Goal: Task Accomplishment & Management: Complete application form

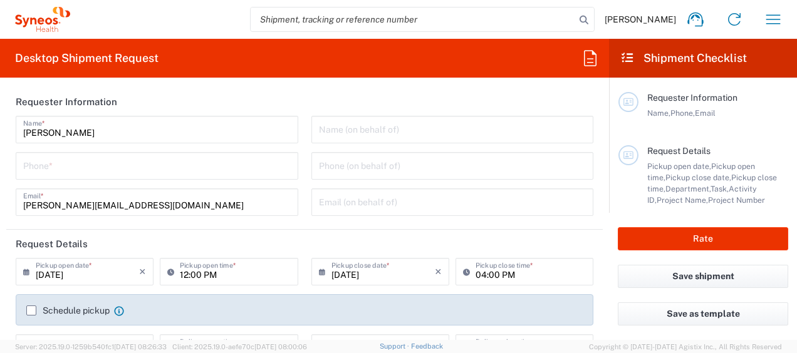
type input "8493"
type input "[GEOGRAPHIC_DATA]"
click at [358, 132] on input "text" at bounding box center [453, 129] width 268 height 22
type input "Syneos Health Clinical [GEOGRAPHIC_DATA]"
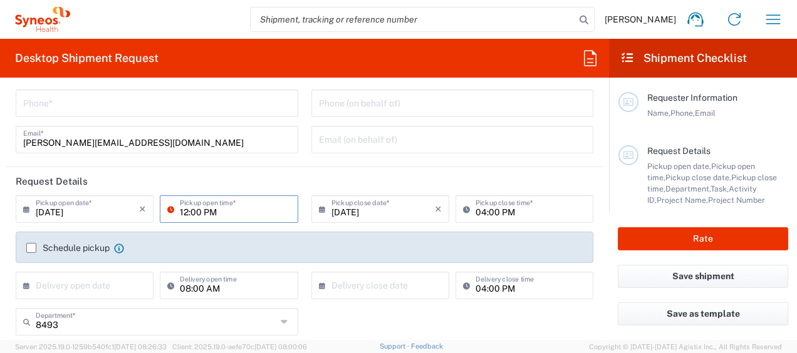
click at [276, 214] on input "12:00 PM" at bounding box center [235, 208] width 110 height 22
type input "13:00 PM"
click at [492, 213] on input "04:00 PM" at bounding box center [531, 208] width 110 height 22
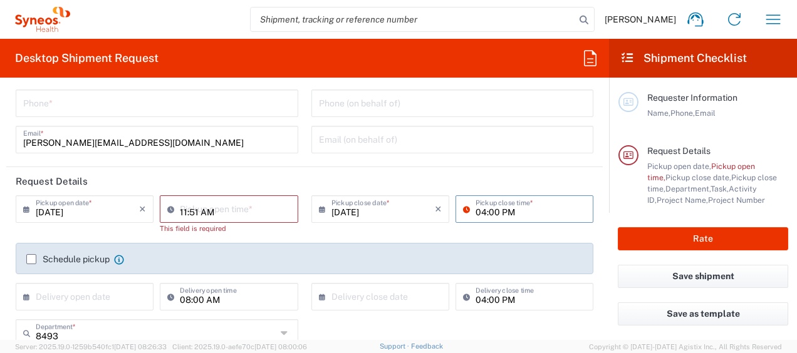
click at [231, 210] on input "11:51 AM" at bounding box center [235, 208] width 110 height 22
click at [212, 214] on input "11:51 AM" at bounding box center [235, 208] width 110 height 22
click at [195, 209] on input "11:51 PM" at bounding box center [235, 208] width 110 height 22
type input "13:00 PM"
click at [487, 216] on input "04:00 PM" at bounding box center [531, 208] width 110 height 22
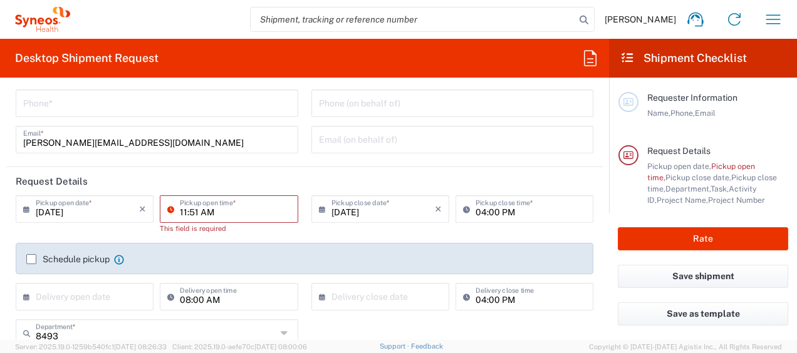
click at [243, 211] on input "11:51 AM" at bounding box center [235, 208] width 110 height 22
click at [261, 222] on div "11:51 AM Pickup open time *" at bounding box center [229, 209] width 138 height 28
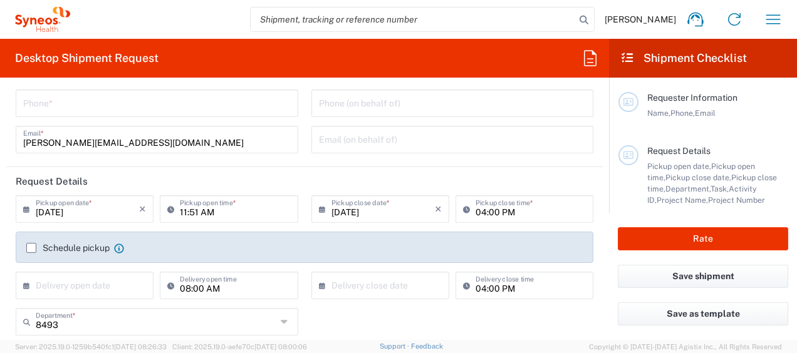
click at [167, 207] on icon at bounding box center [173, 209] width 13 height 20
click at [180, 214] on input "11:51 AM" at bounding box center [235, 208] width 110 height 22
type input "01 PM"
click at [226, 188] on header "Request Details" at bounding box center [304, 181] width 596 height 28
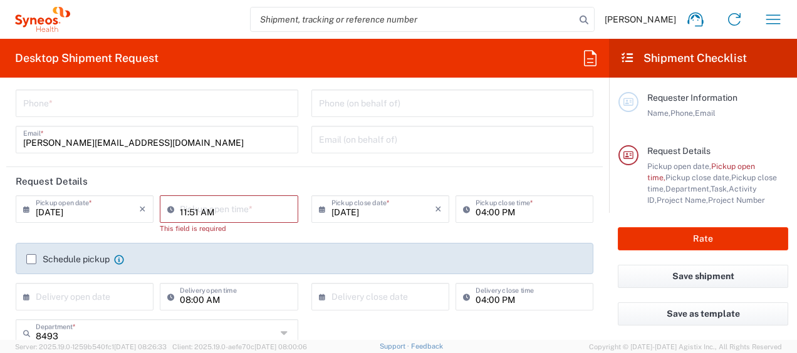
click at [223, 212] on input "11:51 AM" at bounding box center [235, 208] width 110 height 22
click at [221, 211] on input "13:00 AM" at bounding box center [235, 208] width 110 height 22
type input "13:00 PM"
click at [489, 216] on input "04:00 PM" at bounding box center [531, 208] width 110 height 22
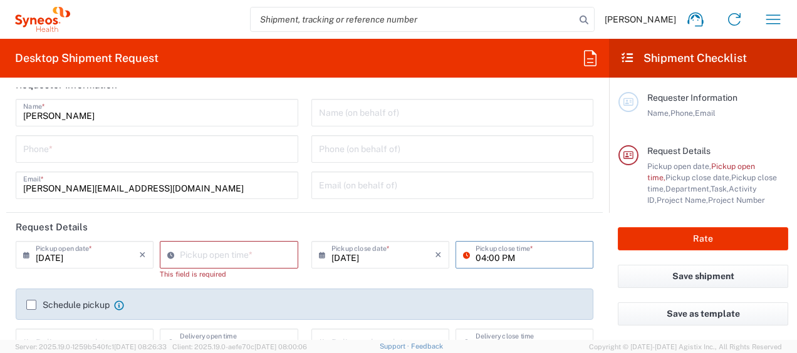
scroll to position [0, 0]
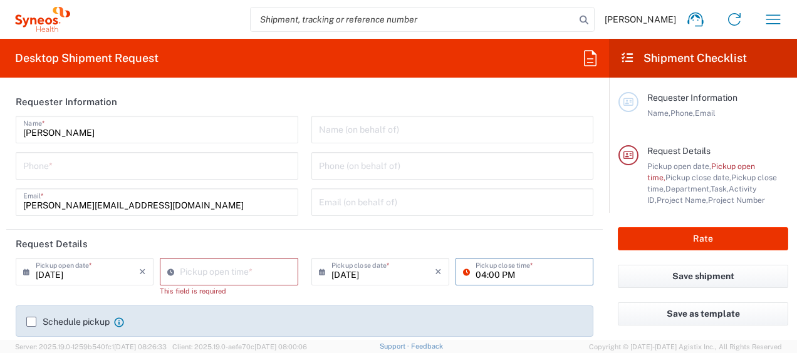
drag, startPoint x: 163, startPoint y: 135, endPoint x: 153, endPoint y: 134, distance: 10.1
click at [163, 135] on input "[PERSON_NAME]" at bounding box center [157, 129] width 268 height 22
drag, startPoint x: 97, startPoint y: 131, endPoint x: -3, endPoint y: 129, distance: 99.6
click at [0, 129] on html "Anne Le Beguec Home Shipment estimator Shipment tracking Desktop shipment reque…" at bounding box center [398, 176] width 797 height 353
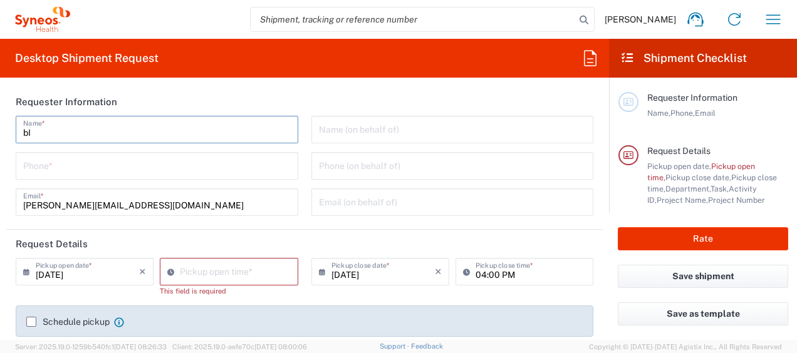
type input "b"
type input "[PERSON_NAME]"
type input "11:53 AM"
click at [197, 271] on input "11:53 AM" at bounding box center [235, 271] width 110 height 22
click at [103, 127] on input "[PERSON_NAME]" at bounding box center [157, 129] width 268 height 22
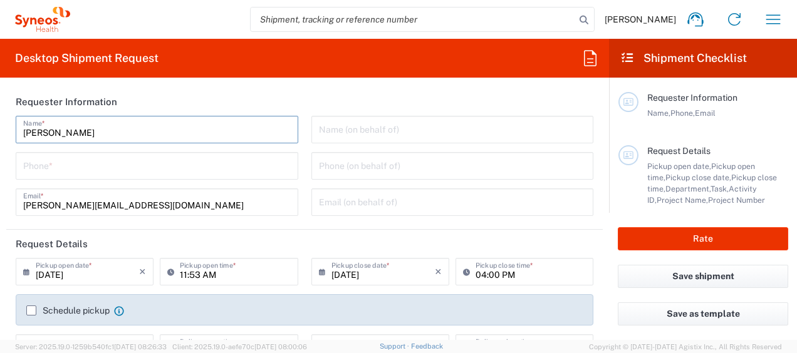
type input "[PERSON_NAME]"
drag, startPoint x: 472, startPoint y: 101, endPoint x: 472, endPoint y: 108, distance: 7.5
click at [469, 96] on header "Requester Information" at bounding box center [304, 102] width 596 height 28
click at [108, 181] on div "Bianca SURIOL Name * Phone * anne.lebeguec@syneoshealth.com Email *" at bounding box center [157, 170] width 296 height 109
click at [107, 169] on input "tel" at bounding box center [157, 165] width 268 height 22
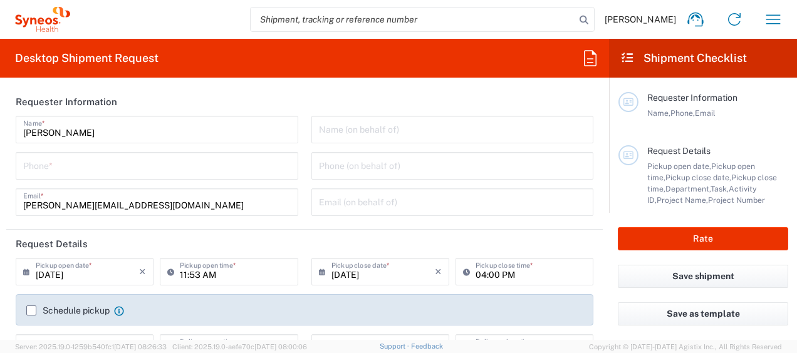
click at [368, 135] on input "text" at bounding box center [453, 129] width 268 height 22
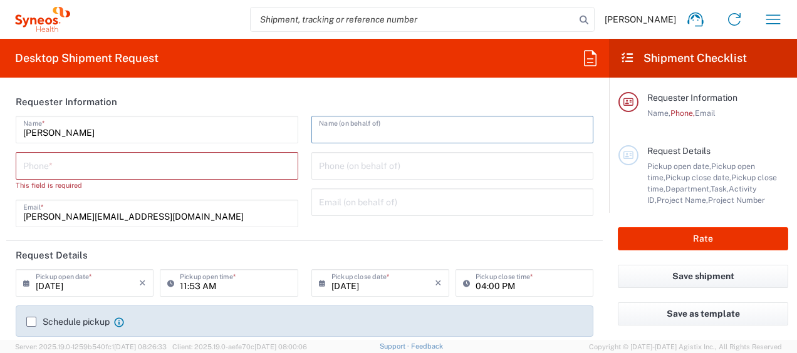
click at [361, 127] on input "text" at bounding box center [453, 129] width 268 height 22
click at [344, 140] on div "Name (on behalf of)" at bounding box center [452, 130] width 283 height 28
click at [138, 157] on input "tel" at bounding box center [157, 165] width 268 height 22
drag, startPoint x: 312, startPoint y: 132, endPoint x: 329, endPoint y: 139, distance: 18.5
click at [312, 132] on div "Name (on behalf of)" at bounding box center [452, 130] width 283 height 28
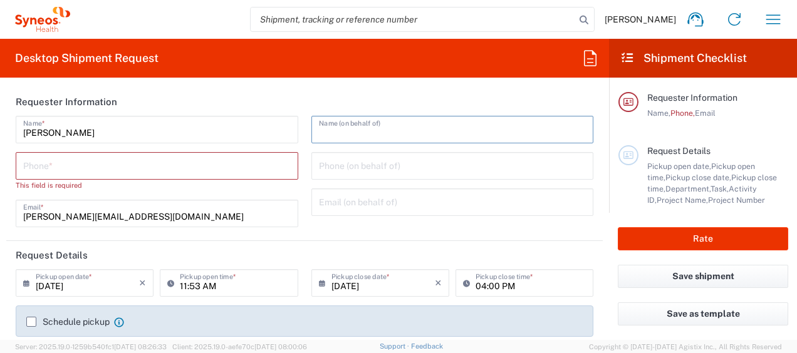
click at [214, 163] on input "tel" at bounding box center [157, 165] width 268 height 22
click at [333, 134] on input "text" at bounding box center [453, 129] width 268 height 22
click at [222, 179] on div "Phone *" at bounding box center [157, 166] width 283 height 28
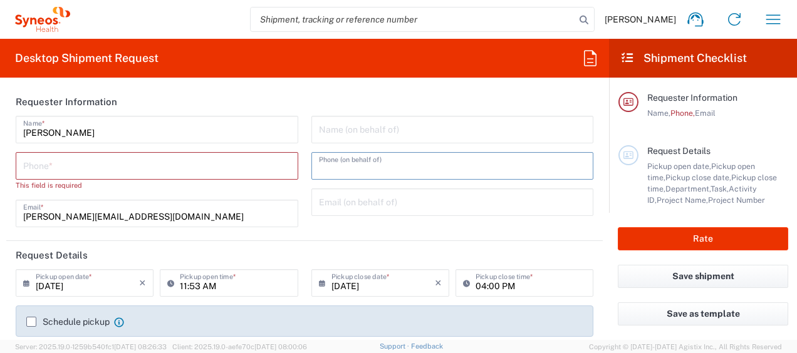
drag, startPoint x: 392, startPoint y: 164, endPoint x: 392, endPoint y: 350, distance: 186.1
click at [392, 164] on input "tel" at bounding box center [453, 165] width 268 height 22
click at [341, 103] on header "Requester Information" at bounding box center [304, 102] width 596 height 28
click at [234, 289] on input "11:53 AM" at bounding box center [235, 282] width 110 height 22
click at [170, 177] on div "Phone *" at bounding box center [157, 166] width 283 height 28
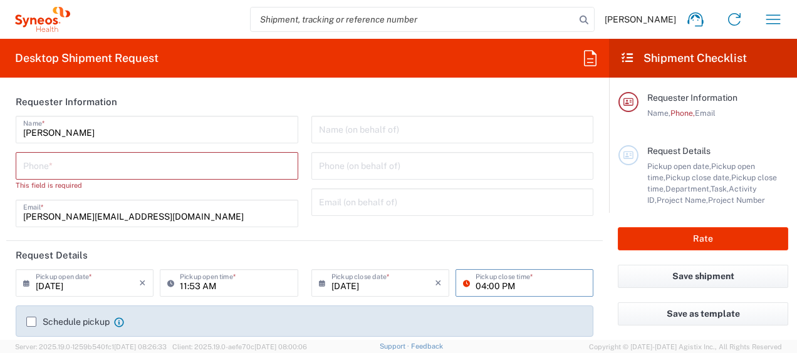
click at [519, 286] on input "04:00 PM" at bounding box center [531, 282] width 110 height 22
click at [138, 163] on input "tel" at bounding box center [157, 165] width 268 height 22
click at [170, 171] on input "tel" at bounding box center [157, 165] width 268 height 22
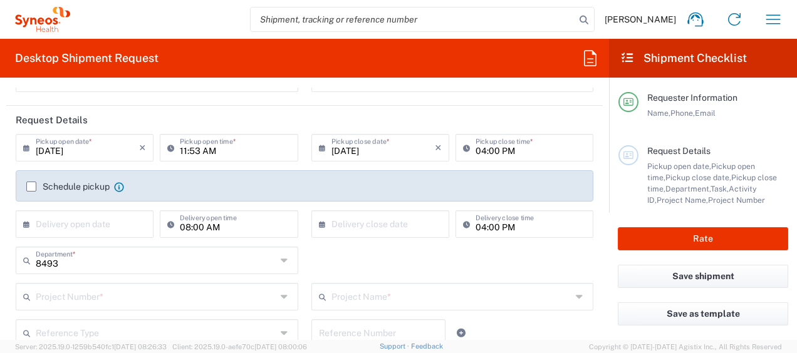
scroll to position [125, 0]
type input "932555600"
click at [99, 233] on div "× Delivery open date" at bounding box center [85, 223] width 138 height 28
click at [99, 223] on input "text" at bounding box center [87, 222] width 103 height 22
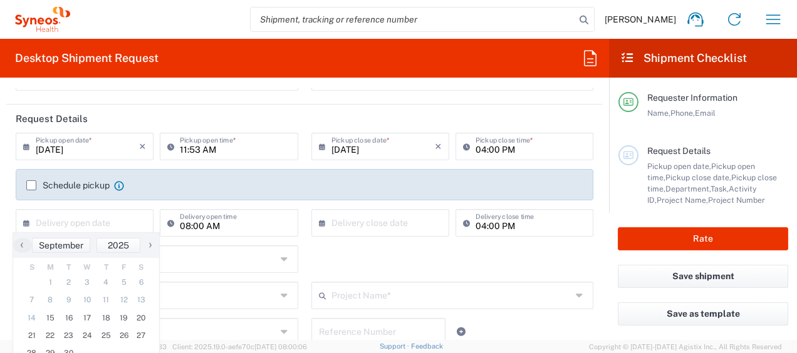
click at [35, 184] on label "Schedule pickup" at bounding box center [67, 185] width 83 height 10
click at [31, 185] on input "Schedule pickup" at bounding box center [31, 185] width 0 height 0
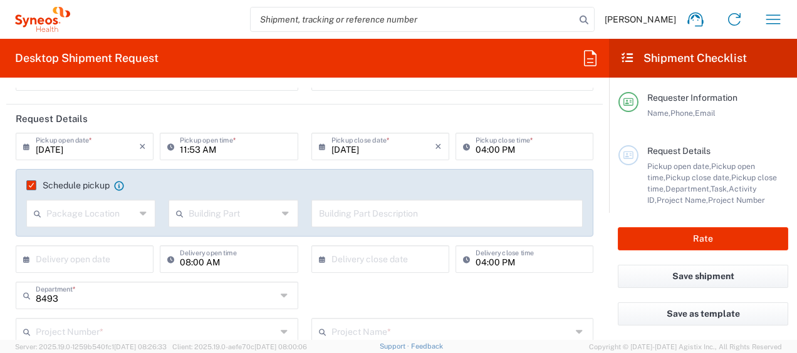
click at [31, 182] on label "Schedule pickup" at bounding box center [67, 185] width 83 height 10
click at [28, 185] on input "Schedule pickup" at bounding box center [28, 185] width 0 height 0
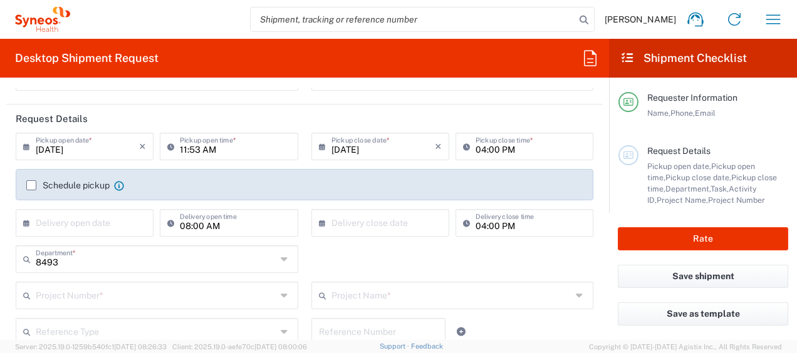
click at [192, 226] on input "08:00 AM" at bounding box center [235, 222] width 110 height 22
click at [232, 150] on input "11:53 AM" at bounding box center [235, 146] width 110 height 22
click at [463, 143] on icon at bounding box center [469, 147] width 13 height 20
click at [479, 150] on input "04:00 PM" at bounding box center [531, 146] width 110 height 22
click at [478, 145] on input "04:00 PM" at bounding box center [531, 146] width 110 height 22
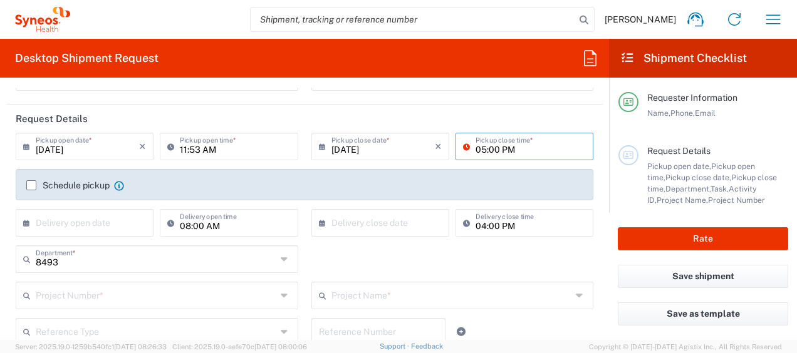
type input "05:00 PM"
drag, startPoint x: 480, startPoint y: 112, endPoint x: 487, endPoint y: 338, distance: 226.3
click at [479, 110] on header "Request Details" at bounding box center [304, 119] width 596 height 28
click at [180, 152] on input "11:53 AM" at bounding box center [235, 146] width 110 height 22
click at [183, 149] on input "11:53 AM" at bounding box center [235, 146] width 110 height 22
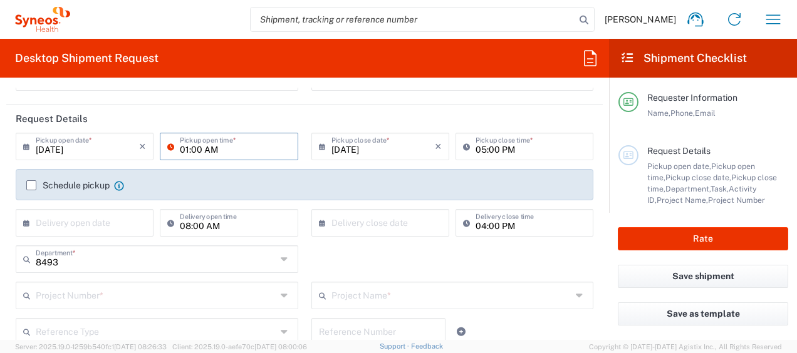
click at [204, 150] on input "01:00 AM" at bounding box center [235, 146] width 110 height 22
type input "01:00 PM"
click at [510, 107] on header "Request Details" at bounding box center [304, 119] width 596 height 28
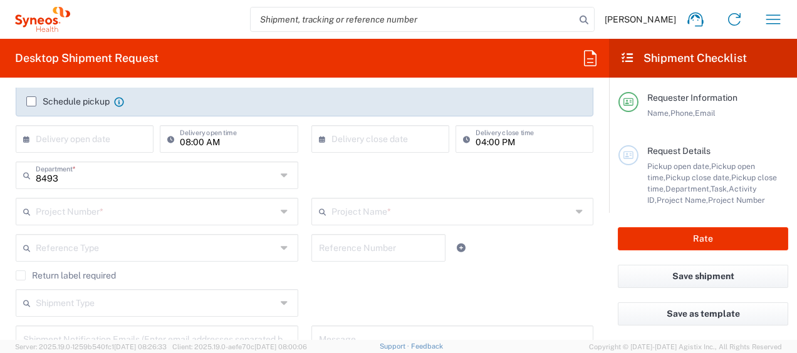
scroll to position [313, 0]
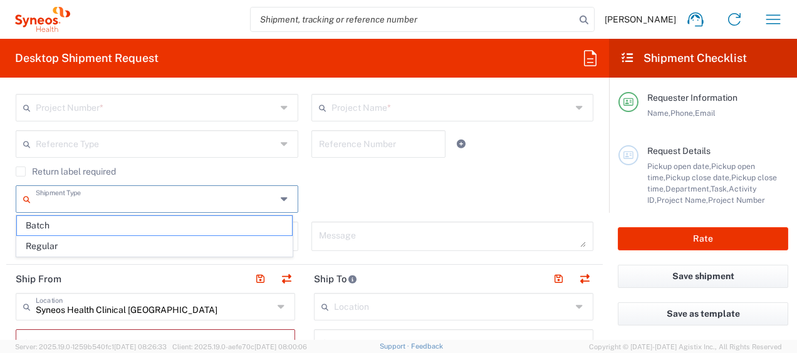
click at [223, 205] on input "text" at bounding box center [156, 198] width 241 height 22
click at [223, 204] on input "text" at bounding box center [156, 198] width 241 height 22
click at [411, 187] on div "Shipment Type Batch Regular" at bounding box center [304, 203] width 591 height 36
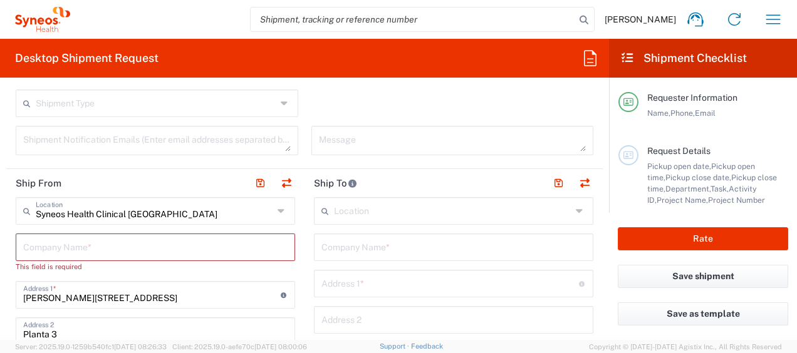
scroll to position [439, 0]
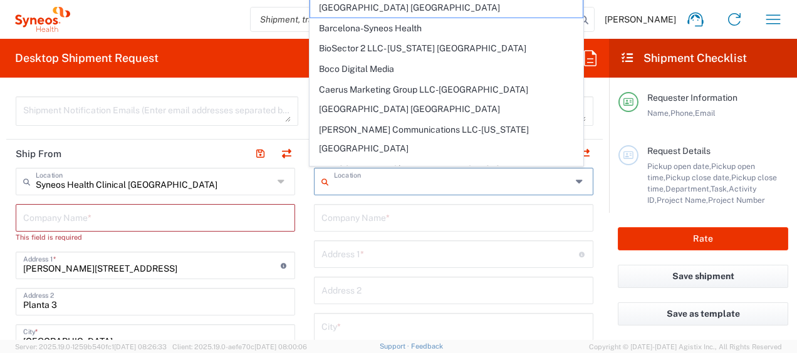
click at [363, 181] on input "text" at bounding box center [452, 181] width 237 height 22
paste input "Núcleo de Prestações de Desemprego"
click at [363, 182] on input "Núcleo de Prestações de Desemprego" at bounding box center [452, 181] width 237 height 22
type input "Núcleo de Prestações de Desemprego"
click at [348, 222] on input "text" at bounding box center [453, 217] width 264 height 22
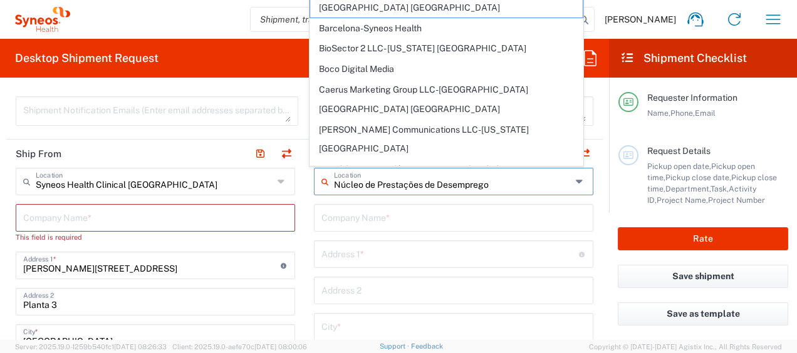
click at [353, 212] on input "text" at bounding box center [453, 217] width 264 height 22
click at [507, 185] on input "Núcleo de Prestações de Desemprego" at bounding box center [452, 181] width 237 height 22
click at [373, 228] on div "Company Name *" at bounding box center [453, 218] width 279 height 28
click at [373, 224] on input "text" at bounding box center [453, 217] width 264 height 22
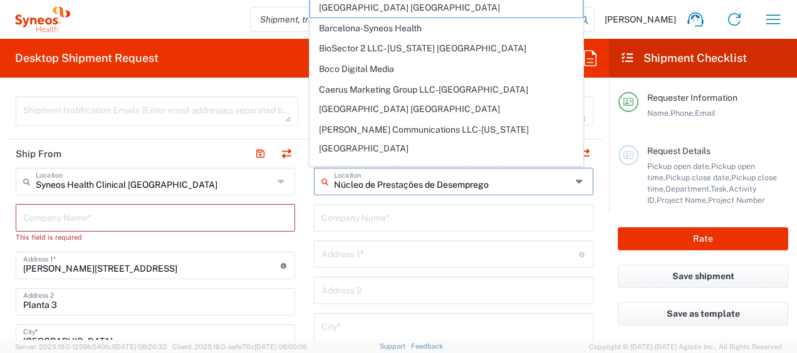
click at [455, 183] on input "Núcleo de Prestações de Desemprego" at bounding box center [452, 181] width 237 height 22
click at [168, 204] on div "Company Name *" at bounding box center [155, 218] width 279 height 28
click at [129, 221] on input "text" at bounding box center [155, 217] width 264 height 22
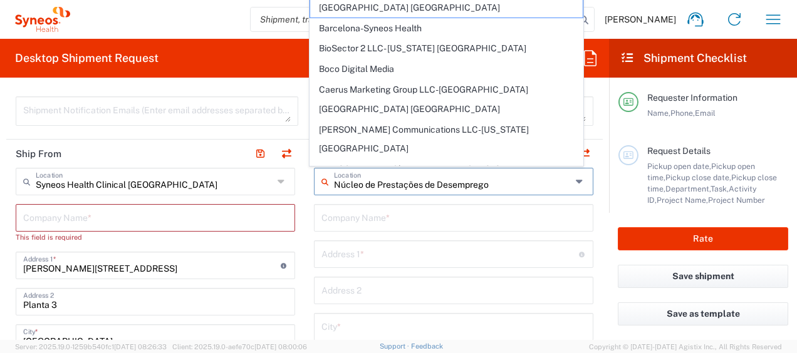
click at [128, 220] on input "text" at bounding box center [155, 217] width 264 height 22
click at [114, 215] on input "text" at bounding box center [155, 217] width 264 height 22
click at [109, 171] on input "Syneos Health Clinical [GEOGRAPHIC_DATA]" at bounding box center [154, 181] width 237 height 22
click at [0, 0] on span "[PERSON_NAME] LLC-[GEOGRAPHIC_DATA] [GEOGRAPHIC_DATA] [GEOGRAPHIC_DATA]" at bounding box center [0, 0] width 0 height 0
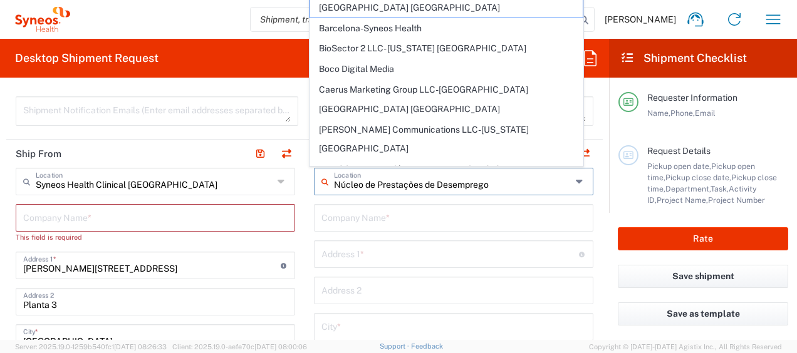
click at [140, 58] on div "Desktop Shipment Request Requester Information Bianca SURIOL Name * 932555600 P…" at bounding box center [304, 189] width 609 height 301
click at [161, 254] on input "[PERSON_NAME][STREET_ADDRESS]" at bounding box center [151, 265] width 257 height 22
click at [146, 222] on input "text" at bounding box center [155, 217] width 264 height 22
click at [146, 221] on input "text" at bounding box center [155, 217] width 264 height 22
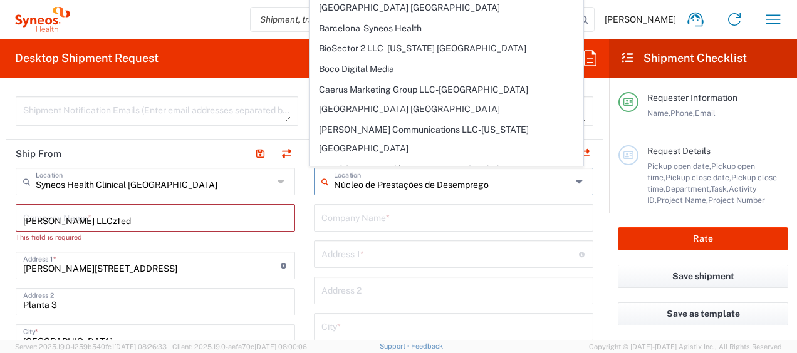
click at [143, 219] on input "Addison Whitney LLCzfed" at bounding box center [155, 217] width 264 height 22
type input "Addison Whitney LLCzfedf"
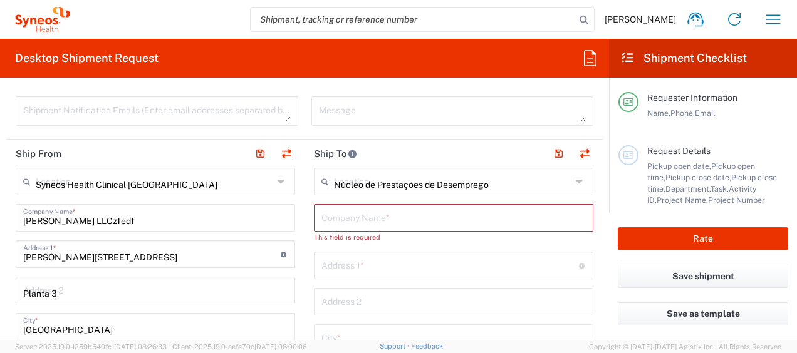
drag, startPoint x: 284, startPoint y: 209, endPoint x: 142, endPoint y: 275, distance: 157.0
click at [284, 207] on div "Addison Whitney LLCzfedf Company Name *" at bounding box center [155, 218] width 279 height 28
click at [258, 252] on input "[PERSON_NAME][STREET_ADDRESS]" at bounding box center [151, 253] width 257 height 22
type input "1030 Sync St"
type input "Morrisville"
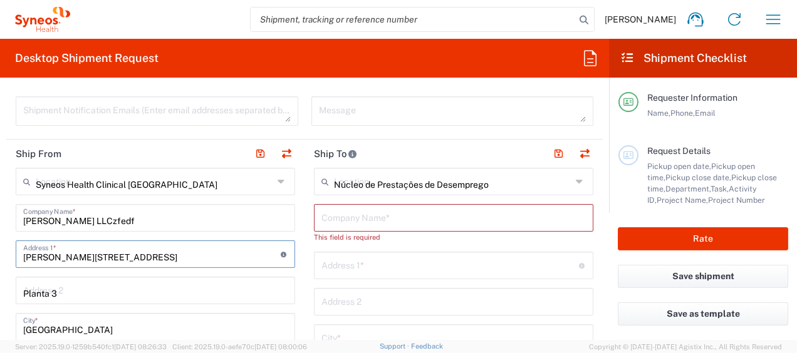
type input "[GEOGRAPHIC_DATA]"
type input "27560"
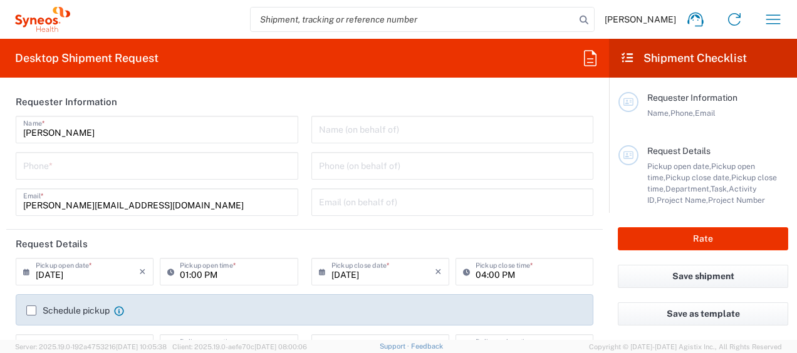
type input "8493"
type input "[GEOGRAPHIC_DATA]"
click at [157, 145] on div "Anne Le Beguec Name * Phone * anne.lebeguec@syneoshealth.com Email *" at bounding box center [157, 170] width 296 height 109
click at [157, 138] on input "[PERSON_NAME]" at bounding box center [157, 129] width 268 height 22
type input "Syneos Health Clinical [GEOGRAPHIC_DATA]"
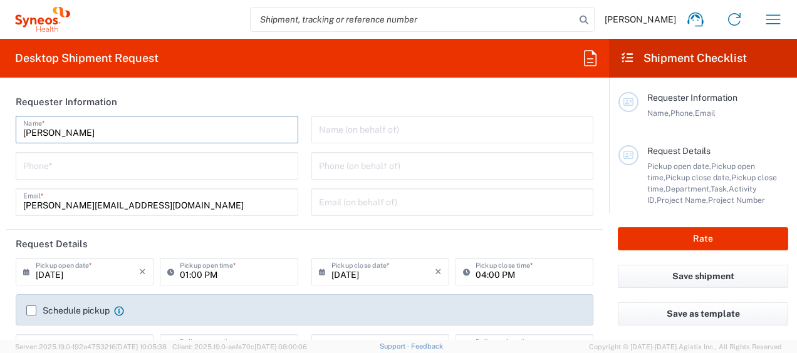
drag, startPoint x: 125, startPoint y: 129, endPoint x: -3, endPoint y: 131, distance: 127.8
click at [0, 131] on html "Anne Le Beguec Home Shipment estimator Shipment tracking Desktop shipment reque…" at bounding box center [398, 176] width 797 height 353
type input "[PERSON_NAME]"
click at [178, 175] on input "tel" at bounding box center [157, 165] width 268 height 22
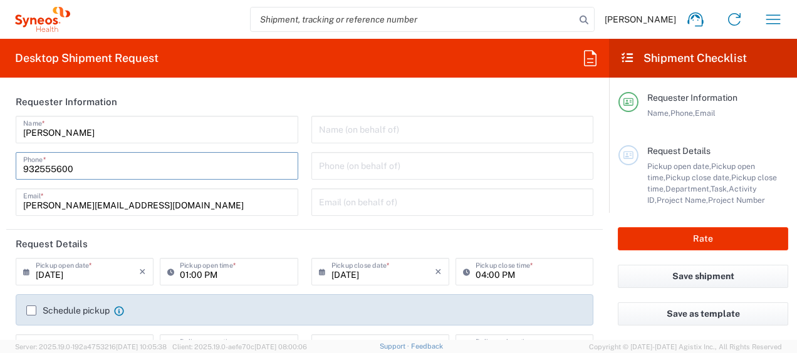
type input "932555600"
click at [477, 274] on input "04:00 PM" at bounding box center [531, 271] width 110 height 22
click at [479, 275] on input "04:00 PM" at bounding box center [531, 271] width 110 height 22
type input "05:00 PM"
click at [219, 223] on div "Bianca SURIOL Name * 932555600 Phone * anne.lebeguec@syneoshealth.com Email *" at bounding box center [157, 170] width 296 height 109
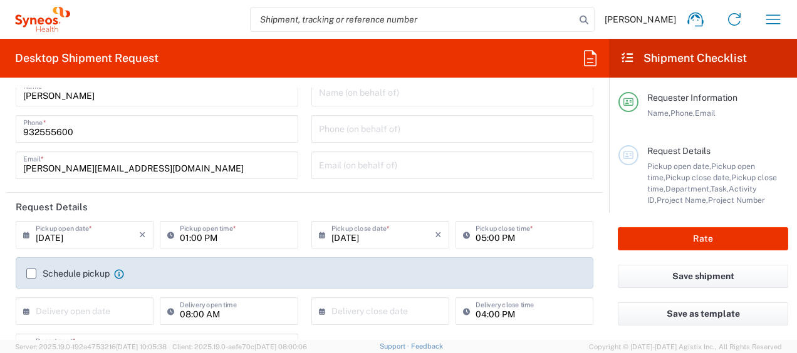
scroll to position [63, 0]
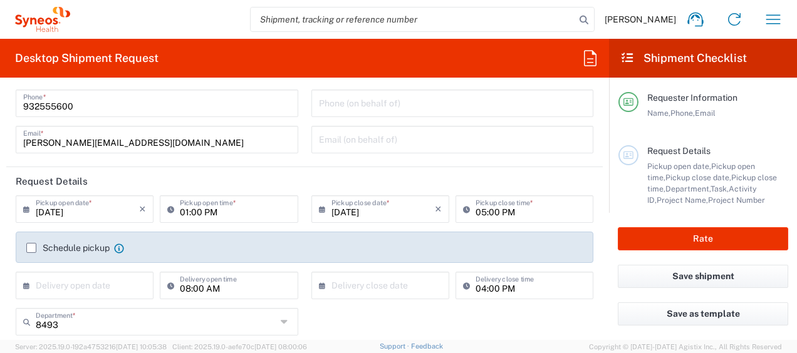
click at [28, 252] on label "Schedule pickup" at bounding box center [67, 248] width 83 height 10
click at [31, 248] on input "Schedule pickup" at bounding box center [31, 248] width 0 height 0
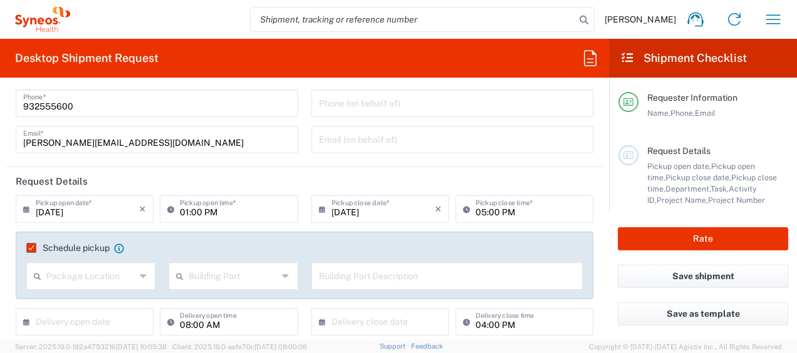
click at [29, 251] on label "Schedule pickup" at bounding box center [67, 248] width 83 height 10
click at [28, 248] on input "Schedule pickup" at bounding box center [28, 248] width 0 height 0
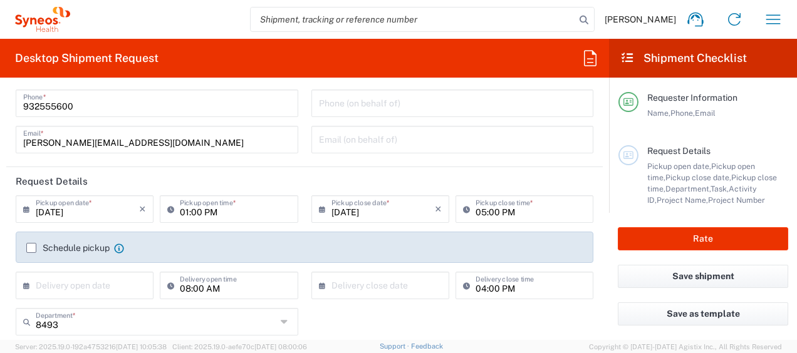
click at [29, 248] on label "Schedule pickup" at bounding box center [67, 248] width 83 height 10
click at [31, 248] on input "Schedule pickup" at bounding box center [31, 248] width 0 height 0
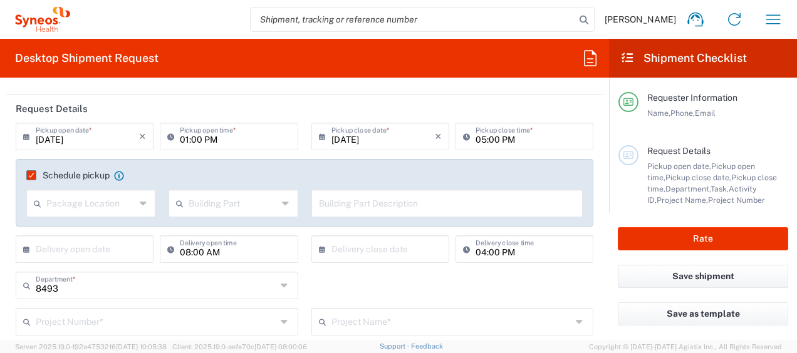
scroll to position [188, 0]
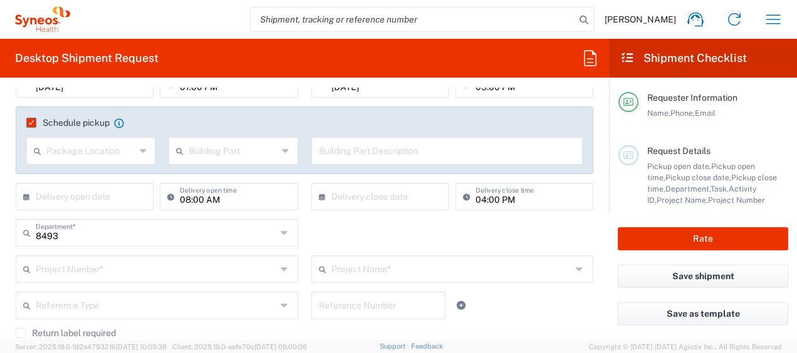
click at [24, 197] on icon at bounding box center [29, 197] width 13 height 20
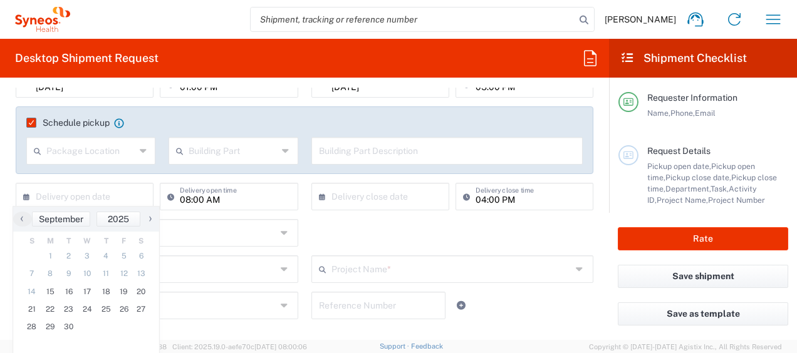
click at [11, 174] on div "Schedule pickup When scheduling a pickup please be sure to meet the following c…" at bounding box center [304, 145] width 591 height 76
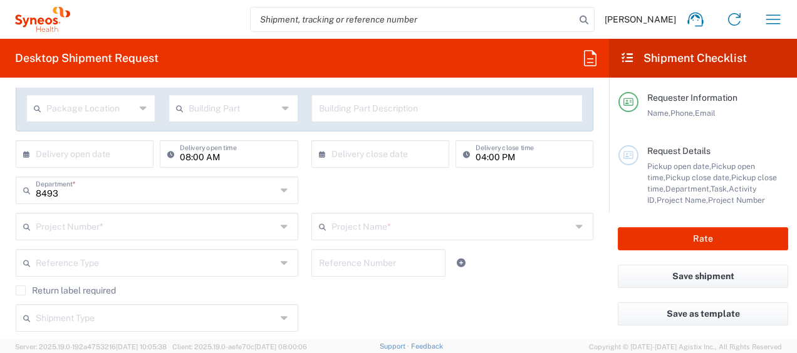
scroll to position [251, 0]
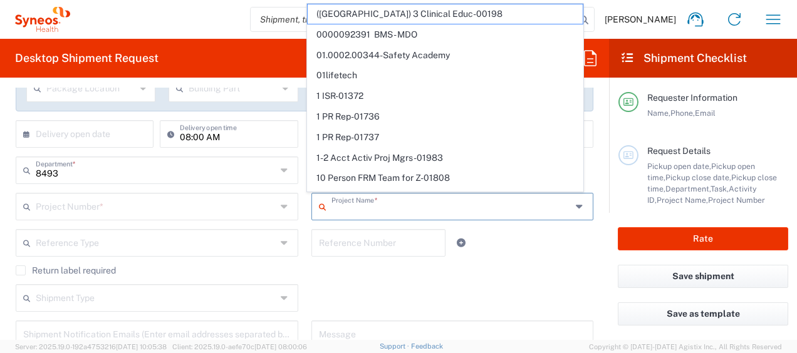
click at [415, 202] on input "text" at bounding box center [451, 206] width 241 height 22
click at [511, 261] on div "Reference Type Account Type Activity ID Airline Appointment Number ASN Batch Re…" at bounding box center [304, 247] width 591 height 36
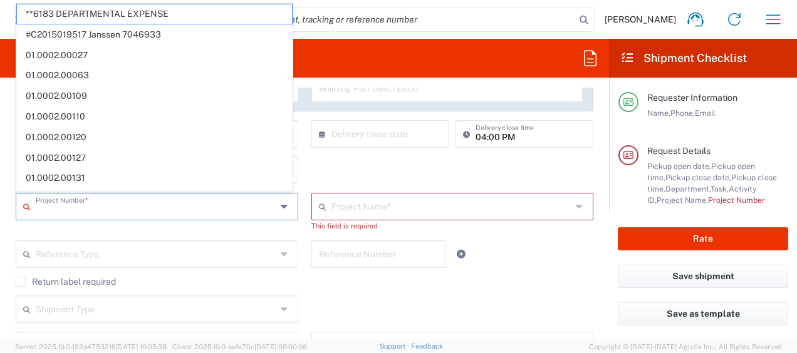
click at [202, 209] on input "text" at bounding box center [156, 206] width 241 height 22
click at [175, 13] on span "**6183 DEPARTMENTAL EXPENSE" at bounding box center [154, 13] width 275 height 19
type input "**6183 DEPARTMENTAL EXPENSE"
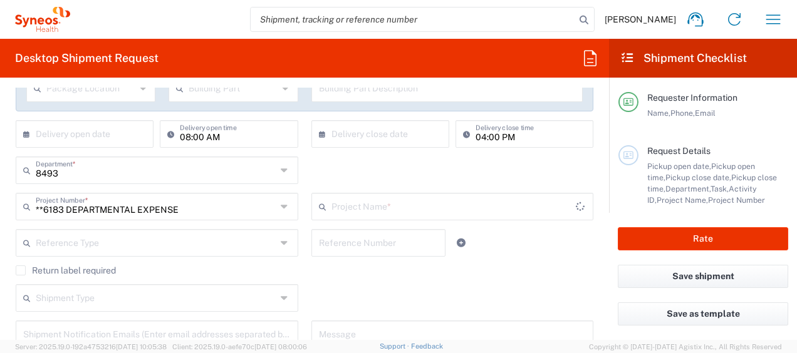
type input "6183"
click at [272, 210] on div "**6183 DEPARTMENTAL EXPENSE Project Number *" at bounding box center [157, 207] width 283 height 28
type input "**6183 DEPARTMENTAL EXPENSE"
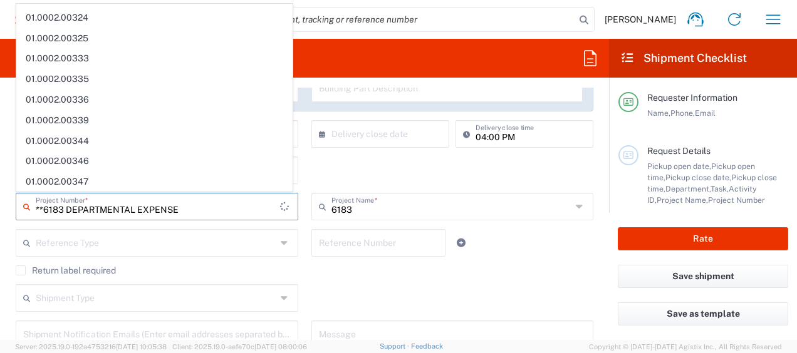
scroll to position [0, 0]
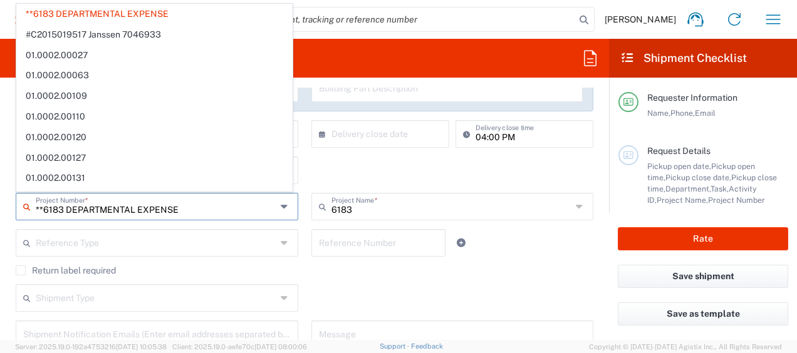
click at [306, 170] on div "8493 Department * 8493 3000 3100 3109 3110 3111 3112 3125 3130 3135 3136 3150 3…" at bounding box center [304, 175] width 591 height 36
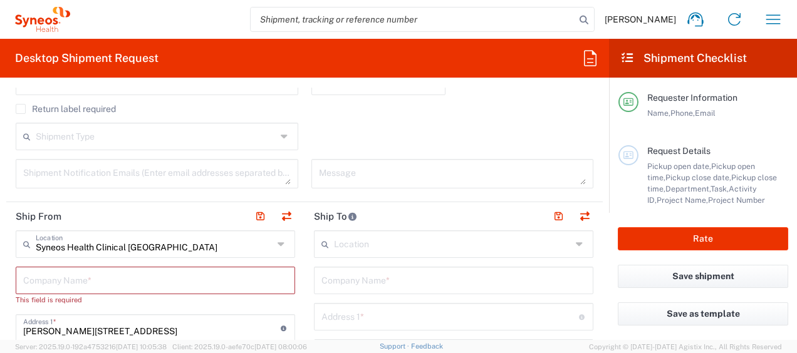
scroll to position [439, 0]
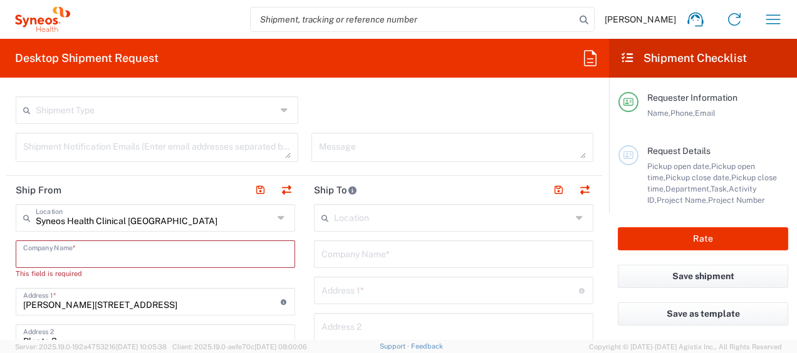
click at [83, 254] on input "text" at bounding box center [155, 253] width 264 height 22
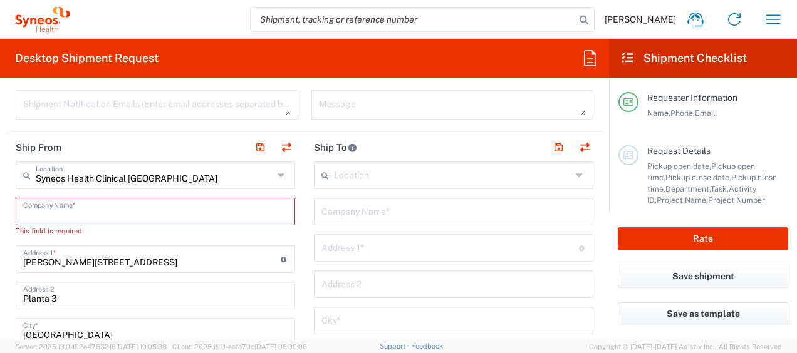
scroll to position [501, 0]
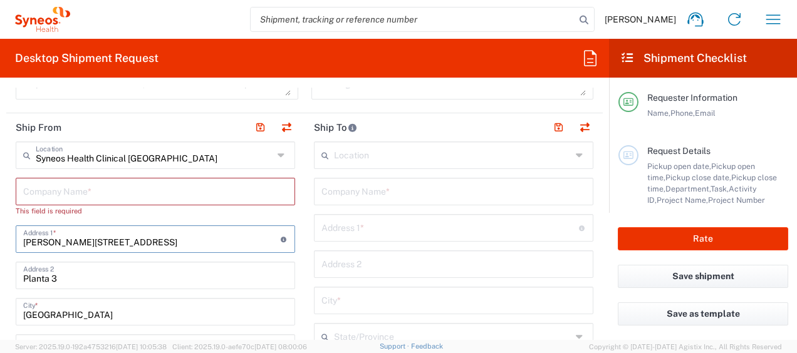
drag, startPoint x: 100, startPoint y: 239, endPoint x: 26, endPoint y: 241, distance: 74.6
click at [26, 241] on input "[PERSON_NAME][STREET_ADDRESS]" at bounding box center [151, 238] width 257 height 22
type input "a"
type input "Av Diagonal 56"
click at [98, 316] on input "[GEOGRAPHIC_DATA]" at bounding box center [155, 311] width 264 height 22
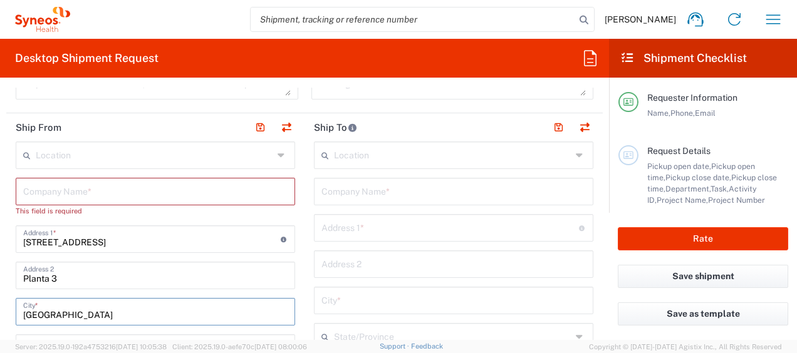
drag, startPoint x: 98, startPoint y: 316, endPoint x: 4, endPoint y: 315, distance: 94.6
click at [4, 315] on form "Requester Information [PERSON_NAME] Name * [PHONE_NUMBER] Phone * [PERSON_NAME]…" at bounding box center [304, 214] width 609 height 252
type input "b"
type input "B"
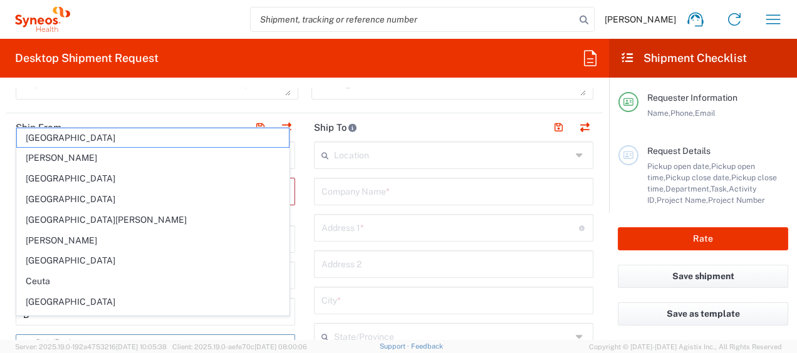
type input "a"
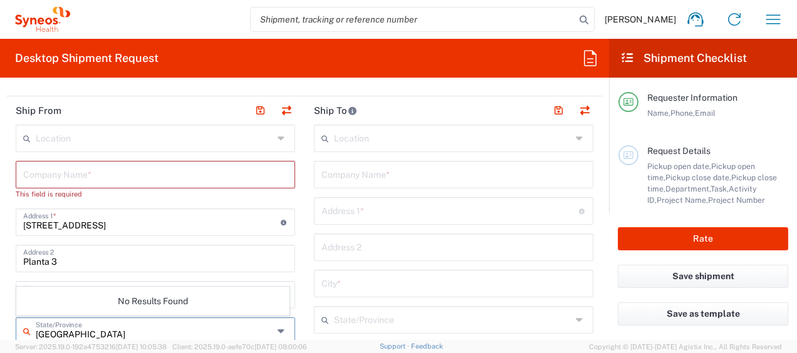
click at [128, 332] on input "[GEOGRAPHIC_DATA]" at bounding box center [154, 331] width 237 height 22
type input "[GEOGRAPHIC_DATA]"
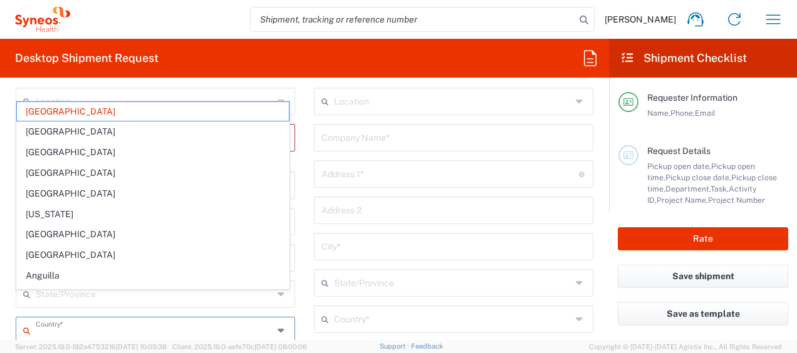
scroll to position [581, 0]
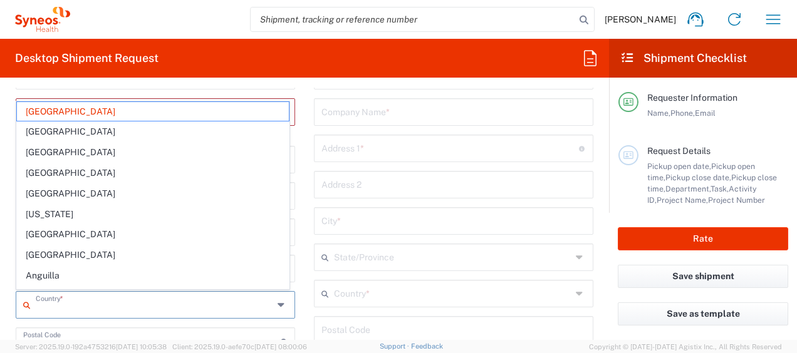
click at [185, 293] on input "text" at bounding box center [154, 304] width 237 height 22
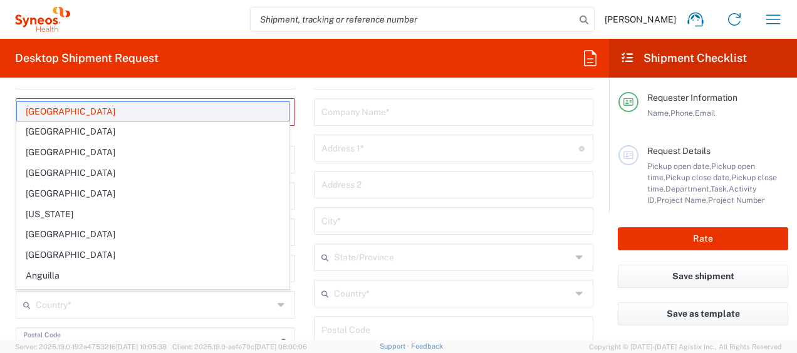
click at [38, 113] on span "[GEOGRAPHIC_DATA]" at bounding box center [153, 111] width 272 height 19
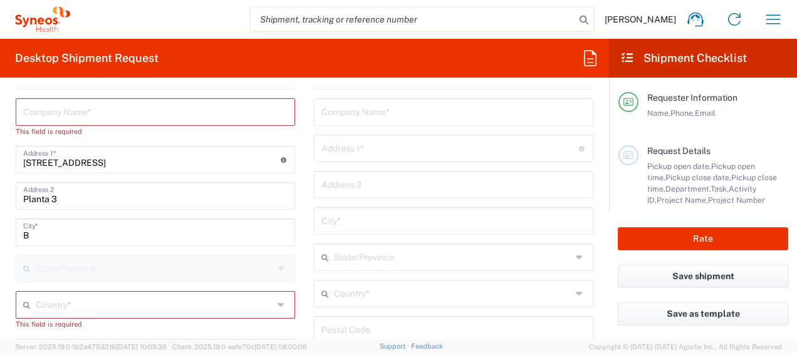
click at [46, 237] on input "B" at bounding box center [155, 232] width 264 height 22
type input "[GEOGRAPHIC_DATA]"
click at [53, 311] on input "text" at bounding box center [154, 304] width 237 height 22
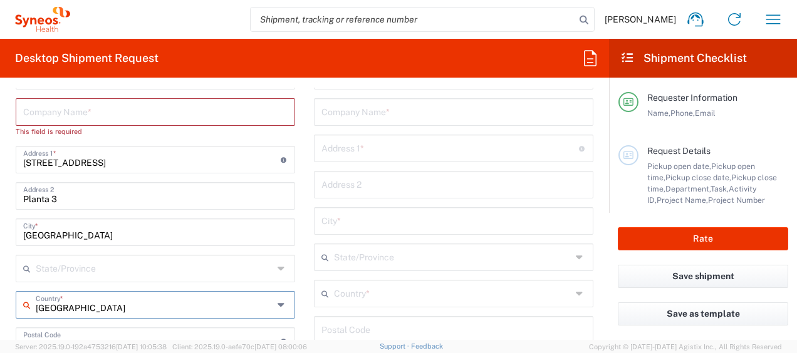
click at [53, 308] on input "[GEOGRAPHIC_DATA]" at bounding box center [154, 304] width 237 height 22
drag, startPoint x: 100, startPoint y: 311, endPoint x: -3, endPoint y: 304, distance: 102.3
click at [0, 304] on html "[PERSON_NAME] Home Shipment estimator Shipment tracking Desktop shipment reques…" at bounding box center [398, 176] width 797 height 353
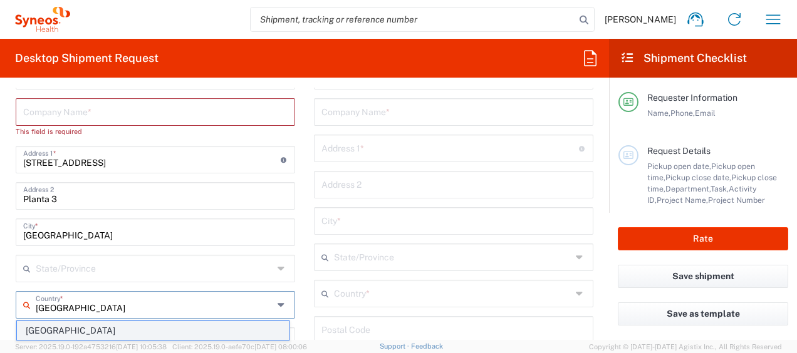
click at [29, 331] on span "[GEOGRAPHIC_DATA]" at bounding box center [153, 330] width 272 height 19
type input "[GEOGRAPHIC_DATA]"
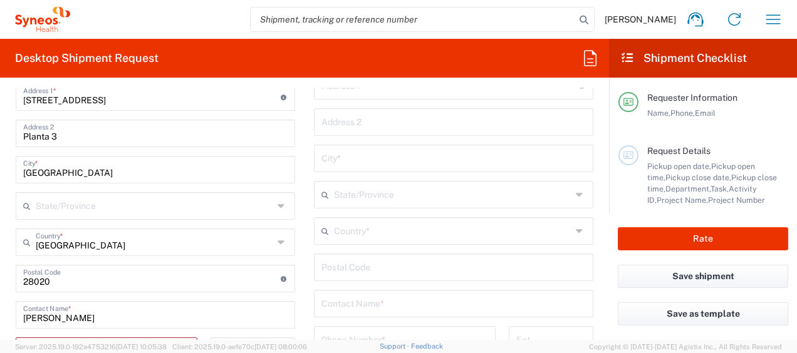
scroll to position [706, 0]
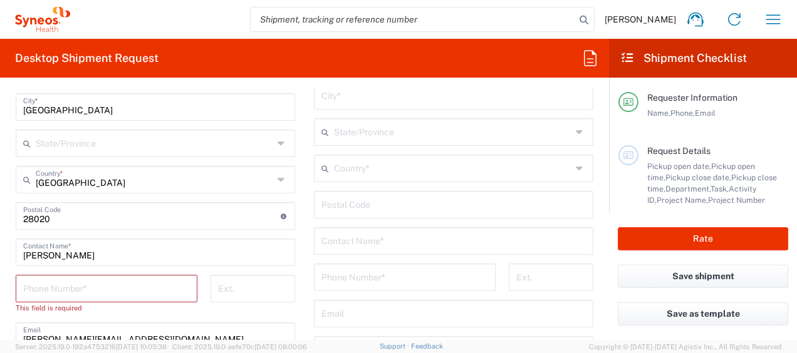
click at [90, 254] on input "[PERSON_NAME]" at bounding box center [155, 252] width 264 height 22
click at [93, 284] on input "tel" at bounding box center [106, 288] width 167 height 22
type input "932555600"
type input "Syneos Health"
type input "[GEOGRAPHIC_DATA]"
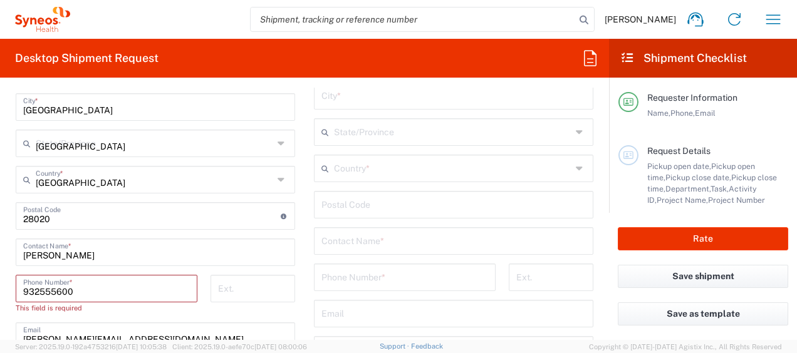
type input "Núcleo de Prestações de Desemprego"
type input "Instituto de Emprego da Madeira, IP-RAM"
type input "[STREET_ADDRESS]"
type input "Funchal"
type input "[GEOGRAPHIC_DATA]"
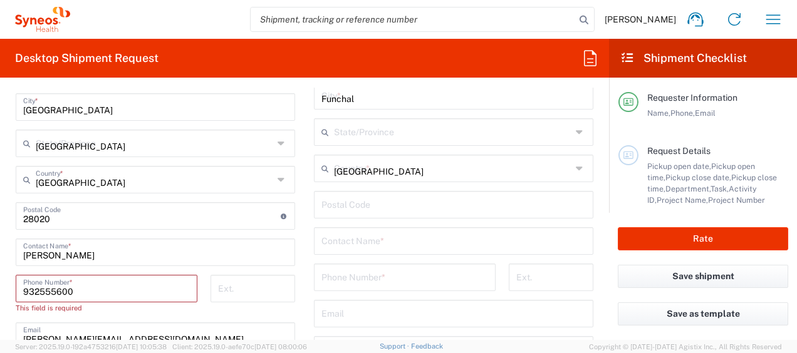
type input "9060-027"
type input "00351291 145 740"
type input "[EMAIL_ADDRESS][DOMAIN_NAME]"
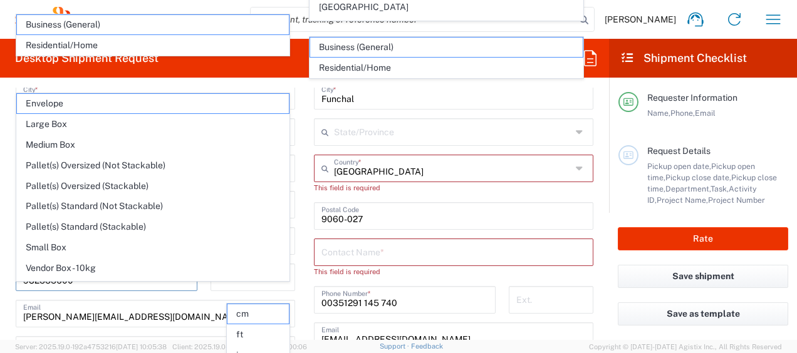
scroll to position [1058, 0]
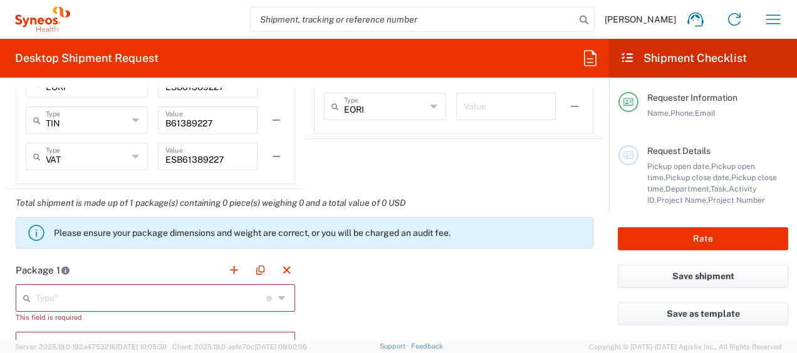
scroll to position [870, 0]
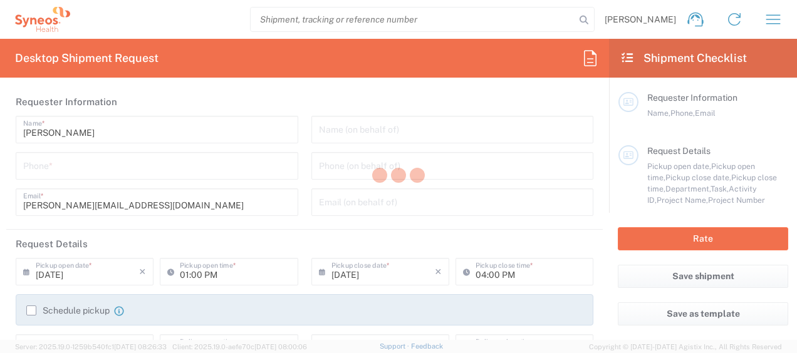
type input "8493"
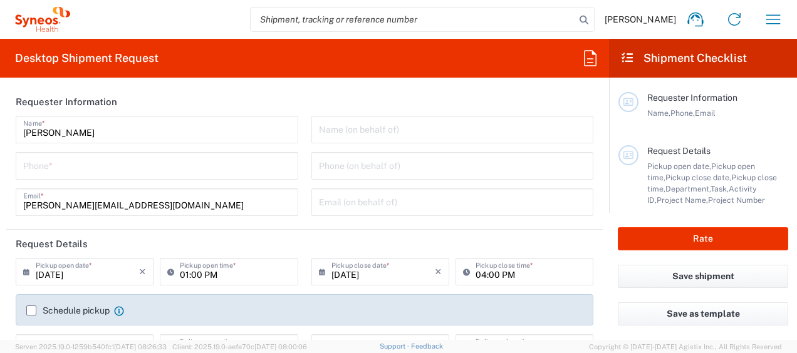
type input "[GEOGRAPHIC_DATA]"
type input "Syneos Health Clinical [GEOGRAPHIC_DATA]"
click at [125, 133] on input "[PERSON_NAME]" at bounding box center [157, 129] width 268 height 22
drag, startPoint x: 126, startPoint y: 133, endPoint x: 4, endPoint y: 133, distance: 121.5
click at [4, 133] on form "Requester Information [PERSON_NAME] Name * Phone * [PERSON_NAME][EMAIL_ADDRESS]…" at bounding box center [304, 214] width 609 height 252
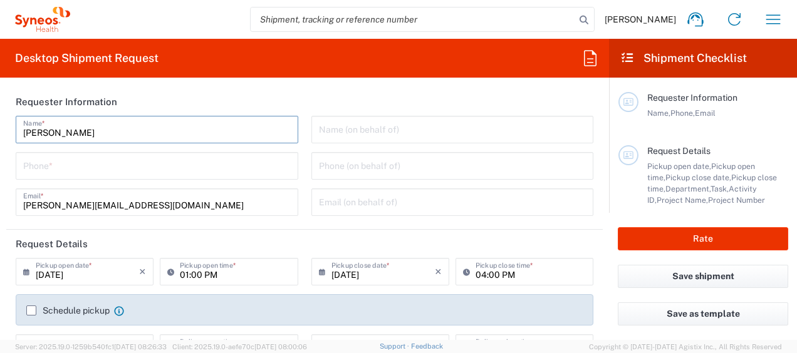
type input "[PERSON_NAME]"
click at [44, 167] on input "tel" at bounding box center [157, 165] width 268 height 22
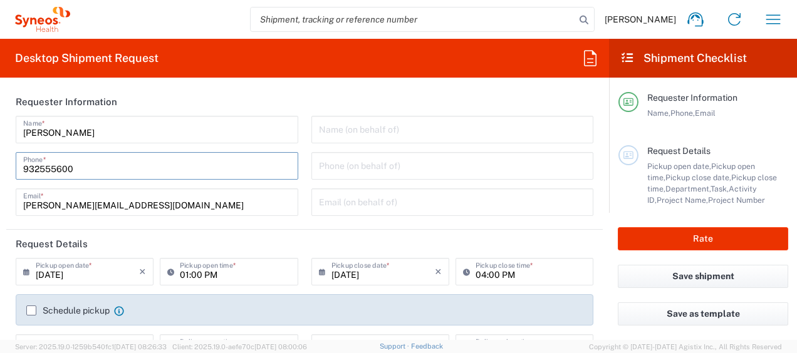
type input "932555600"
click at [476, 271] on input "04:00 PM" at bounding box center [531, 271] width 110 height 22
click at [477, 276] on input "04:00 PM" at bounding box center [531, 271] width 110 height 22
type input "05:00 PM"
click at [31, 306] on label "Schedule pickup" at bounding box center [67, 311] width 83 height 10
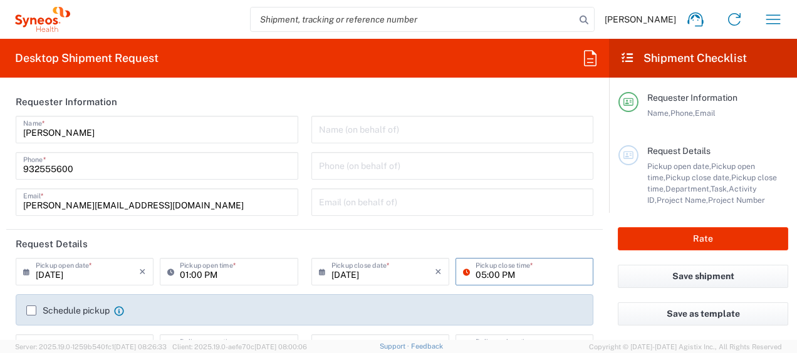
click at [31, 311] on input "Schedule pickup" at bounding box center [31, 311] width 0 height 0
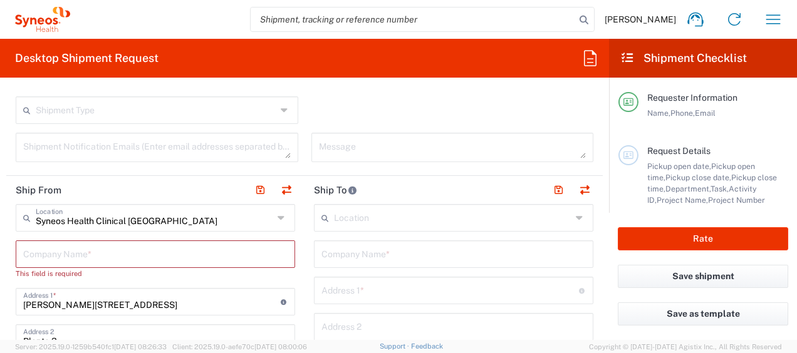
scroll to position [501, 0]
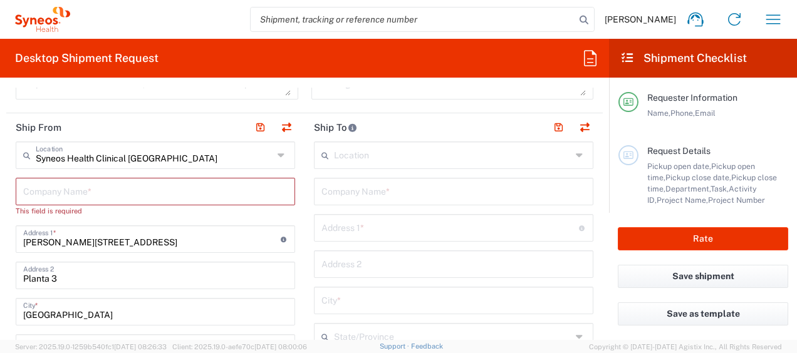
click at [91, 241] on input "[PERSON_NAME][STREET_ADDRESS]" at bounding box center [151, 238] width 257 height 22
drag, startPoint x: 103, startPoint y: 239, endPoint x: -3, endPoint y: 243, distance: 105.9
click at [0, 243] on html "[PERSON_NAME] Home Shipment estimator Shipment tracking Desktop shipment reques…" at bounding box center [398, 176] width 797 height 353
paste input "0802"
type input "08029"
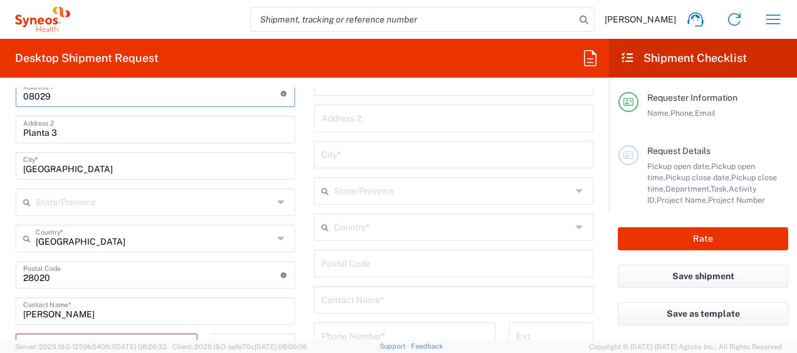
scroll to position [689, 0]
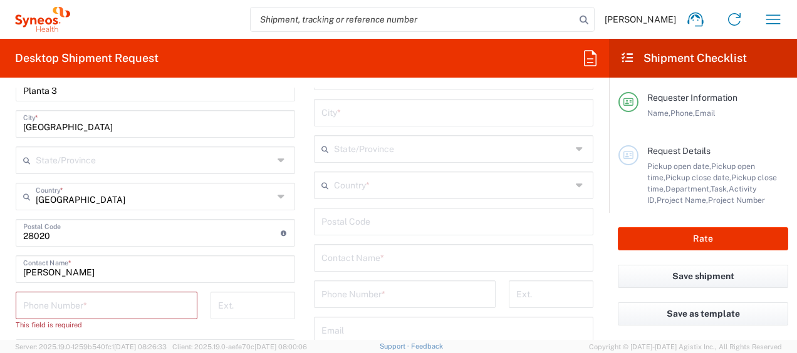
type input "08029"
click at [143, 238] on input "undefined" at bounding box center [151, 232] width 257 height 22
drag, startPoint x: 140, startPoint y: 241, endPoint x: 1, endPoint y: 237, distance: 139.7
click at [1, 237] on form "Requester Information [PERSON_NAME] Name * [PHONE_NUMBER] Phone * [PERSON_NAME]…" at bounding box center [304, 214] width 609 height 252
paste input "08029"
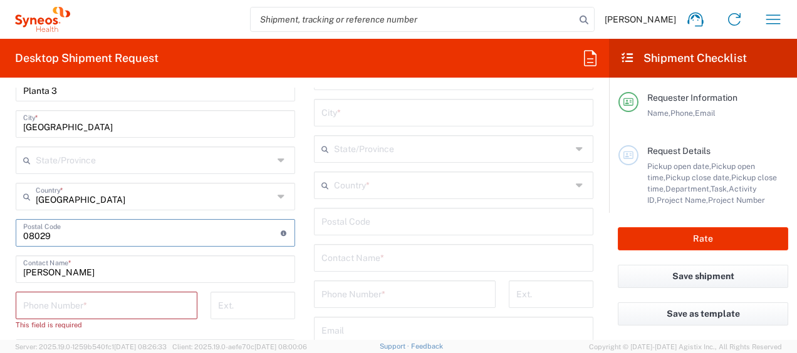
type input "08029"
click at [61, 127] on input "[GEOGRAPHIC_DATA]" at bounding box center [155, 123] width 264 height 22
drag, startPoint x: 69, startPoint y: 127, endPoint x: 4, endPoint y: 132, distance: 65.4
click at [4, 132] on form "Requester Information [PERSON_NAME] Name * [PHONE_NUMBER] Phone * [PERSON_NAME]…" at bounding box center [304, 214] width 609 height 252
type input "b"
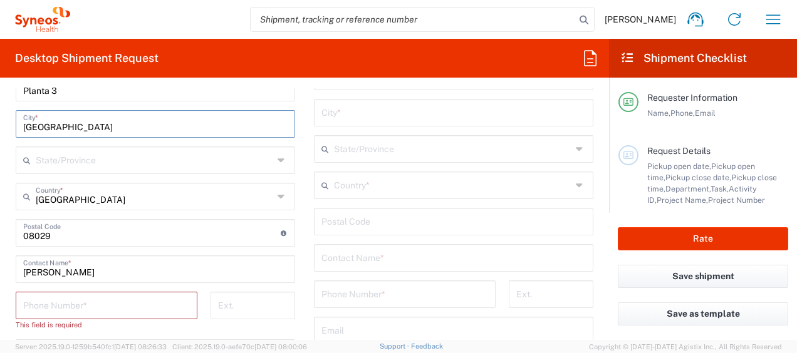
type input "[GEOGRAPHIC_DATA]"
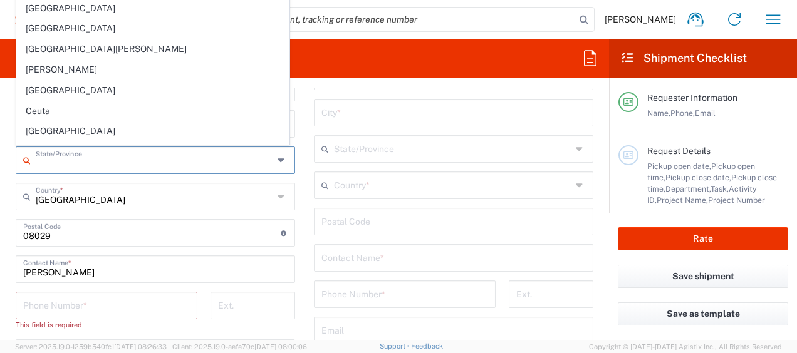
click at [129, 152] on input "text" at bounding box center [154, 159] width 237 height 22
type input "[GEOGRAPHIC_DATA]"
type input "Syneos Health"
type input "932555600"
type input "Núcleo de Prestações de Desemprego"
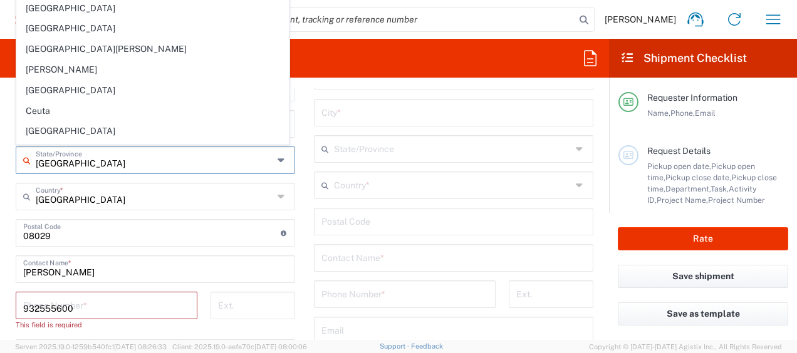
type input "Instituto de Emprego da Madeira, IP-RAM"
type input "[STREET_ADDRESS]"
type input "Funchal"
type input "[GEOGRAPHIC_DATA]"
type input "9060-027"
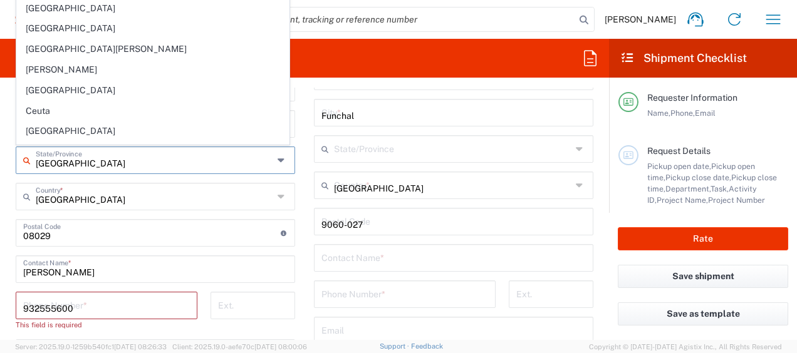
type input "00351291 145 740"
type input "[EMAIL_ADDRESS][DOMAIN_NAME]"
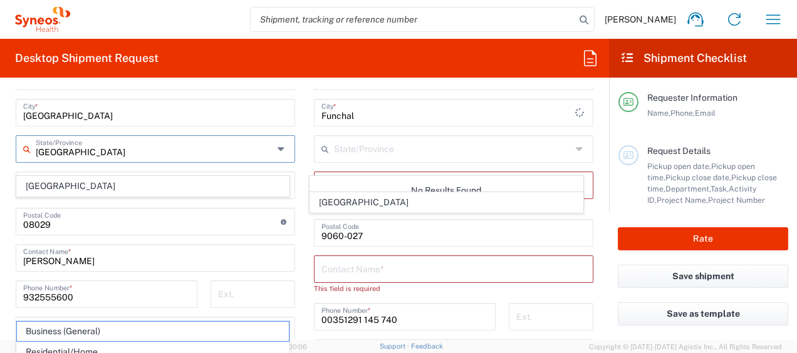
scroll to position [1420, 0]
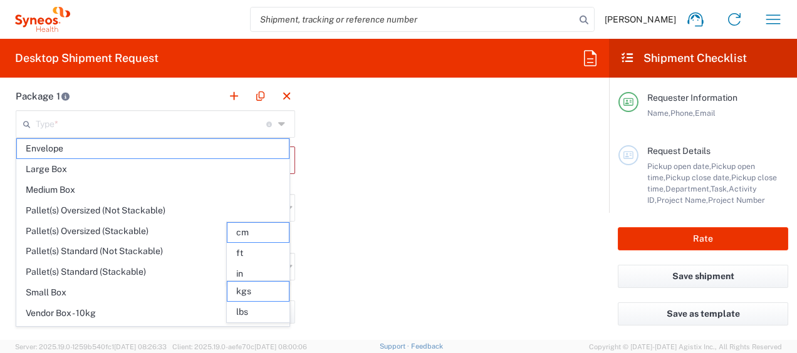
click at [371, 198] on div "Package 1 Type * Material used to package goods Envelope Large Box Medium Box P…" at bounding box center [304, 242] width 596 height 320
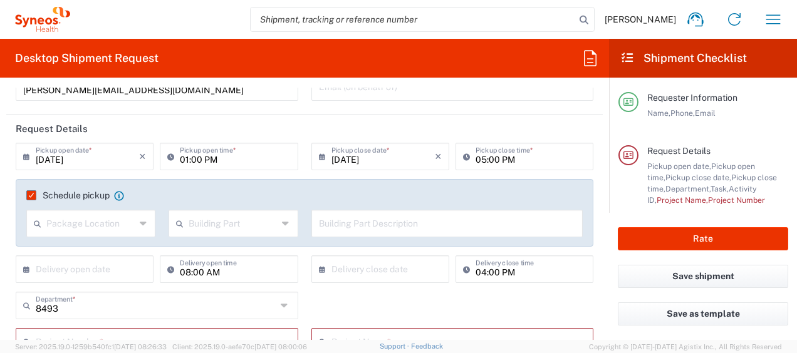
scroll to position [241, 0]
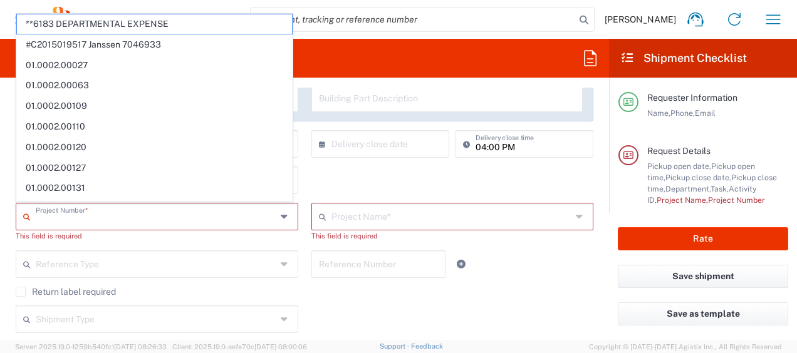
click at [117, 219] on input "text" at bounding box center [156, 216] width 241 height 22
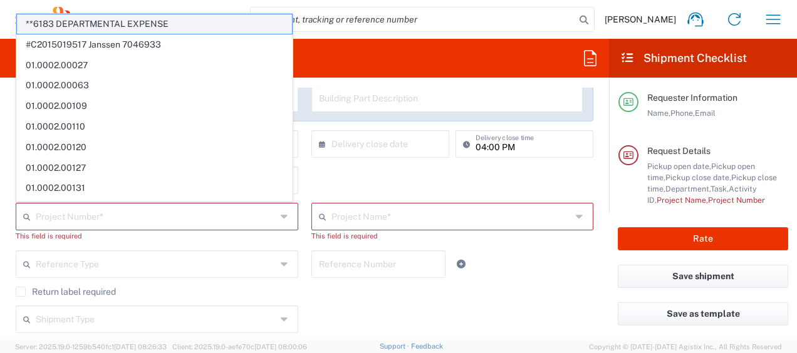
click at [165, 19] on span "**6183 DEPARTMENTAL EXPENSE" at bounding box center [154, 23] width 275 height 19
type input "**6183 DEPARTMENTAL EXPENSE"
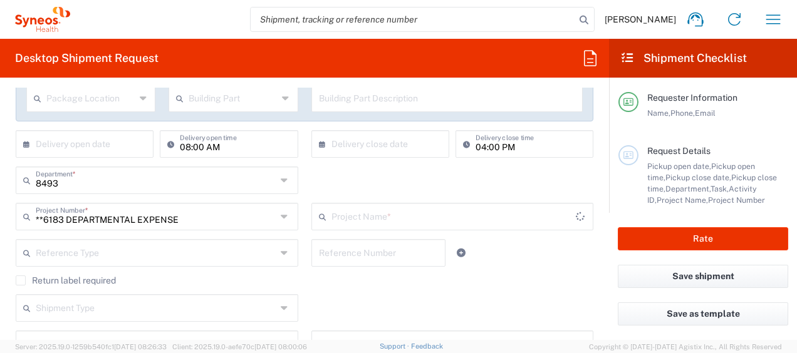
type input "6183"
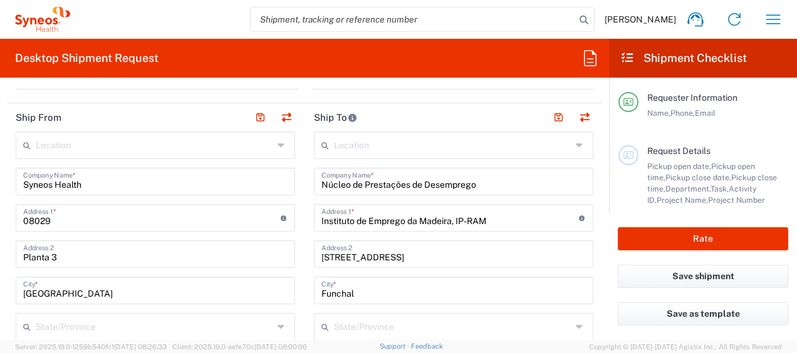
scroll to position [491, 0]
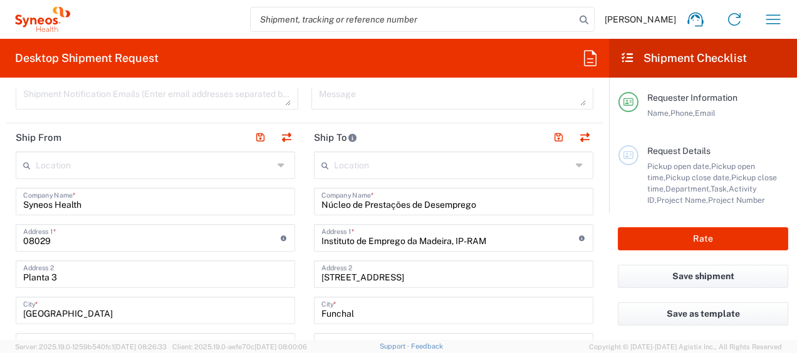
click at [278, 162] on icon at bounding box center [283, 165] width 10 height 20
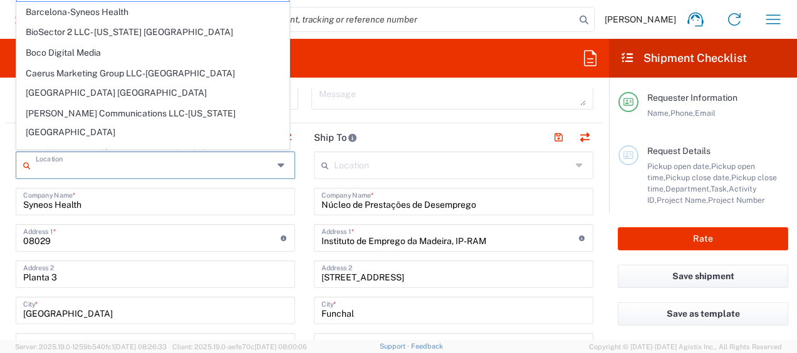
click at [278, 162] on icon at bounding box center [283, 165] width 10 height 20
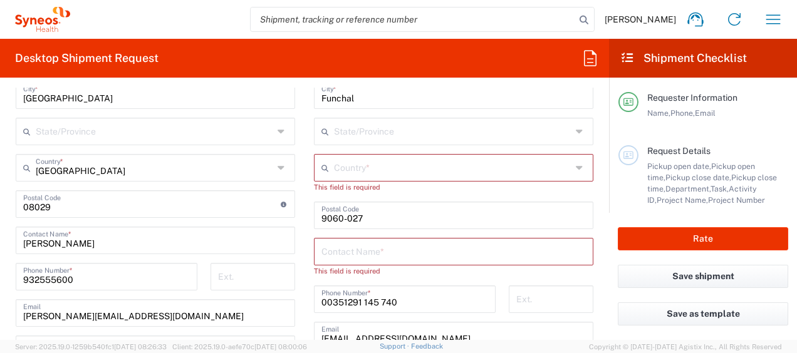
scroll to position [679, 0]
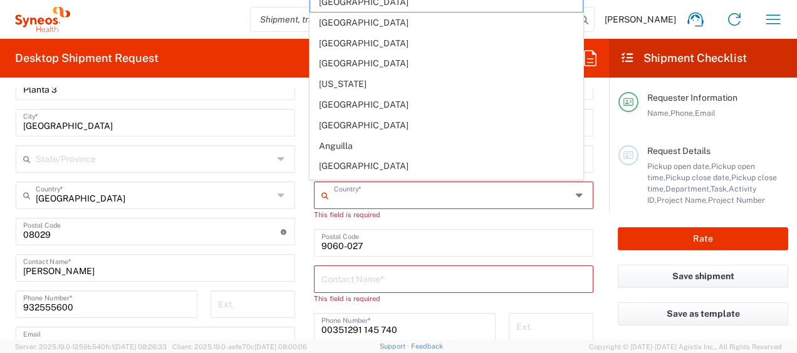
click at [368, 198] on input "text" at bounding box center [452, 195] width 237 height 22
type input "[GEOGRAPHIC_DATA]"
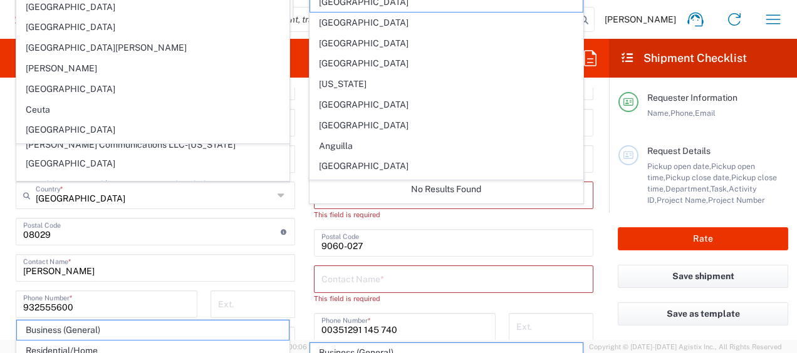
click at [399, 263] on div "Location [PERSON_NAME] LLC-[GEOGRAPHIC_DATA] [GEOGRAPHIC_DATA] [GEOGRAPHIC_DATA…" at bounding box center [453, 238] width 279 height 549
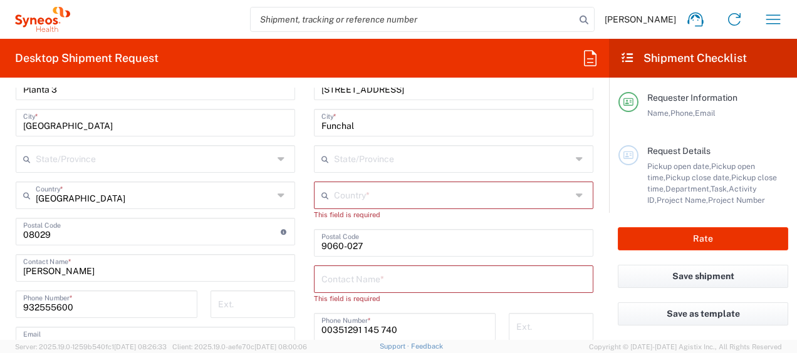
click at [375, 197] on input "text" at bounding box center [452, 195] width 237 height 22
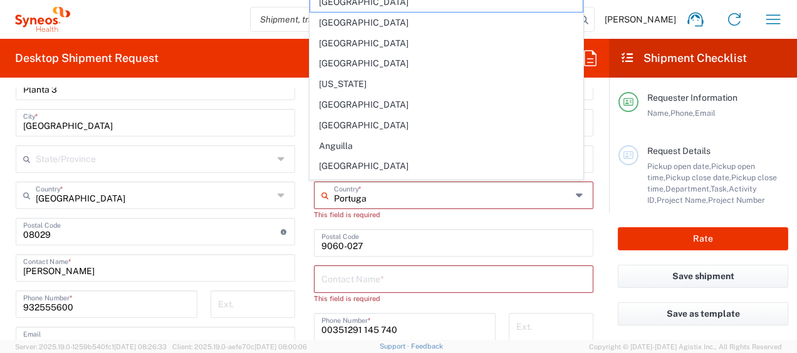
type input "[GEOGRAPHIC_DATA]"
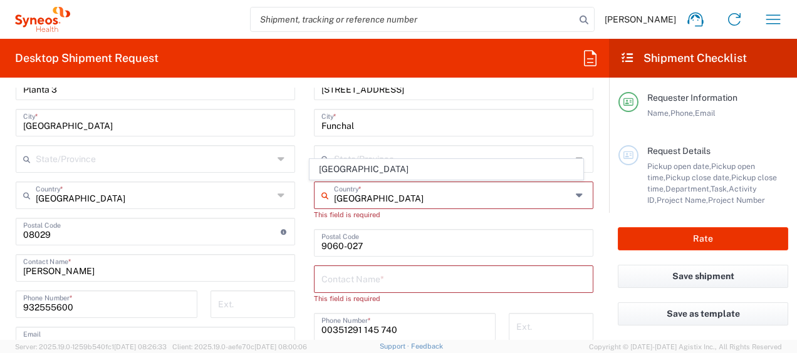
type input "Sender/Shipper"
type input "Delivery Duty Paid"
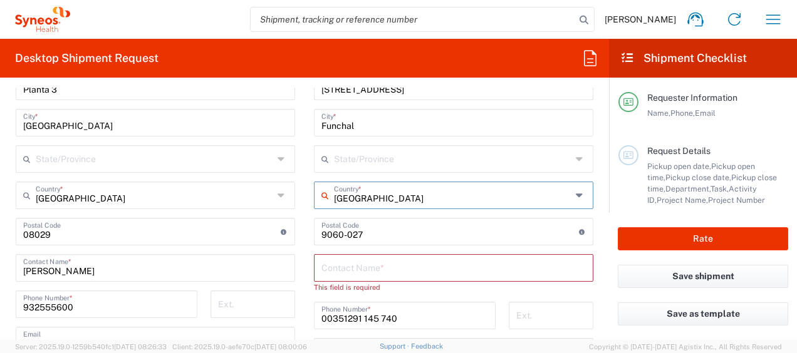
type input "[GEOGRAPHIC_DATA]"
click at [298, 263] on main "Location [PERSON_NAME] LLC-[GEOGRAPHIC_DATA] [GEOGRAPHIC_DATA] [GEOGRAPHIC_DATA…" at bounding box center [155, 263] width 298 height 599
click at [367, 268] on input "text" at bounding box center [453, 267] width 264 height 22
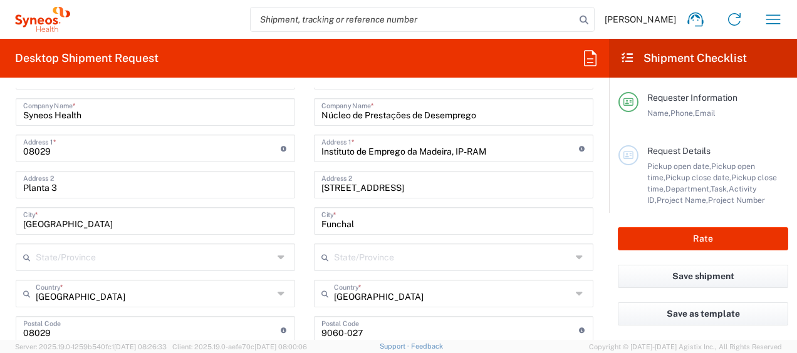
scroll to position [554, 0]
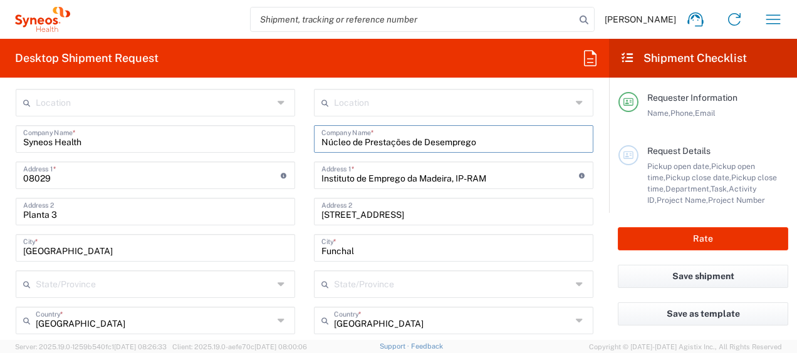
drag, startPoint x: 479, startPoint y: 140, endPoint x: 310, endPoint y: 150, distance: 168.9
click at [314, 150] on div "Núcleo de Prestações de Desemprego Company Name *" at bounding box center [453, 139] width 279 height 28
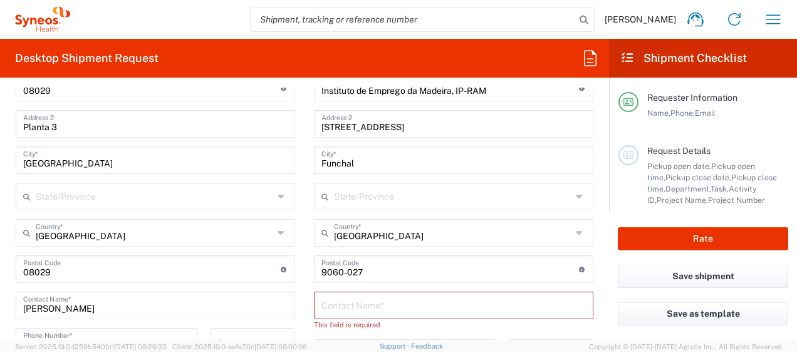
scroll to position [679, 0]
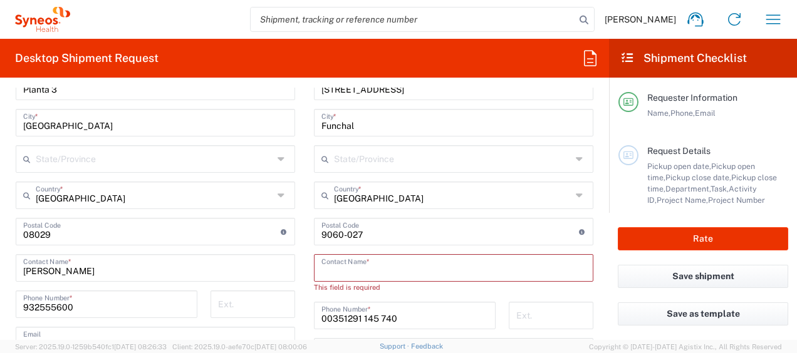
click at [341, 266] on input "text" at bounding box center [453, 267] width 264 height 22
paste input "Núcleo de Prestações de Desemprego"
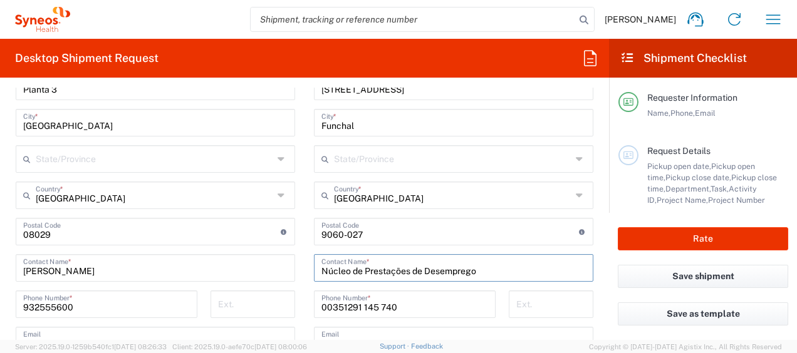
type input "Núcleo de Prestações de Desemprego"
click at [304, 274] on main "Location [PERSON_NAME] LLC-[GEOGRAPHIC_DATA] [GEOGRAPHIC_DATA] [GEOGRAPHIC_DATA…" at bounding box center [453, 227] width 298 height 526
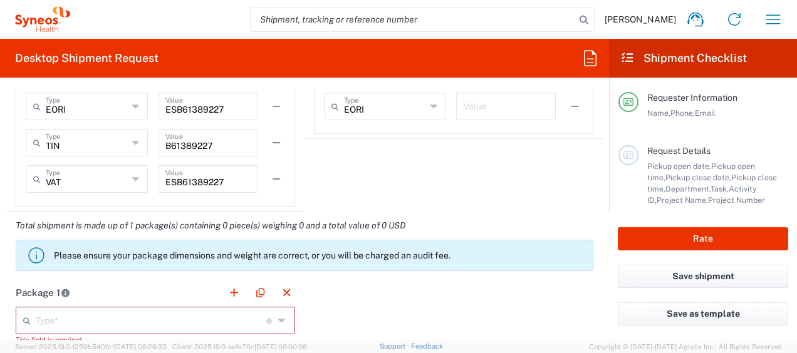
scroll to position [1055, 0]
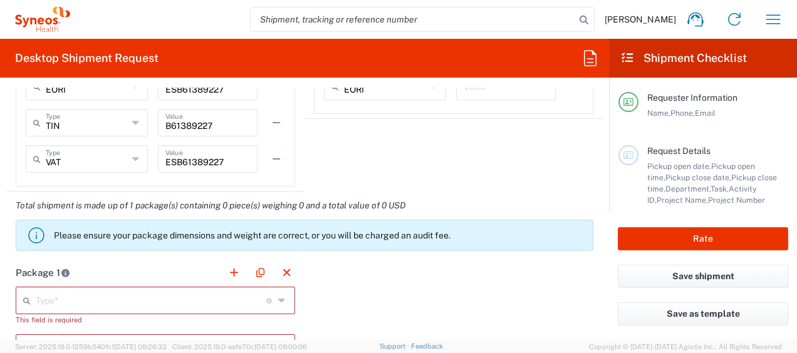
click at [279, 293] on icon at bounding box center [282, 301] width 9 height 20
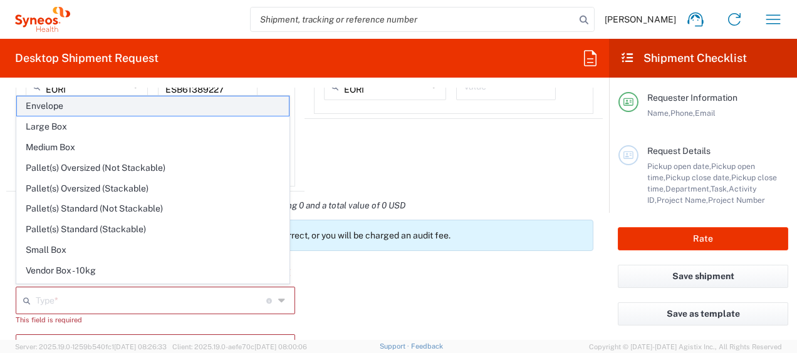
click at [78, 108] on span "Envelope" at bounding box center [153, 105] width 272 height 19
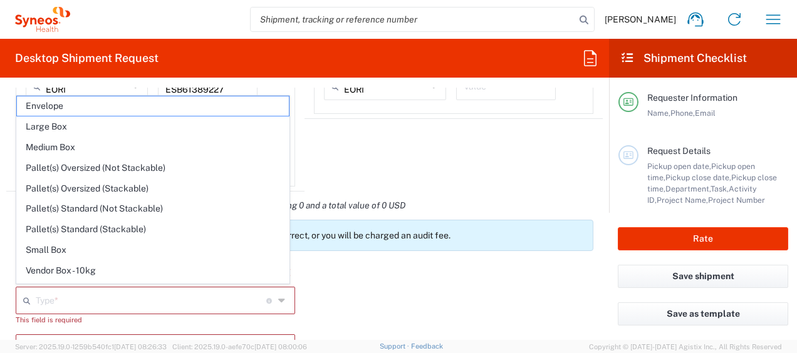
type input "Envelope"
type input "1"
type input "9.5"
type input "12.5"
type input "0.25"
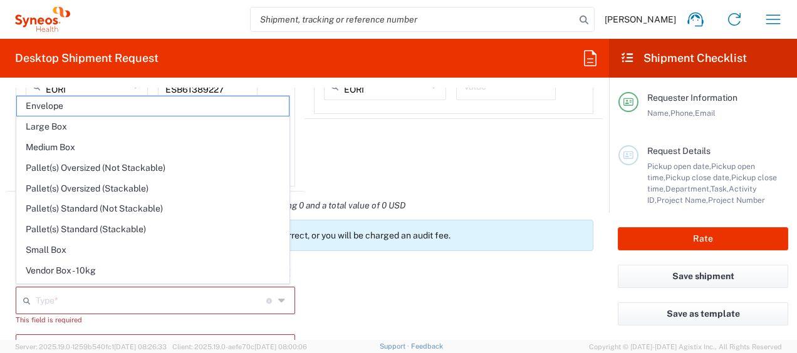
type input "in"
type input "0.45"
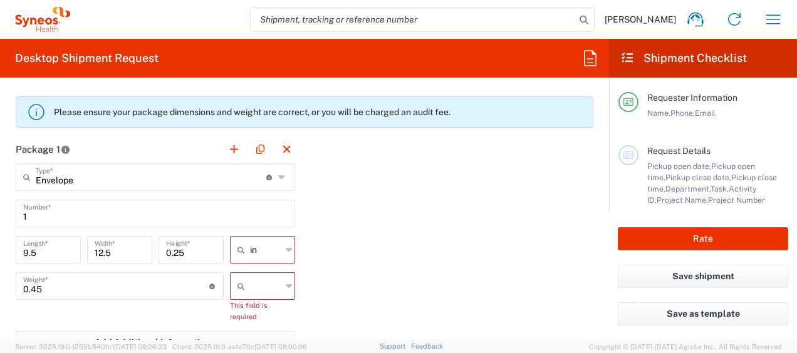
scroll to position [1180, 0]
click at [286, 248] on icon at bounding box center [289, 248] width 7 height 20
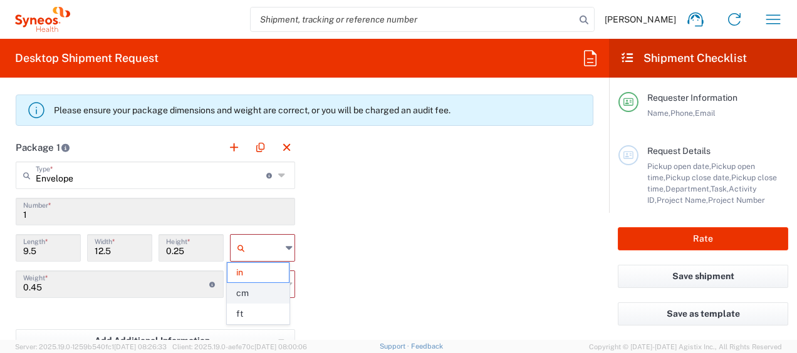
click at [266, 288] on span "cm" at bounding box center [257, 293] width 61 height 19
type input "24.13"
type input "31.75"
type input "0.64"
type input "cm"
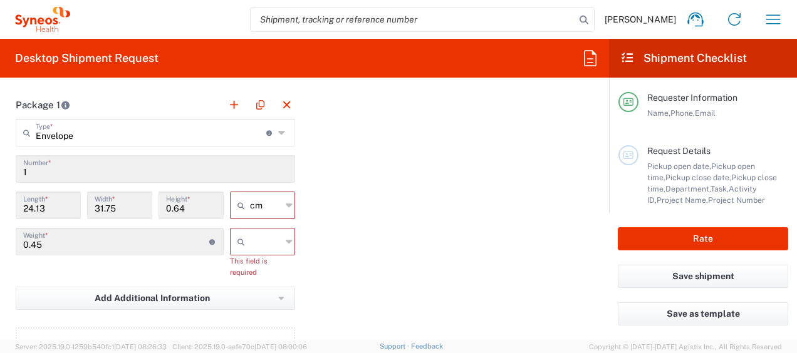
scroll to position [1243, 0]
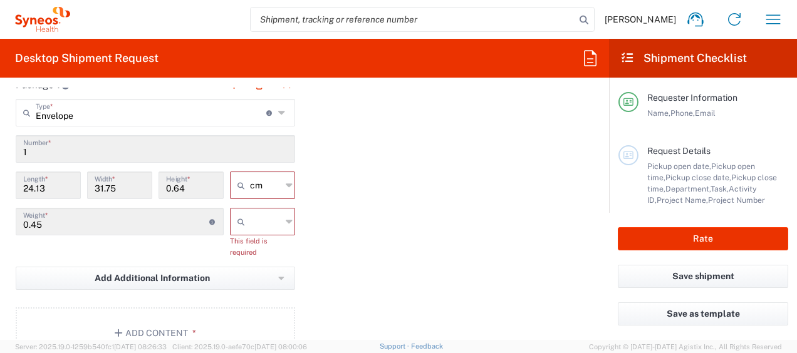
click at [274, 224] on input "text" at bounding box center [265, 222] width 31 height 20
click at [269, 241] on span "kgs" at bounding box center [257, 246] width 61 height 19
type input "kgs"
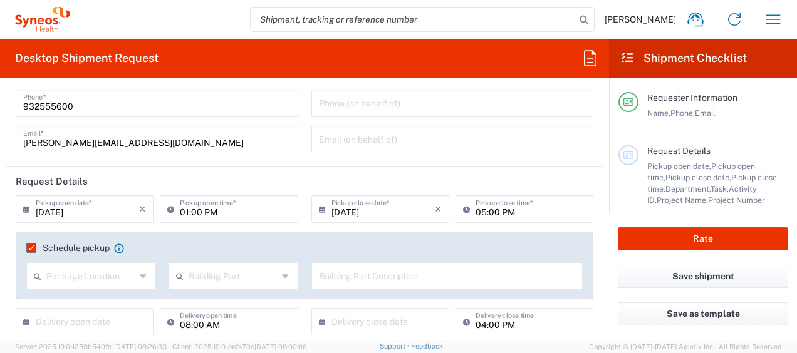
scroll to position [125, 0]
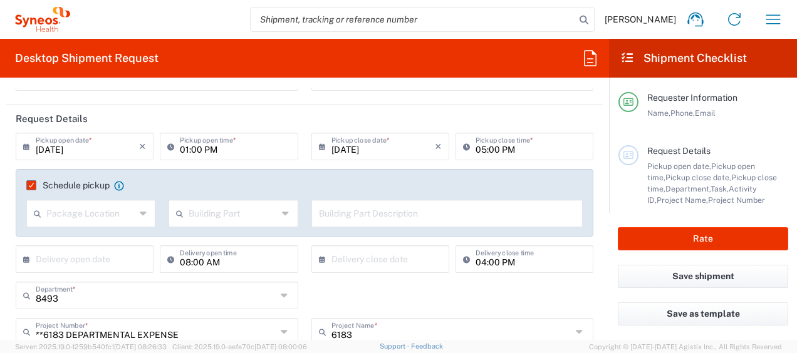
click at [477, 264] on input "04:00 PM" at bounding box center [531, 258] width 110 height 22
click at [479, 261] on input "04:00 PM" at bounding box center [531, 258] width 110 height 22
type input "05:00 PM"
click at [340, 288] on div "8493 Department * 8493 3000 3100 3109 3110 3111 3112 3125 3130 3135 3136 3150 3…" at bounding box center [304, 300] width 591 height 36
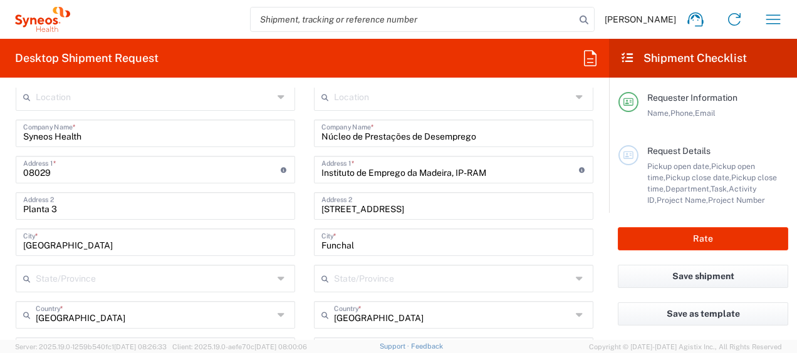
scroll to position [564, 0]
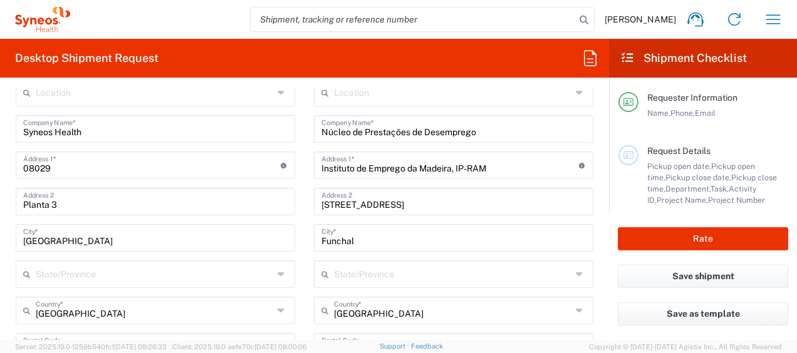
click at [278, 275] on icon at bounding box center [283, 274] width 10 height 20
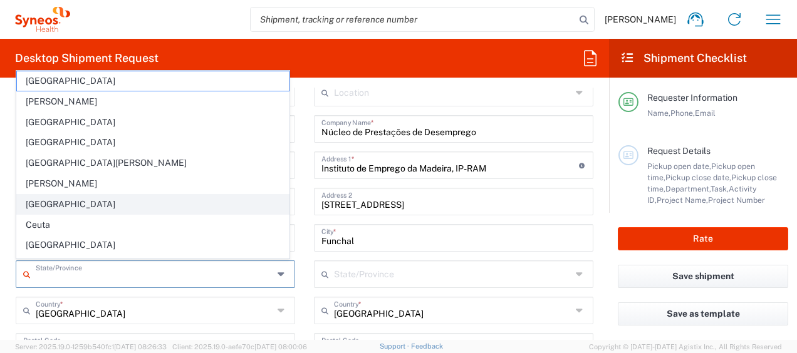
click at [152, 202] on span "[GEOGRAPHIC_DATA]" at bounding box center [153, 204] width 272 height 19
type input "[GEOGRAPHIC_DATA]"
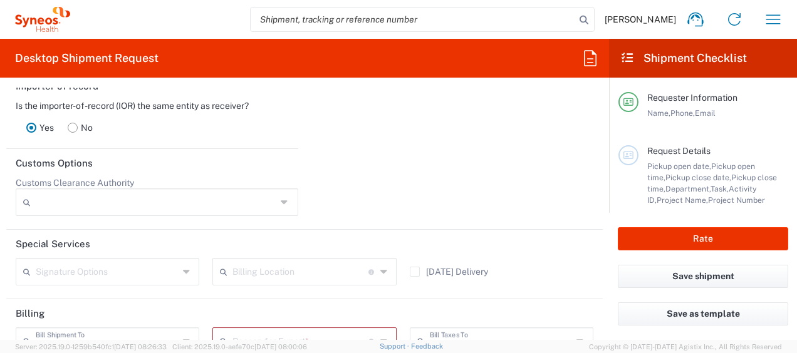
scroll to position [1754, 0]
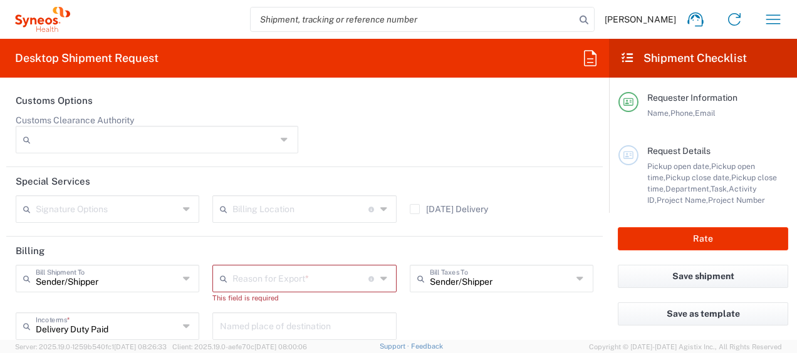
click at [269, 279] on input "text" at bounding box center [300, 278] width 136 height 22
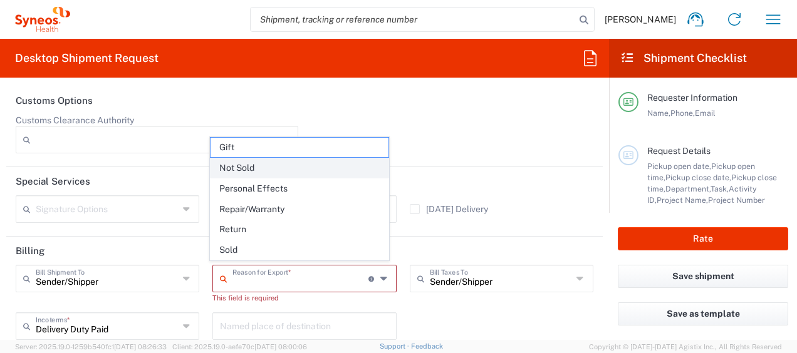
click at [235, 174] on span "Not Sold" at bounding box center [300, 168] width 178 height 19
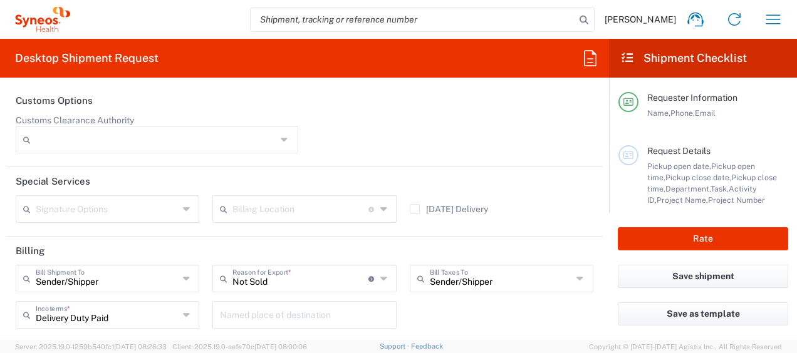
click at [380, 276] on icon at bounding box center [384, 279] width 9 height 20
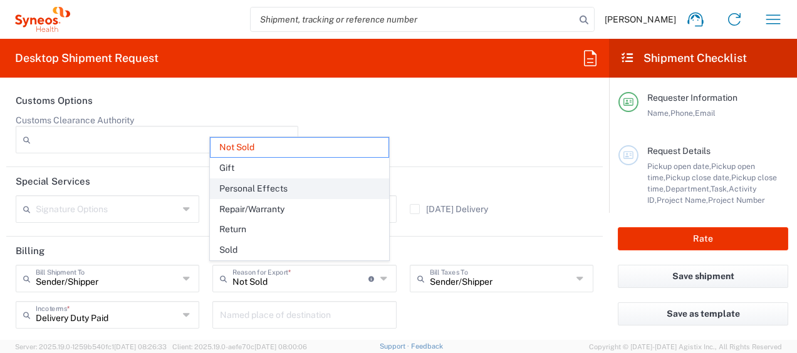
click at [279, 189] on span "Personal Effects" at bounding box center [300, 188] width 178 height 19
type input "Personal Effects"
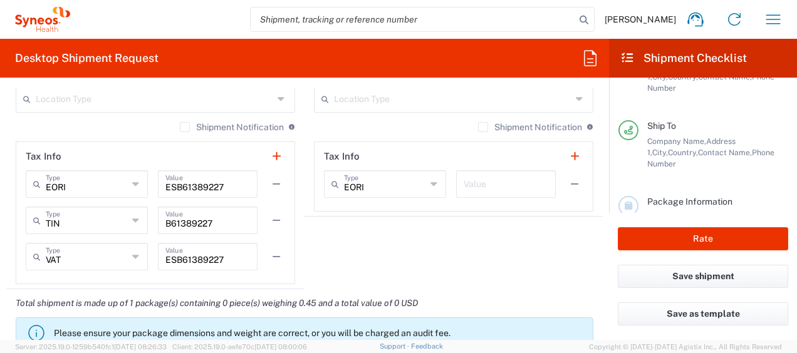
scroll to position [956, 0]
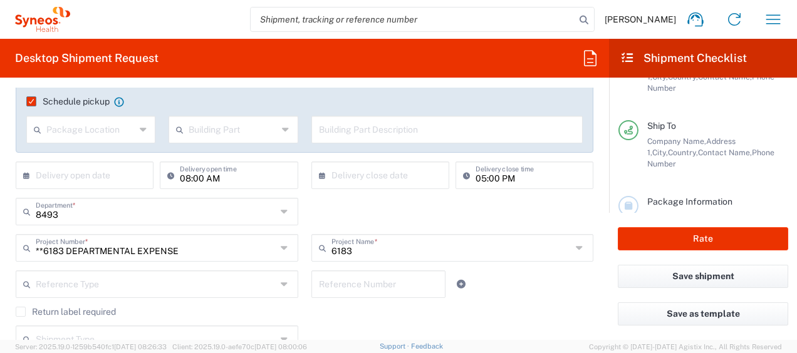
scroll to position [204, 0]
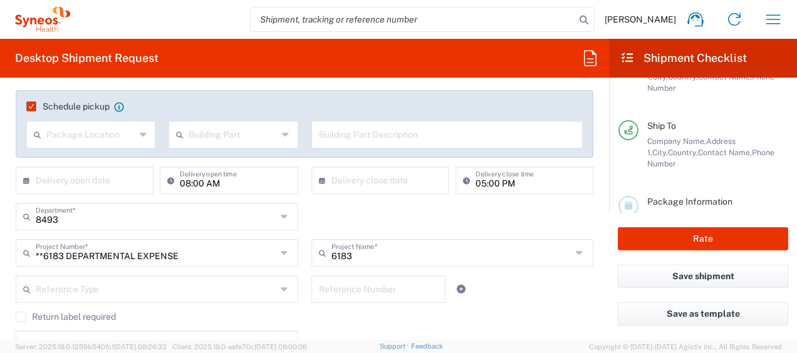
click at [534, 76] on agx-form-header "Desktop Shipment Request" at bounding box center [304, 58] width 609 height 39
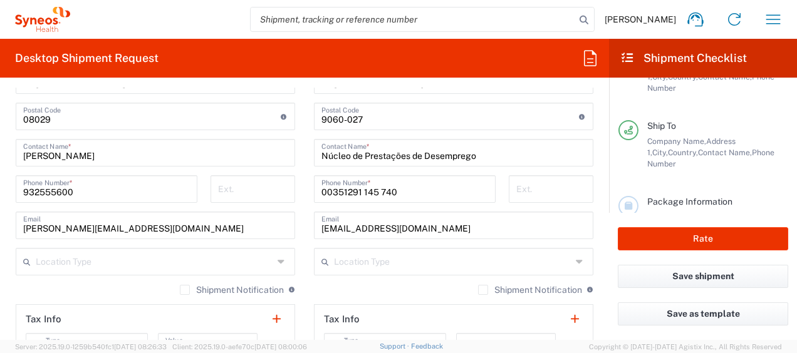
scroll to position [814, 0]
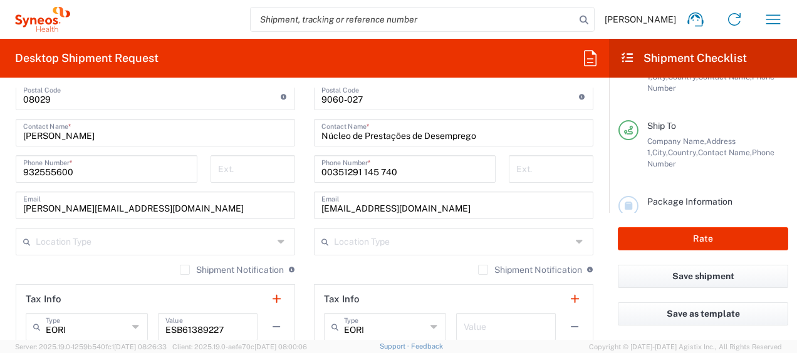
click at [180, 268] on label "Shipment Notification" at bounding box center [232, 270] width 104 height 10
click at [185, 270] on input "Shipment Notification" at bounding box center [185, 270] width 0 height 0
click at [478, 269] on label "Shipment Notification" at bounding box center [530, 270] width 104 height 10
click at [483, 270] on input "Shipment Notification" at bounding box center [483, 270] width 0 height 0
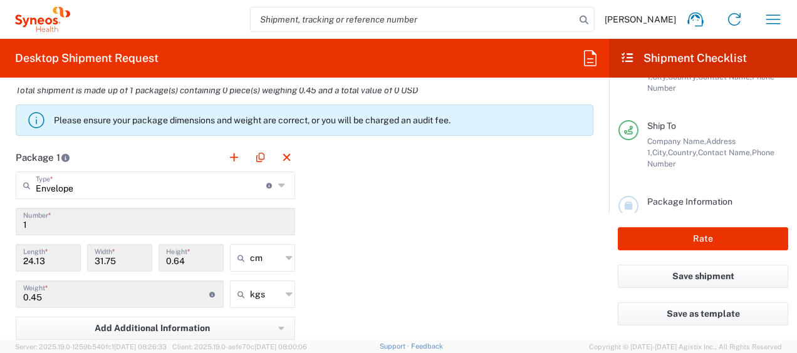
scroll to position [1190, 0]
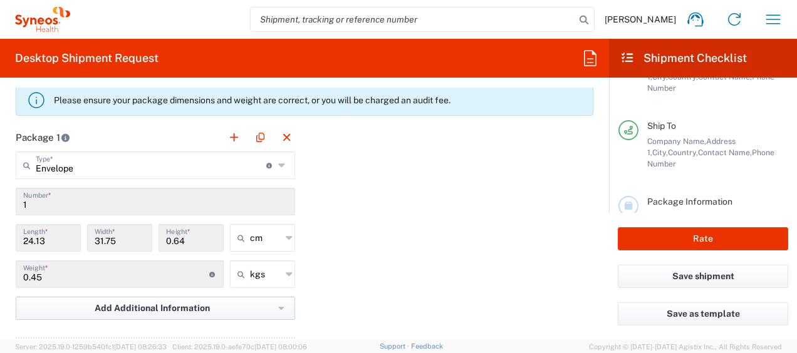
click at [278, 307] on icon "button" at bounding box center [281, 308] width 6 height 3
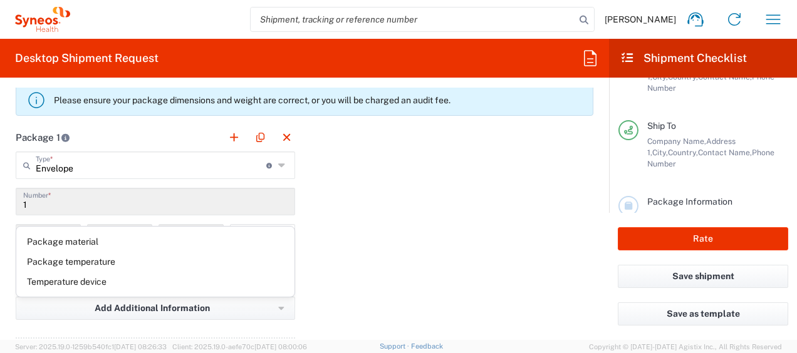
click at [380, 269] on div "Package 1 Envelope Type * Material used to package goods Envelope Large Box Med…" at bounding box center [304, 260] width 596 height 275
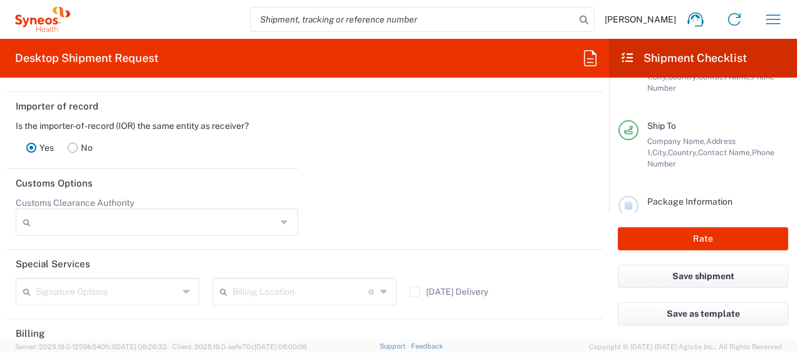
scroll to position [1692, 0]
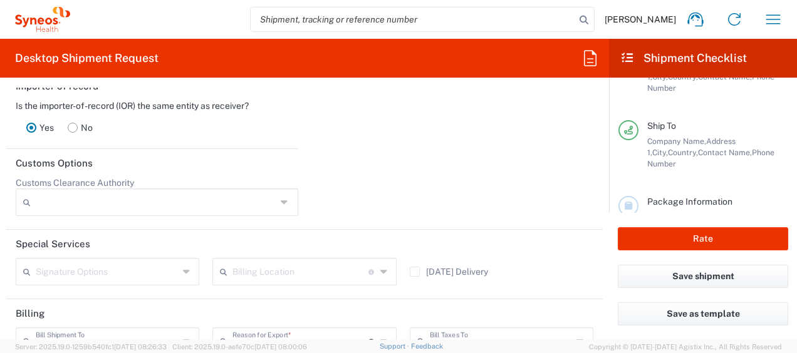
click at [183, 268] on icon at bounding box center [187, 272] width 9 height 20
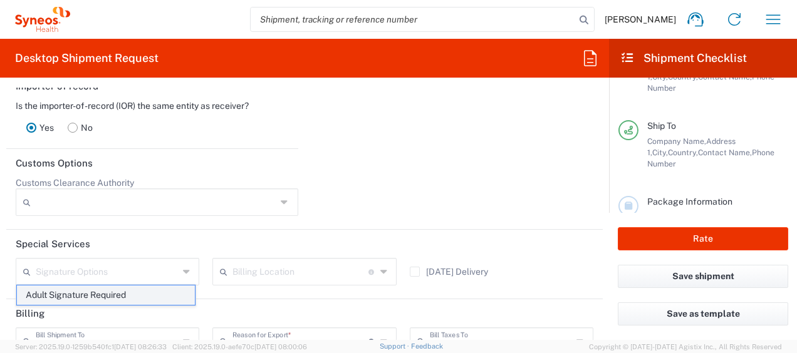
click at [147, 299] on span "Adult Signature Required" at bounding box center [106, 295] width 178 height 19
type input "Adult Signature Required"
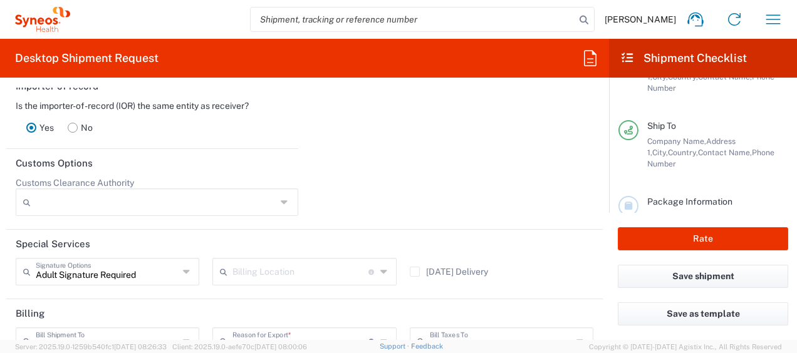
click at [380, 269] on icon at bounding box center [384, 272] width 9 height 20
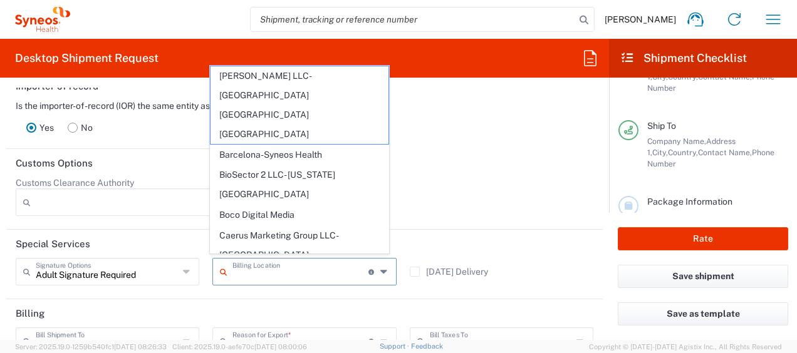
click at [481, 202] on div at bounding box center [452, 201] width 296 height 48
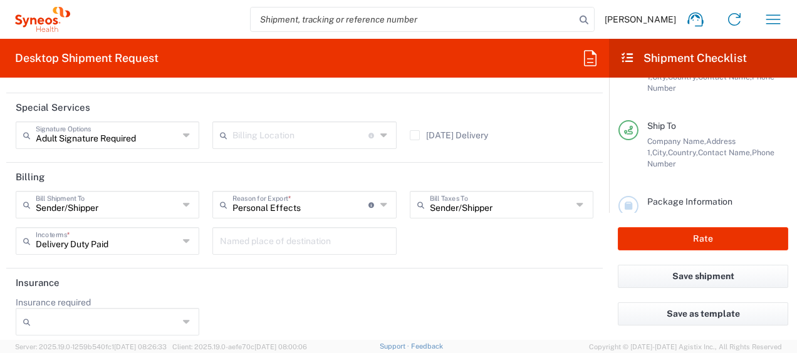
scroll to position [1833, 0]
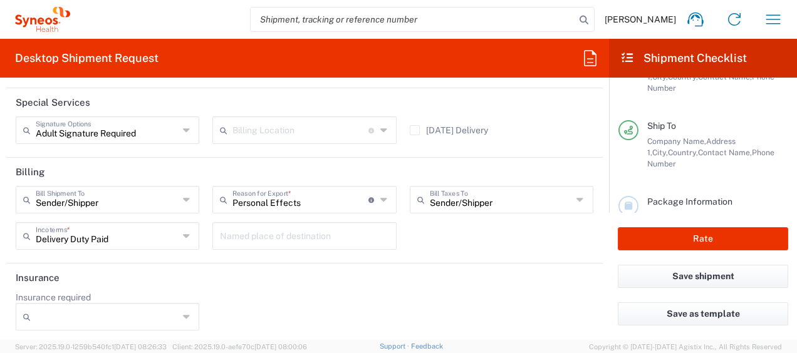
click at [188, 311] on icon at bounding box center [187, 317] width 9 height 20
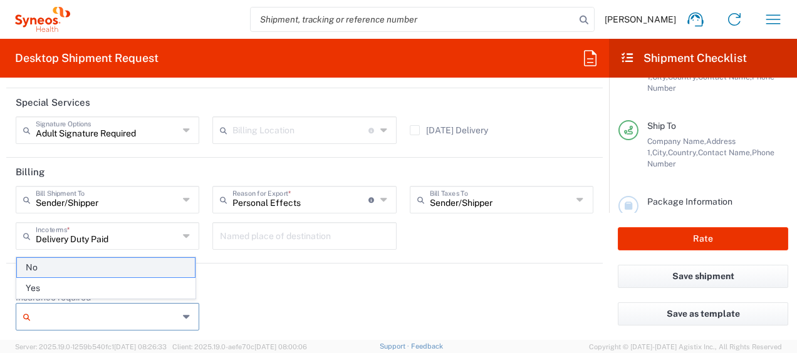
click at [169, 269] on span "No" at bounding box center [106, 267] width 178 height 19
type input "No"
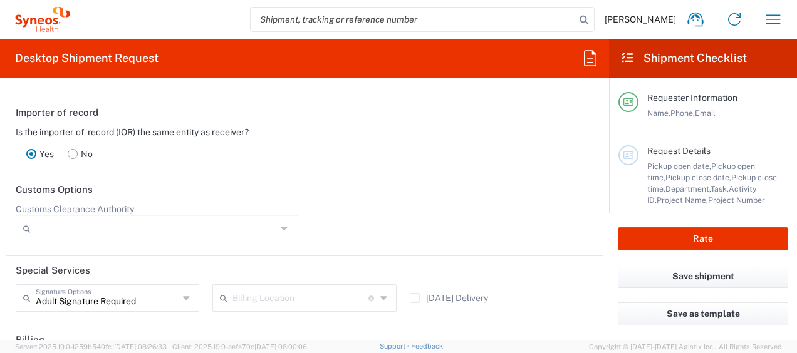
scroll to position [1645, 0]
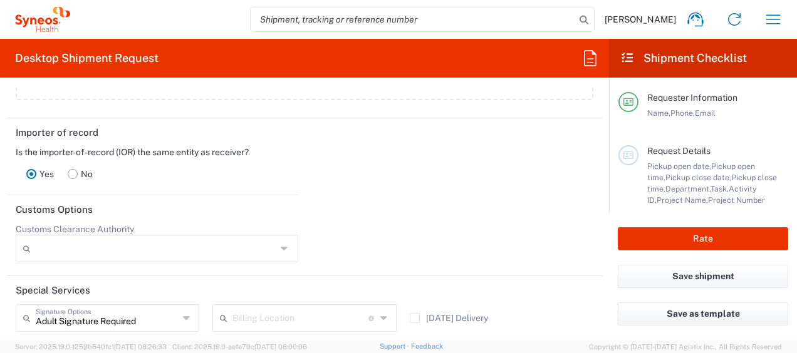
click at [73, 173] on rect at bounding box center [72, 174] width 9 height 9
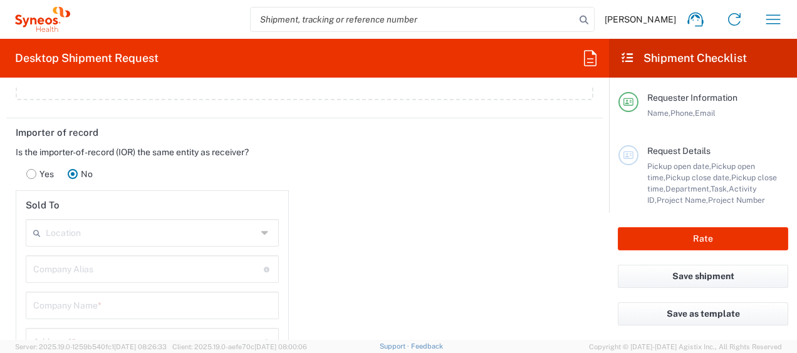
click at [31, 170] on rect at bounding box center [31, 174] width 9 height 9
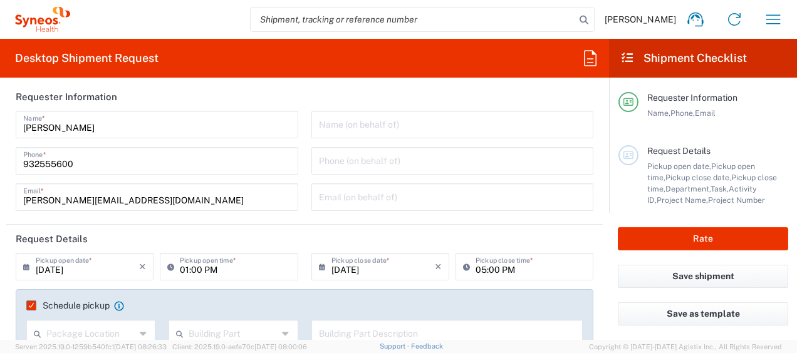
scroll to position [0, 0]
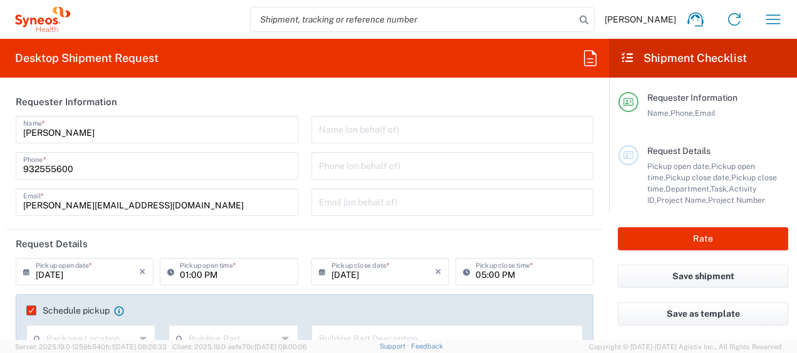
click at [114, 125] on input "[PERSON_NAME]" at bounding box center [157, 129] width 268 height 22
click at [138, 172] on input "932555600" at bounding box center [157, 165] width 268 height 22
click at [211, 202] on input "[PERSON_NAME][EMAIL_ADDRESS][DOMAIN_NAME]" at bounding box center [157, 201] width 268 height 22
click at [289, 232] on header "Request Details" at bounding box center [304, 244] width 596 height 28
drag, startPoint x: 85, startPoint y: 131, endPoint x: 100, endPoint y: 130, distance: 14.4
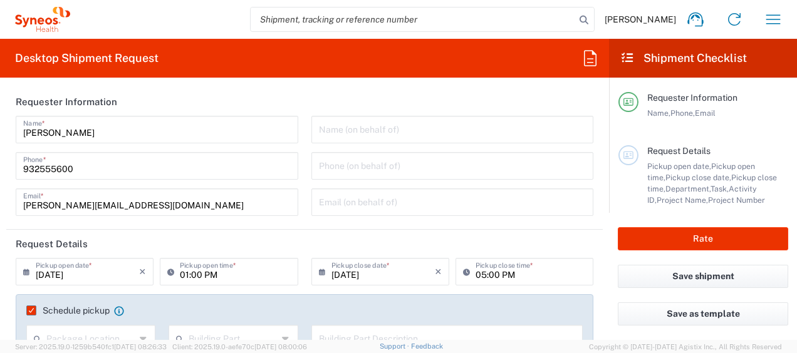
click at [85, 130] on input "[PERSON_NAME]" at bounding box center [157, 129] width 268 height 22
drag, startPoint x: 101, startPoint y: 130, endPoint x: 15, endPoint y: 126, distance: 85.9
click at [16, 126] on div "[PERSON_NAME] Name *" at bounding box center [157, 130] width 283 height 28
type input "[PERSON_NAME]"
click at [195, 99] on header "Requester Information" at bounding box center [304, 102] width 596 height 28
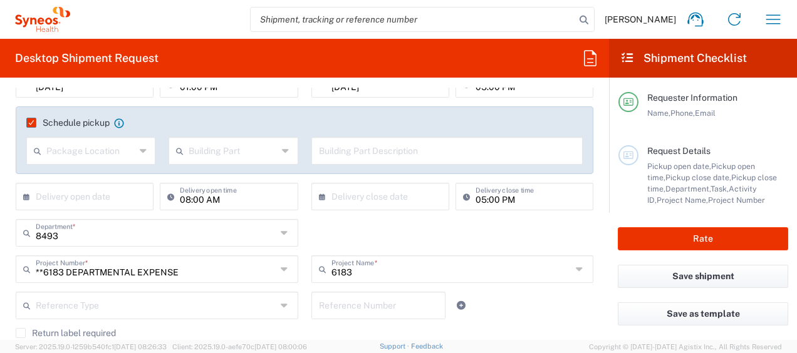
scroll to position [125, 0]
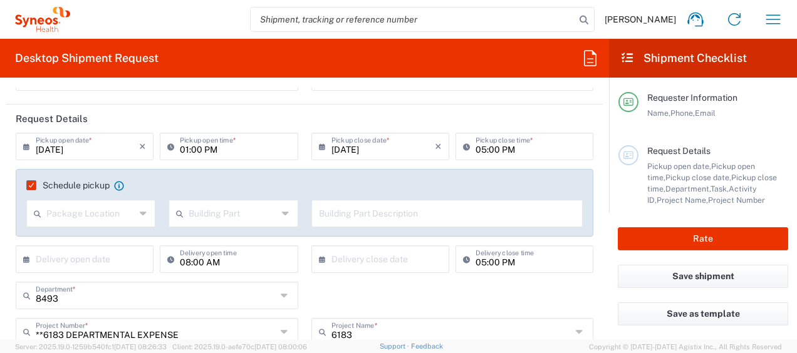
click at [184, 152] on input "01:00 PM" at bounding box center [235, 146] width 110 height 22
click at [184, 150] on input "01:00 PM" at bounding box center [235, 146] width 110 height 22
type input "02:00 PM"
click at [202, 110] on header "Request Details" at bounding box center [304, 119] width 596 height 28
click at [410, 291] on div "8493 Department * 8493 3000 3100 3109 3110 3111 3112 3125 3130 3135 3136 3150 3…" at bounding box center [304, 300] width 591 height 36
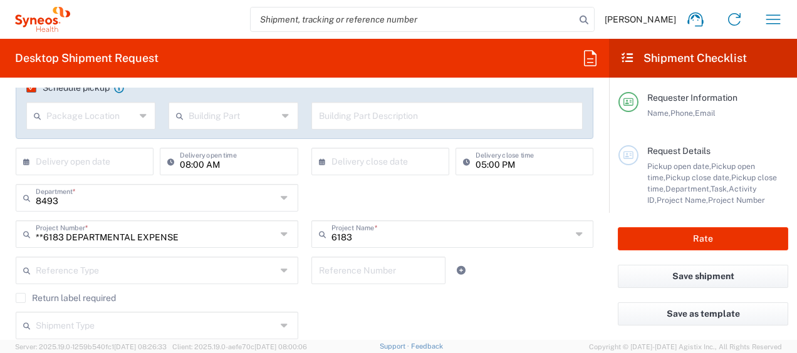
scroll to position [251, 0]
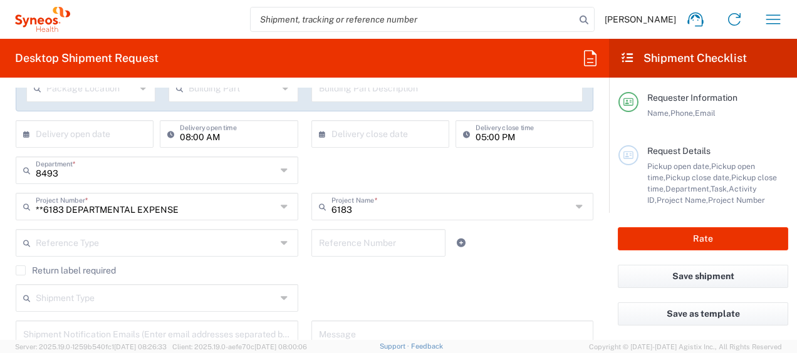
click at [281, 209] on icon at bounding box center [286, 207] width 10 height 20
type input "**6183 DEPARTMENTAL EXPENSE"
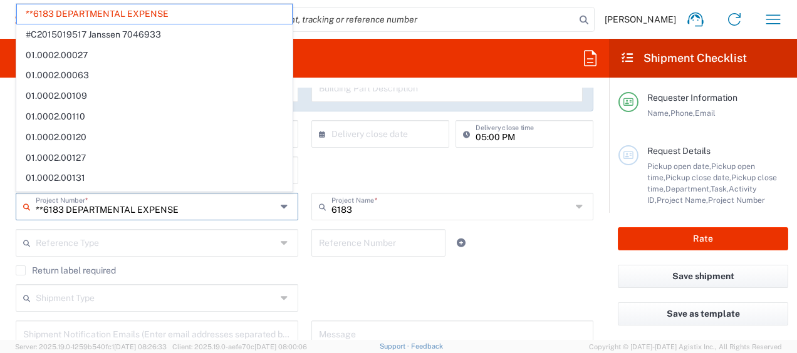
click at [51, 210] on input "**6183 DEPARTMENTAL EXPENSE" at bounding box center [156, 206] width 241 height 22
click at [65, 211] on input "**6183 DEPARTMENTAL EXPENSE" at bounding box center [156, 206] width 241 height 22
click at [60, 211] on input "**6183 DEPARTMENTAL EXPENSE" at bounding box center [156, 206] width 241 height 22
drag, startPoint x: 348, startPoint y: 167, endPoint x: 164, endPoint y: 192, distance: 185.9
click at [346, 167] on div "8493 Department * 8493 3000 3100 3109 3110 3111 3112 3125 3130 3135 3136 3150 3…" at bounding box center [304, 175] width 591 height 36
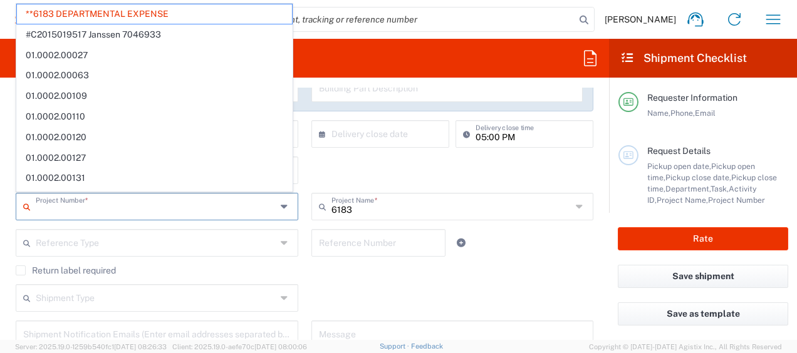
drag, startPoint x: 60, startPoint y: 209, endPoint x: 53, endPoint y: 209, distance: 7.5
click at [53, 209] on input "text" at bounding box center [156, 206] width 241 height 22
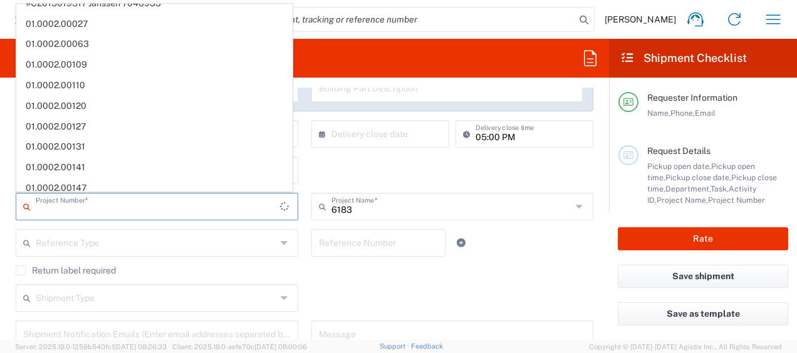
scroll to position [0, 0]
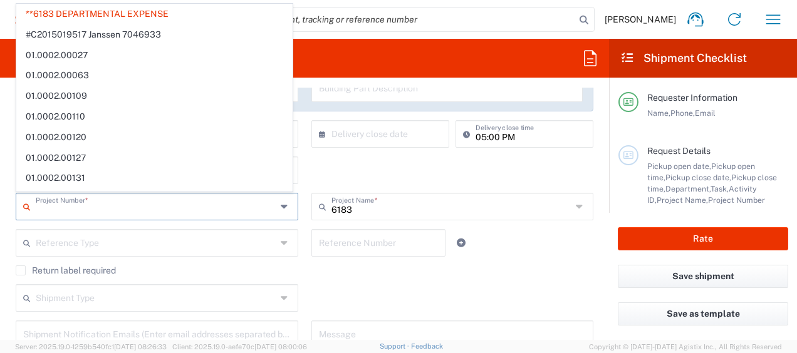
click at [338, 51] on agx-form-header "Desktop Shipment Request" at bounding box center [304, 58] width 609 height 39
type input "**6183 DEPARTMENTAL EXPENSE"
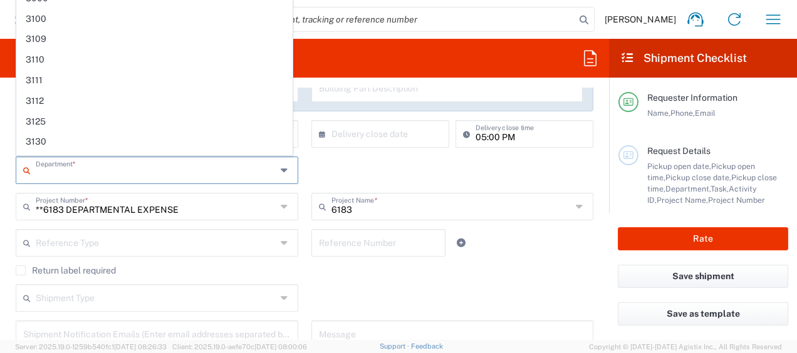
click at [63, 168] on input "text" at bounding box center [156, 170] width 241 height 22
click at [361, 64] on agx-form-header "Desktop Shipment Request" at bounding box center [304, 58] width 609 height 39
type input "8493"
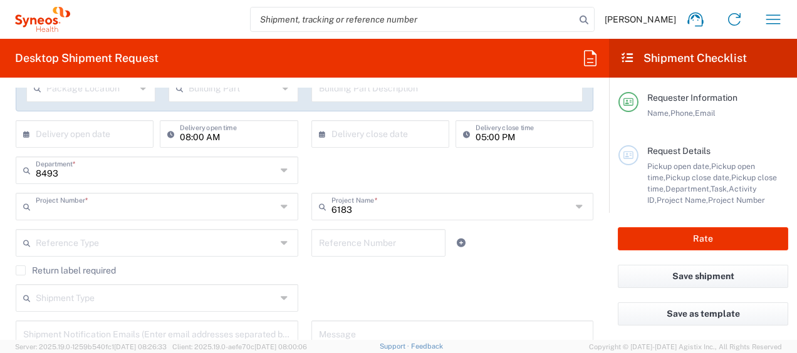
click at [49, 211] on input "text" at bounding box center [156, 206] width 241 height 22
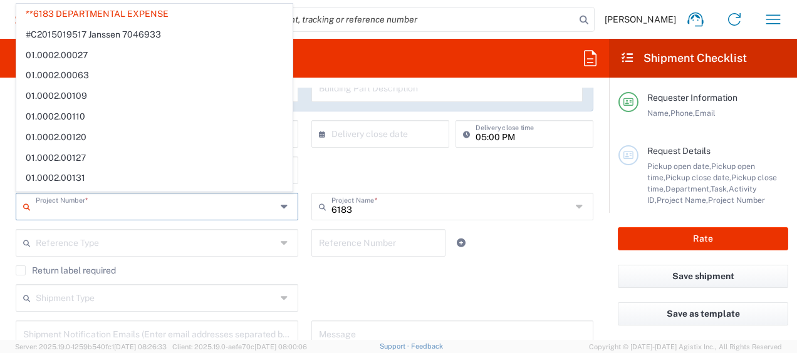
click at [49, 211] on input "text" at bounding box center [156, 206] width 241 height 22
click at [353, 167] on div "8493 Department * 8493 3000 3100 3109 3110 3111 3112 3125 3130 3135 3136 3150 3…" at bounding box center [304, 175] width 591 height 36
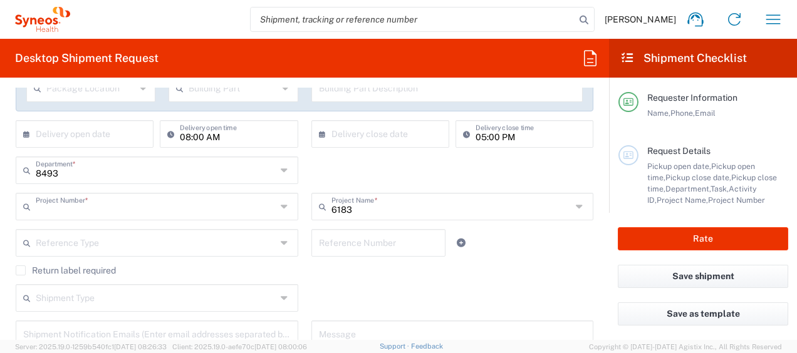
type input "**6183 DEPARTMENTAL EXPENSE"
click at [94, 182] on div "8493 Department *" at bounding box center [157, 171] width 283 height 28
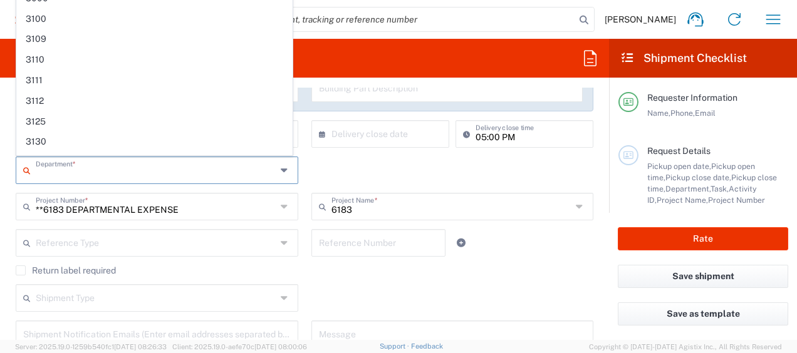
click at [91, 175] on input "text" at bounding box center [156, 170] width 241 height 22
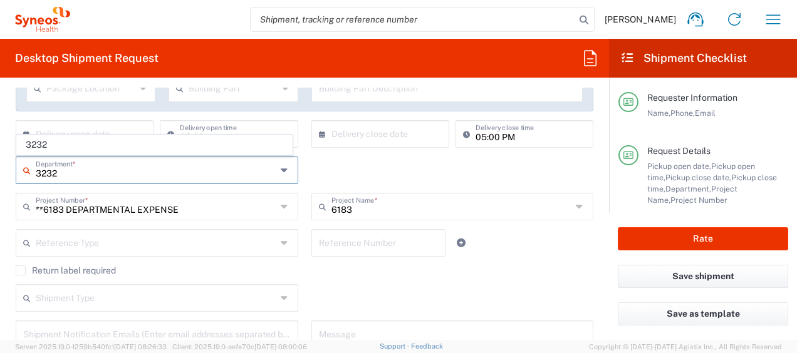
type input "3232"
click at [342, 162] on div "3232 Department * 3232" at bounding box center [304, 175] width 591 height 36
click at [286, 172] on icon at bounding box center [286, 170] width 10 height 20
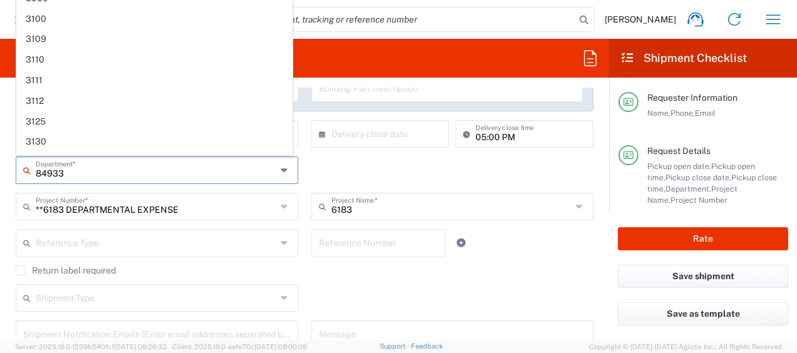
type input "849332"
drag, startPoint x: 195, startPoint y: 175, endPoint x: 9, endPoint y: 152, distance: 188.1
click at [9, 153] on div "[DATE] × Pickup open date * Cancel Apply 02:00 PM Pickup open time * [DATE] × P…" at bounding box center [304, 183] width 591 height 351
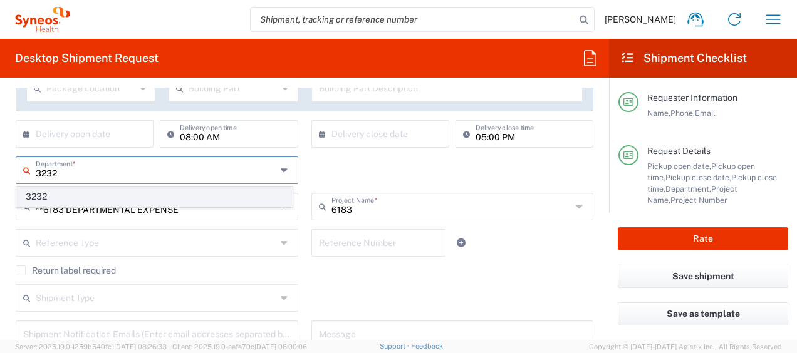
type input "3232"
click at [129, 191] on span "3232" at bounding box center [154, 196] width 275 height 19
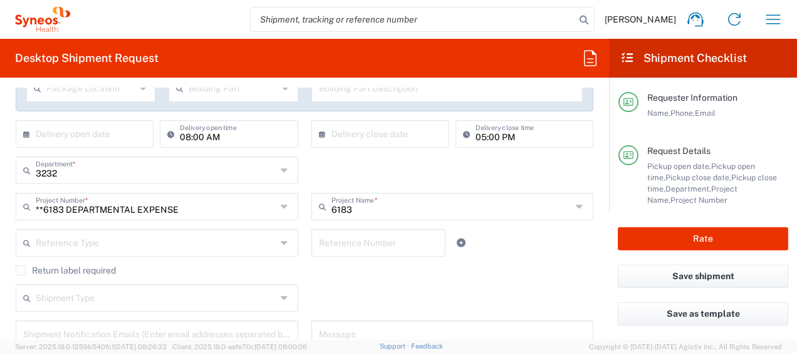
click at [336, 172] on div "3232 Department * 3232" at bounding box center [304, 175] width 591 height 36
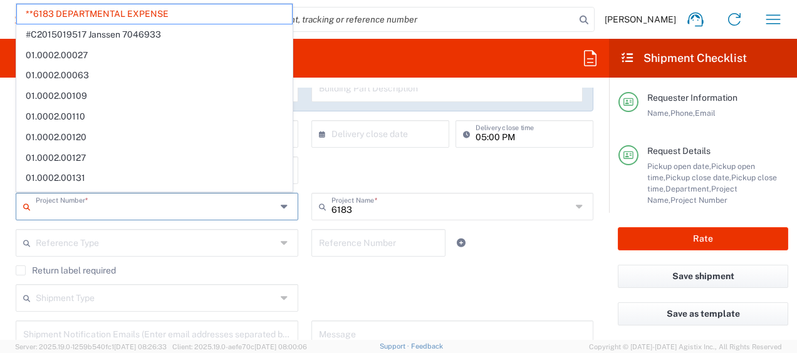
click at [271, 208] on input "text" at bounding box center [156, 206] width 241 height 22
type input "3232"
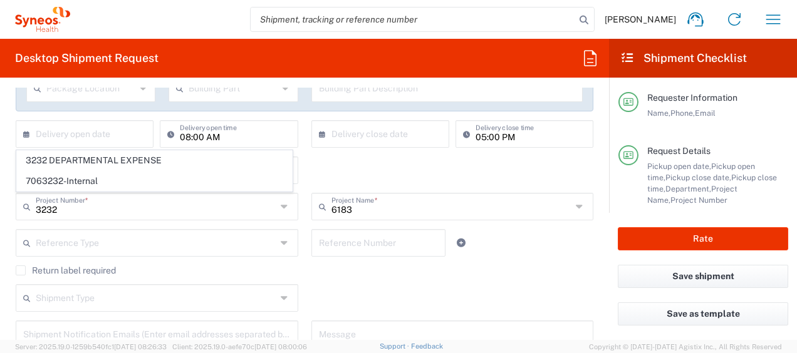
click at [328, 175] on div "3232 Department * 3232" at bounding box center [304, 175] width 591 height 36
click at [207, 213] on input "text" at bounding box center [156, 206] width 241 height 22
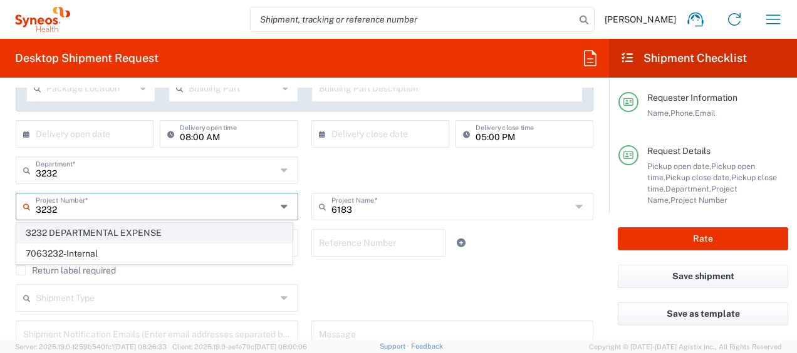
click at [159, 231] on span "3232 DEPARTMENTAL EXPENSE" at bounding box center [154, 233] width 275 height 19
type input "3232 DEPARTMENTAL EXPENSE"
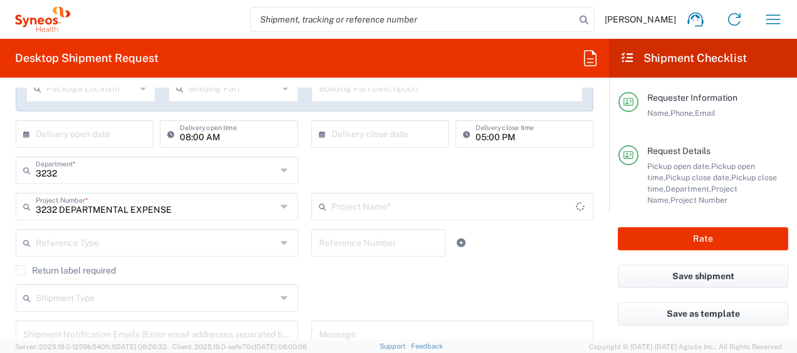
type input "3232 DEPARTMENTAL EXPENSE"
click at [348, 283] on div "Return label required" at bounding box center [305, 275] width 578 height 19
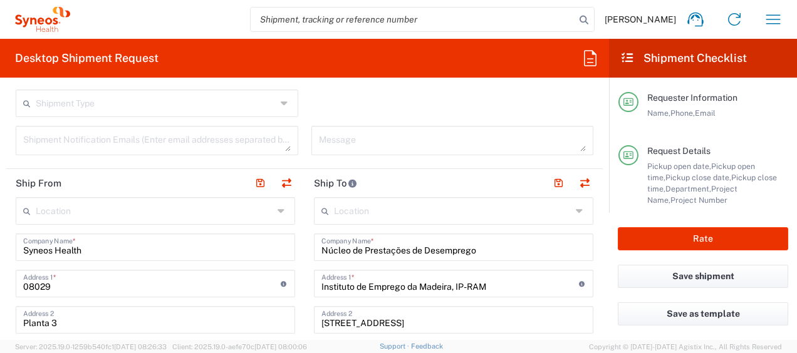
scroll to position [439, 0]
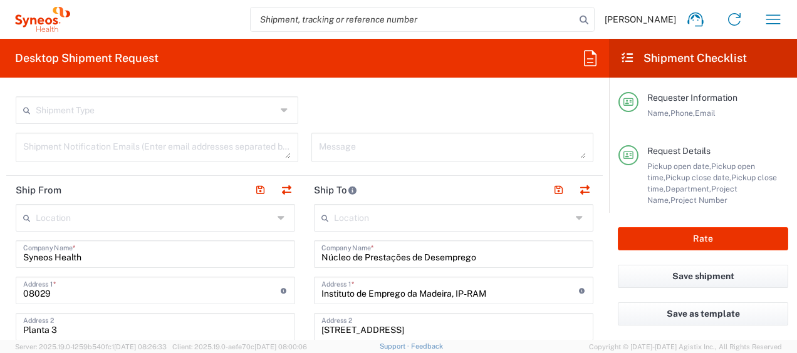
click at [278, 217] on icon at bounding box center [283, 218] width 10 height 20
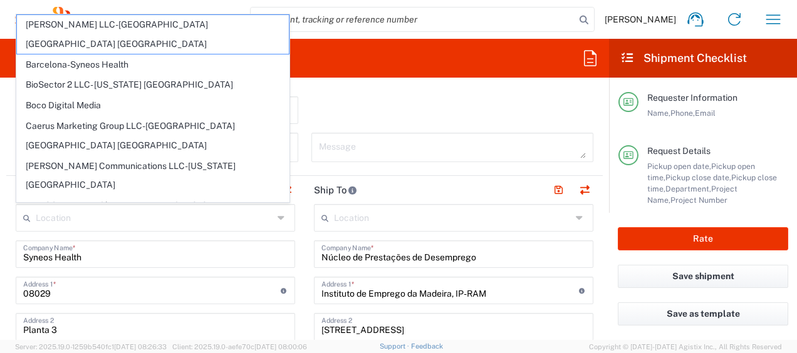
click at [368, 109] on div "Shipment Type Batch Regular" at bounding box center [304, 114] width 591 height 36
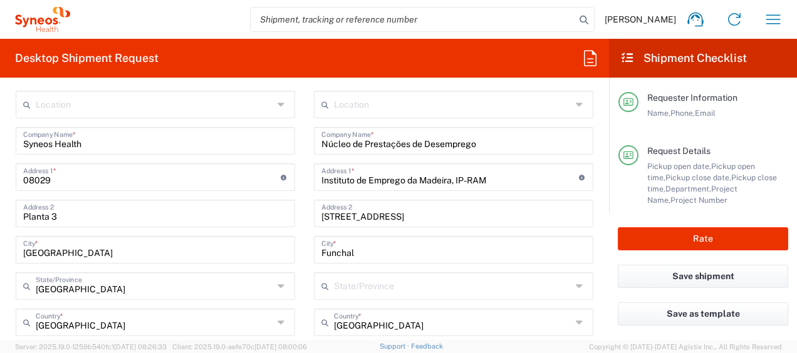
scroll to position [564, 0]
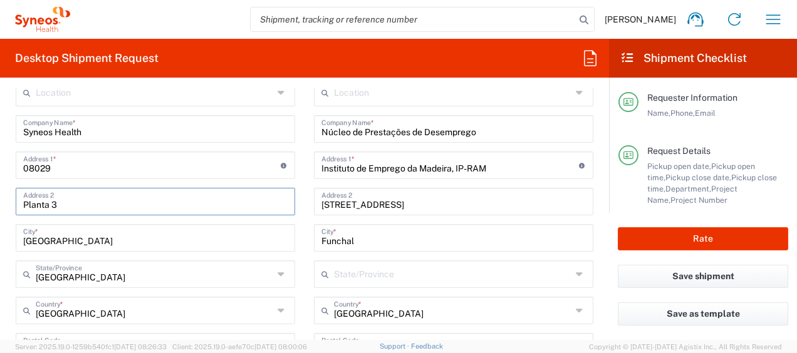
click at [114, 205] on input "Planta 3" at bounding box center [155, 201] width 264 height 22
click at [59, 202] on input "Planta 3 NO HAY PISO" at bounding box center [155, 201] width 264 height 22
click at [120, 200] on input "Planta 3 (NO HAY PISO" at bounding box center [155, 201] width 264 height 22
type input "Planta 3 (NO HAY PISO)"
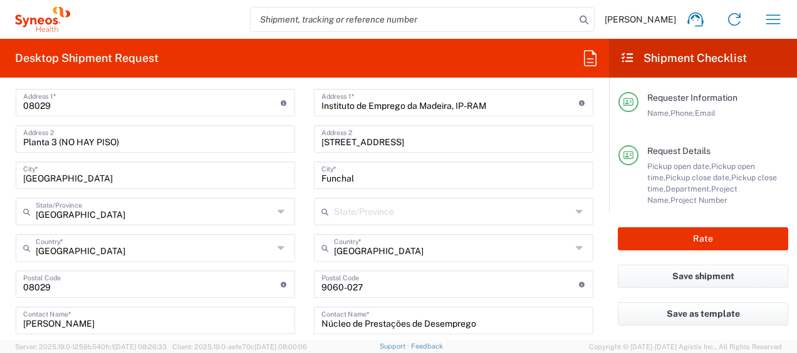
scroll to position [689, 0]
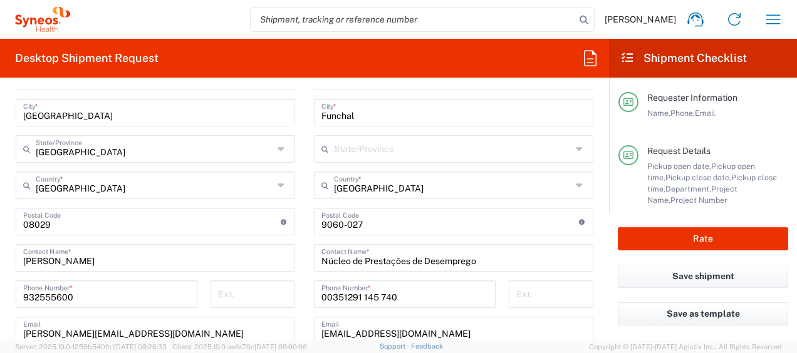
click at [514, 261] on input "Núcleo de Prestações de Desemprego" at bounding box center [453, 257] width 264 height 22
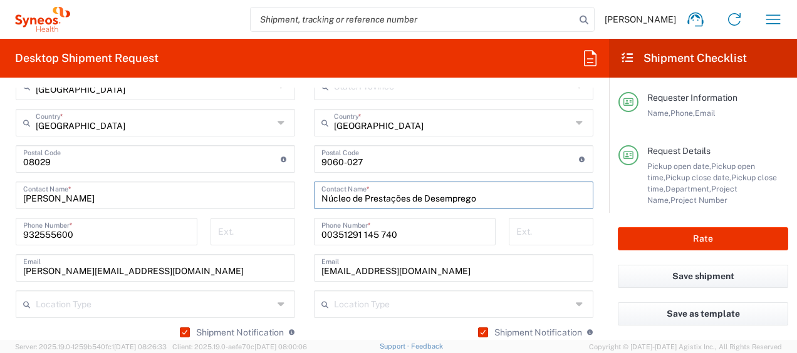
scroll to position [814, 0]
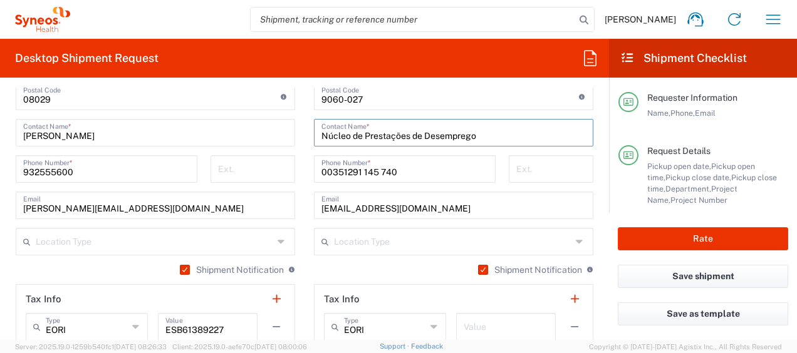
click at [181, 268] on label "Shipment Notification" at bounding box center [232, 270] width 104 height 10
click at [181, 270] on input "Shipment Notification" at bounding box center [181, 270] width 0 height 0
click at [478, 271] on label "Shipment Notification" at bounding box center [530, 270] width 104 height 10
click at [479, 270] on input "Shipment Notification" at bounding box center [479, 270] width 0 height 0
click at [345, 268] on div "Shipment Notification If checked, a shipment notification email will be sent to…" at bounding box center [453, 274] width 279 height 20
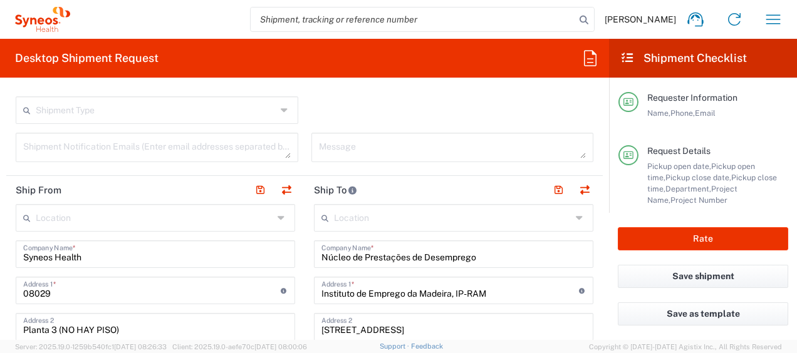
scroll to position [376, 0]
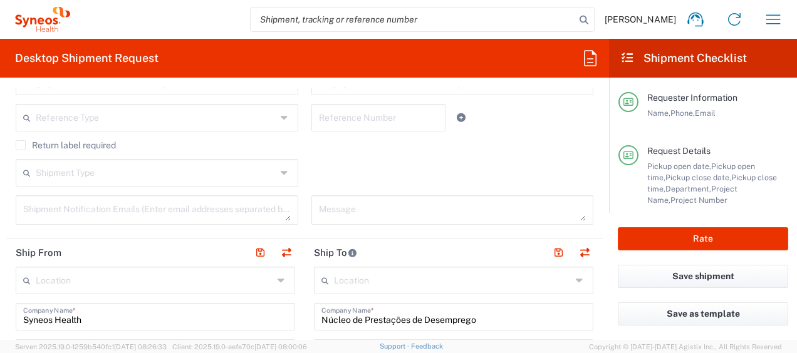
drag, startPoint x: 14, startPoint y: 251, endPoint x: 71, endPoint y: 252, distance: 57.0
click at [71, 252] on header "Ship From" at bounding box center [155, 253] width 298 height 28
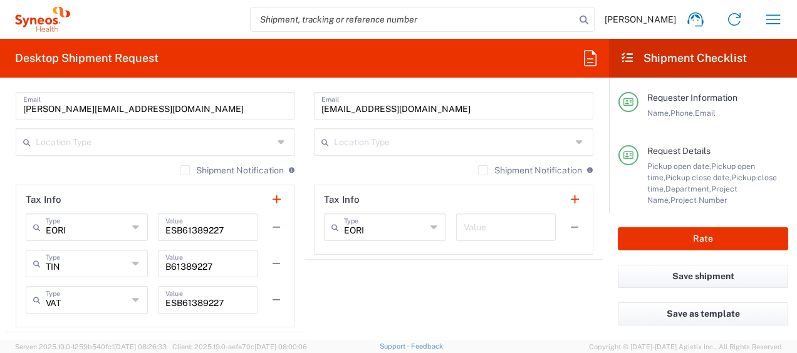
scroll to position [940, 0]
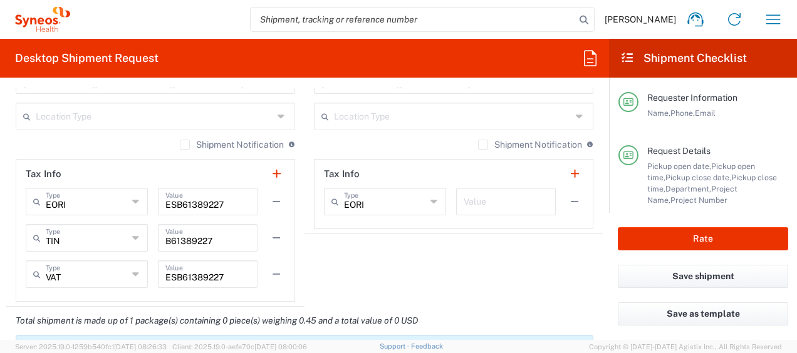
click at [268, 199] on button "button" at bounding box center [277, 202] width 18 height 18
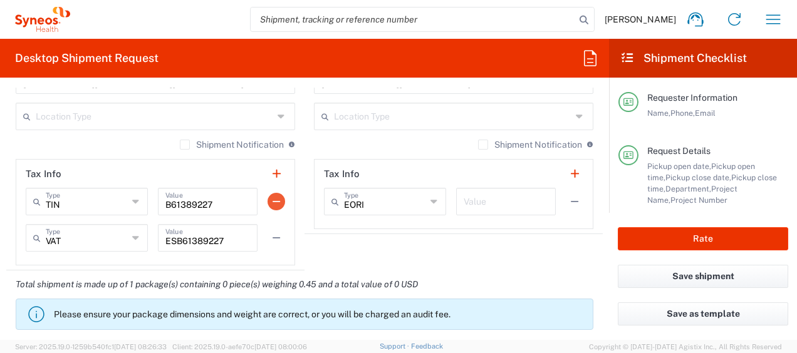
click at [273, 204] on button "button" at bounding box center [277, 202] width 18 height 18
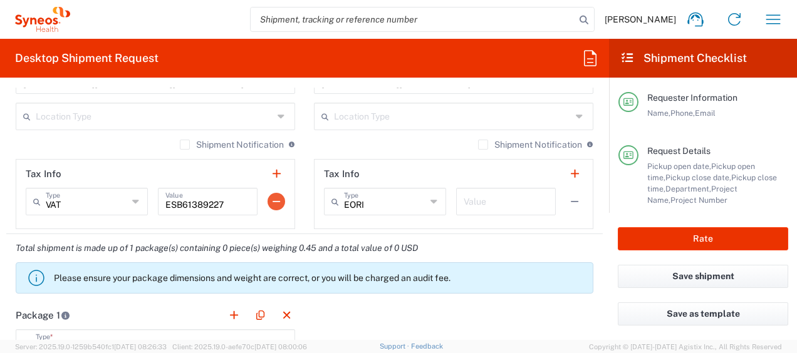
click at [274, 200] on button "button" at bounding box center [277, 202] width 18 height 18
click at [570, 200] on button "button" at bounding box center [575, 202] width 18 height 18
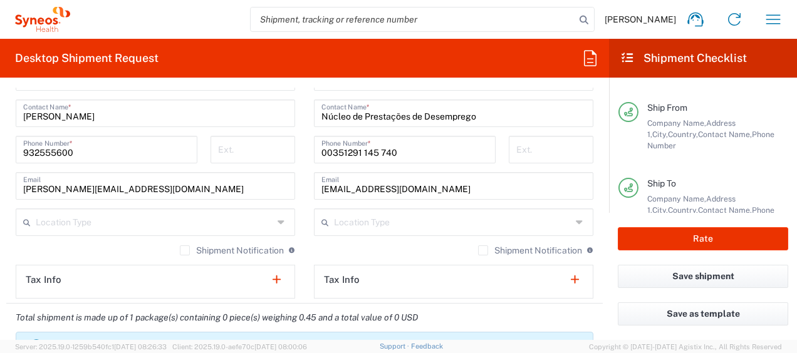
scroll to position [814, 0]
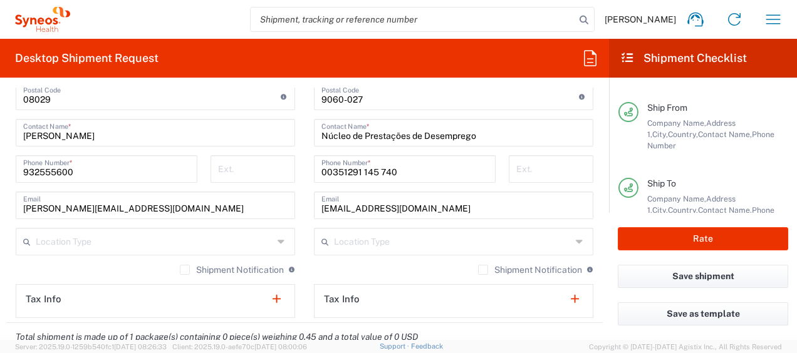
click at [576, 240] on icon at bounding box center [581, 242] width 10 height 20
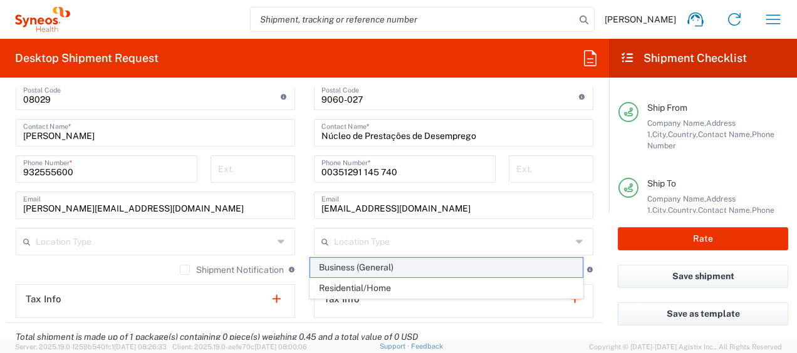
click at [487, 262] on span "Business (General)" at bounding box center [446, 267] width 272 height 19
type input "Business (General)"
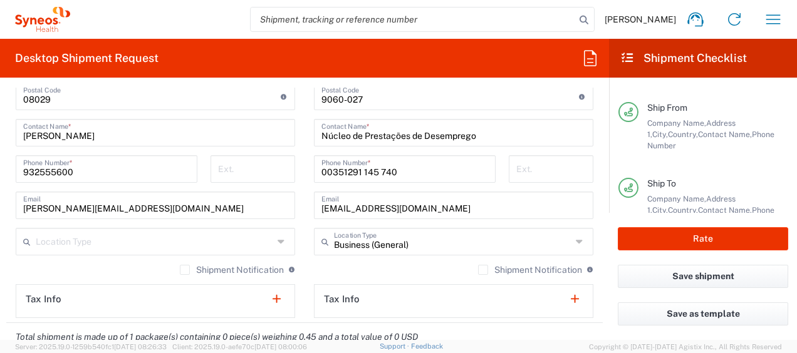
click at [272, 239] on div "Location Type" at bounding box center [155, 242] width 279 height 28
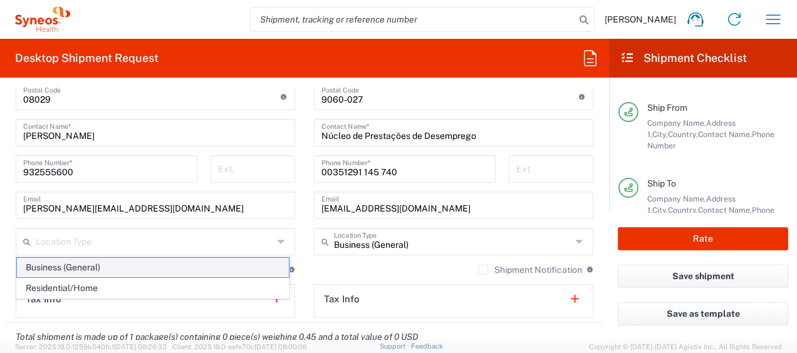
click at [162, 266] on span "Business (General)" at bounding box center [153, 267] width 272 height 19
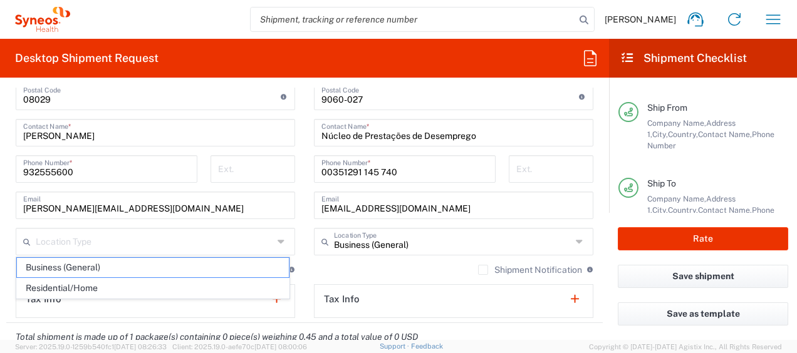
type input "Business (General)"
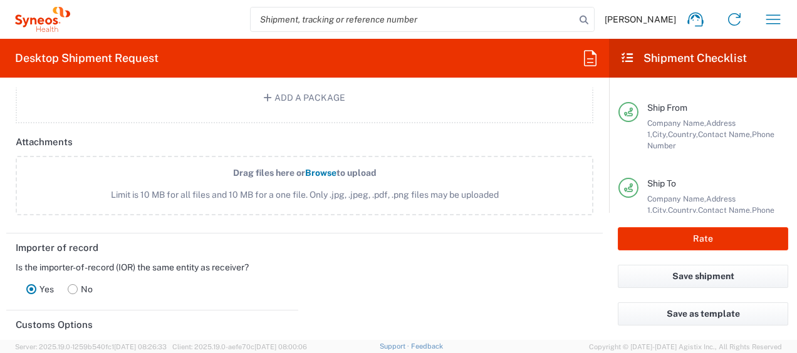
scroll to position [1441, 0]
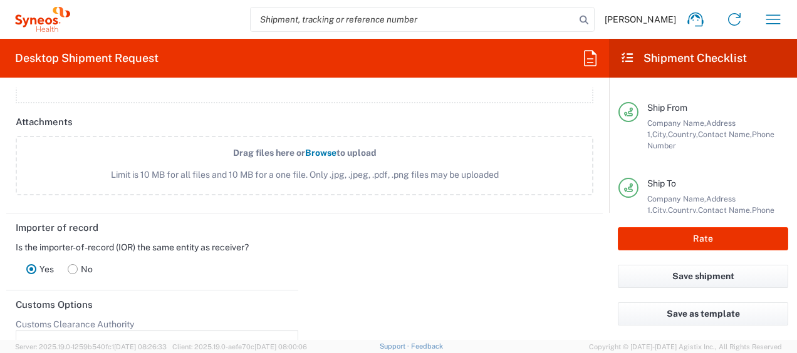
drag, startPoint x: 23, startPoint y: 223, endPoint x: 101, endPoint y: 227, distance: 79.0
click at [101, 227] on header "Importer of record" at bounding box center [152, 228] width 292 height 28
drag, startPoint x: 95, startPoint y: 227, endPoint x: 14, endPoint y: 228, distance: 80.8
click at [14, 228] on header "Importer of record" at bounding box center [152, 228] width 292 height 28
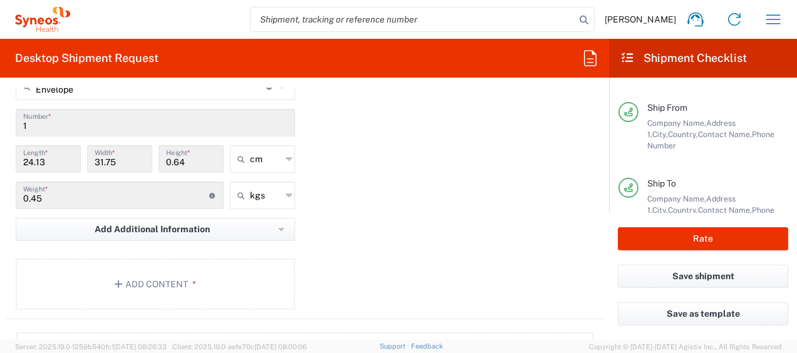
scroll to position [1098, 0]
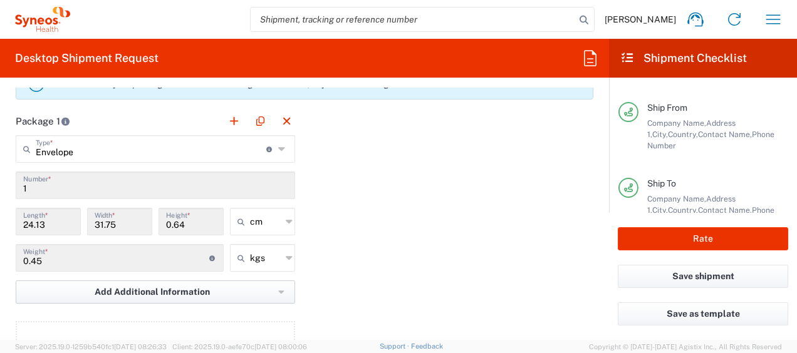
click at [278, 291] on icon "button" at bounding box center [281, 292] width 6 height 9
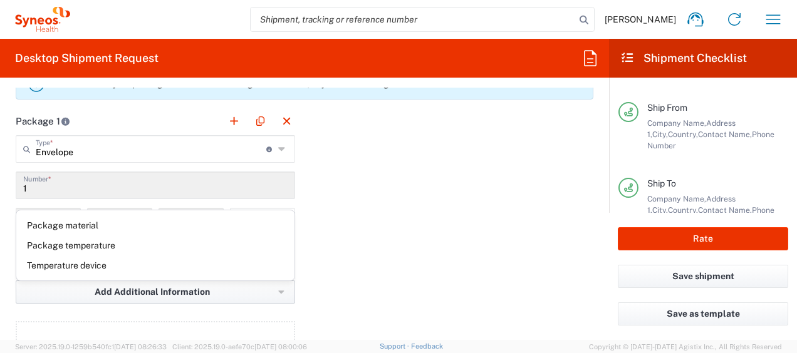
click at [278, 291] on icon "button" at bounding box center [281, 292] width 6 height 9
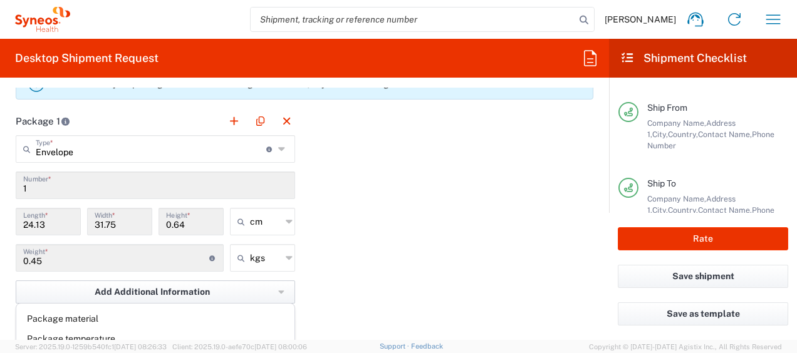
scroll to position [1160, 0]
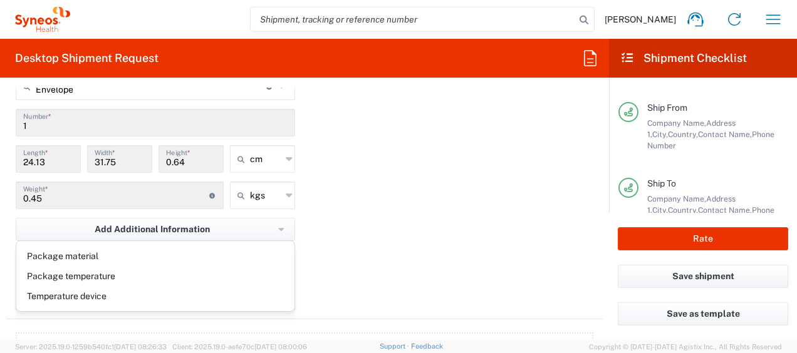
click at [373, 264] on div "Package 1 Envelope Type * Material used to package goods Envelope Large Box Med…" at bounding box center [304, 181] width 596 height 275
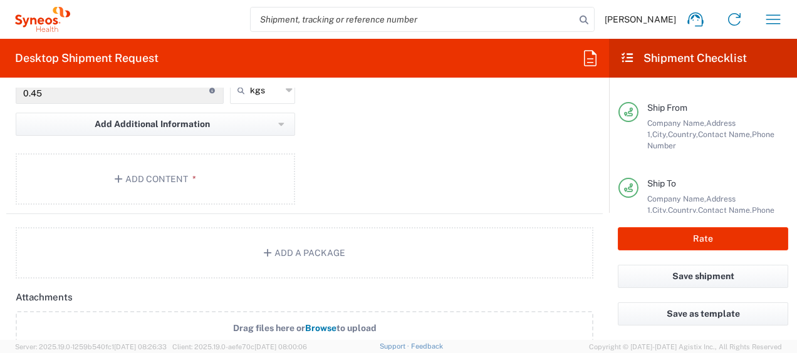
scroll to position [1286, 0]
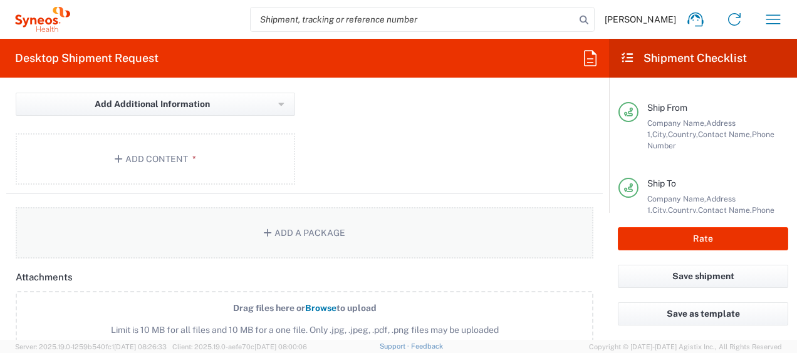
click at [288, 231] on button "Add a Package" at bounding box center [305, 232] width 578 height 51
click at [264, 233] on icon "button" at bounding box center [269, 233] width 11 height 9
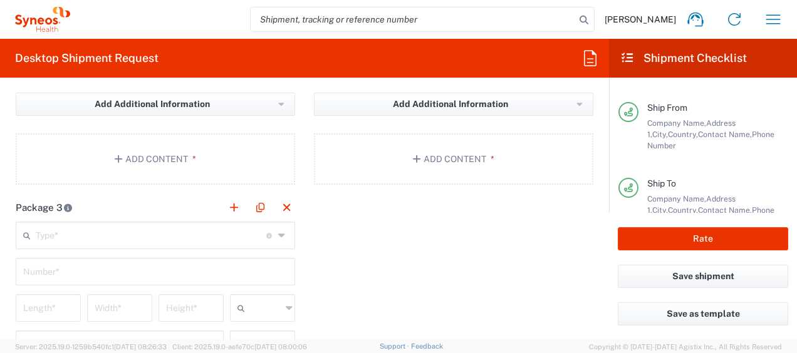
drag, startPoint x: 368, startPoint y: 264, endPoint x: 333, endPoint y: 259, distance: 35.4
click at [368, 263] on div "Package 1 Envelope Type * Material used to package goods Envelope Large Box Med…" at bounding box center [304, 193] width 596 height 549
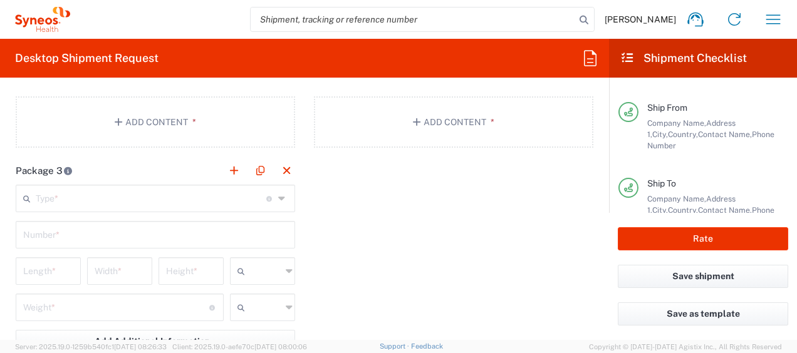
scroll to position [1348, 0]
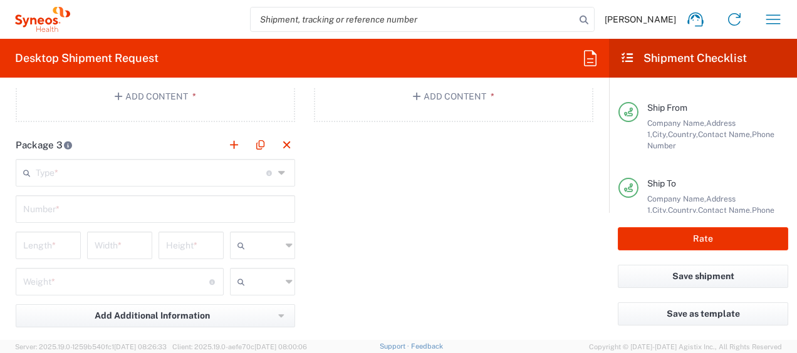
click at [278, 172] on icon at bounding box center [282, 173] width 9 height 20
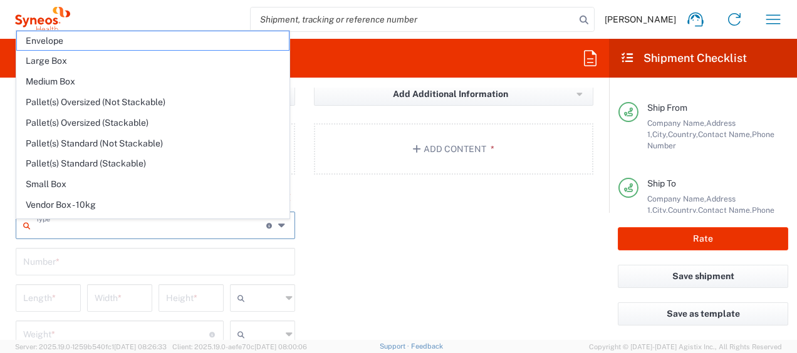
scroll to position [1286, 0]
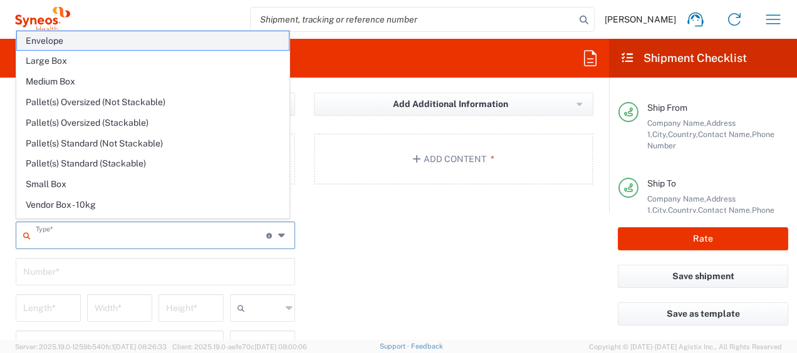
click at [118, 40] on span "Envelope" at bounding box center [153, 40] width 272 height 19
type input "Envelope"
type input "1"
type input "9.5"
type input "12.5"
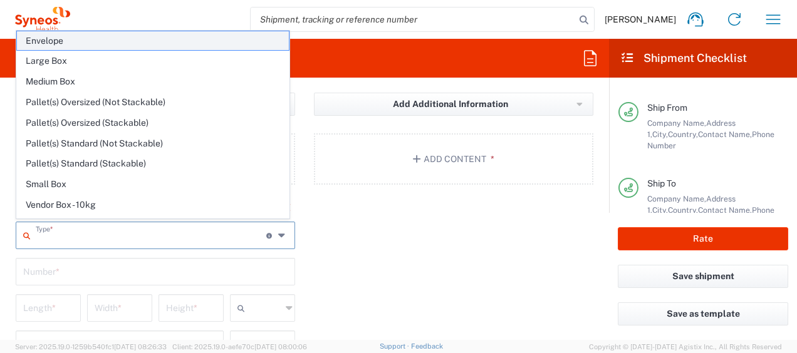
type input "0.25"
type input "in"
type input "0.45"
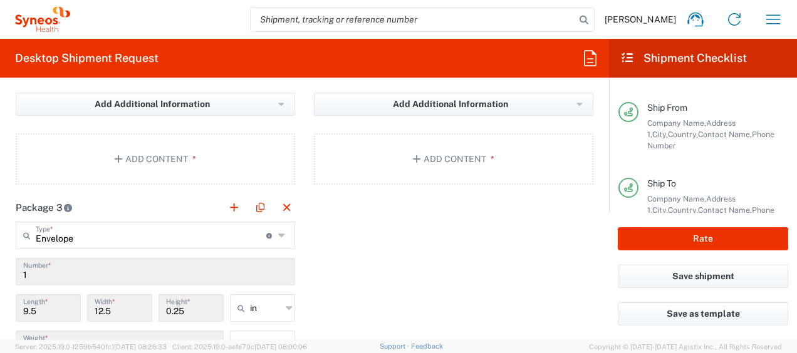
scroll to position [1348, 0]
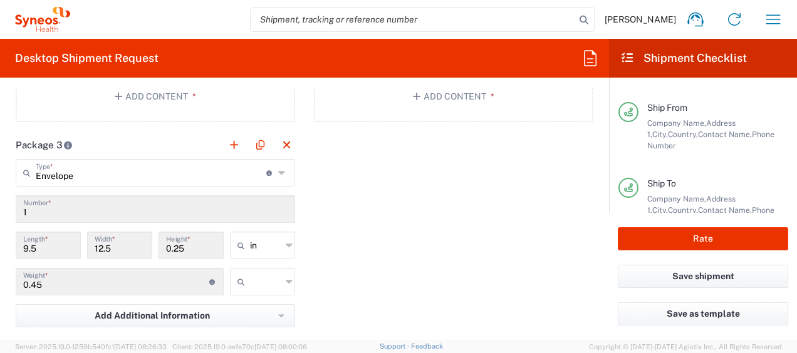
click at [278, 172] on icon at bounding box center [282, 173] width 9 height 20
type input "Envelope"
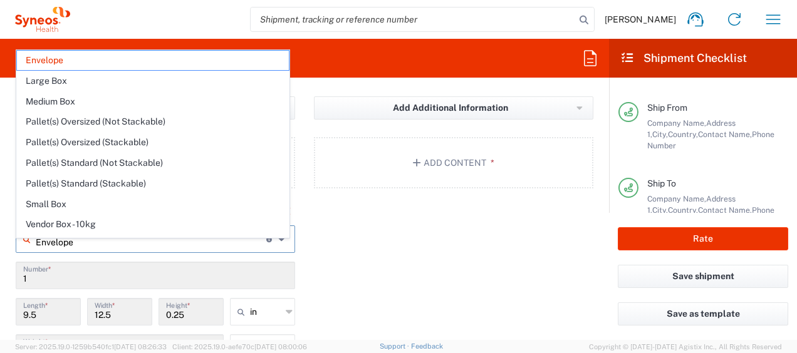
scroll to position [1223, 0]
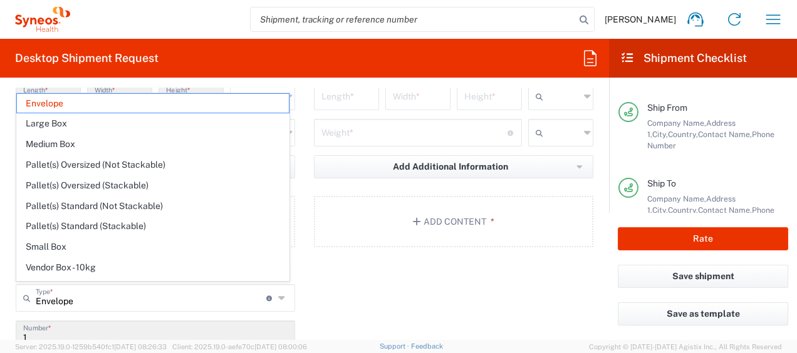
click at [366, 279] on div "Package 1 Envelope Type * Material used to package goods Envelope Large Box Med…" at bounding box center [304, 256] width 596 height 549
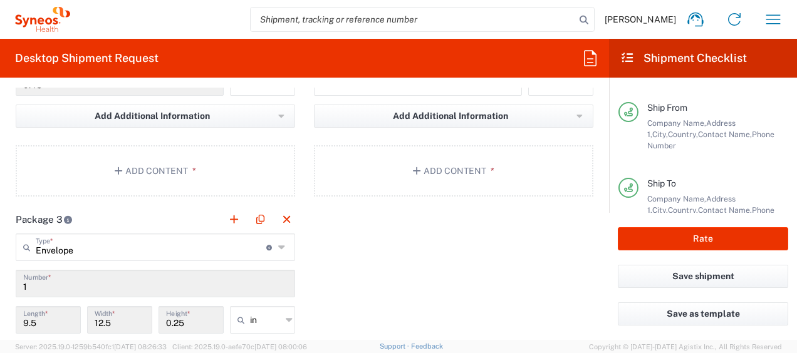
scroll to position [1286, 0]
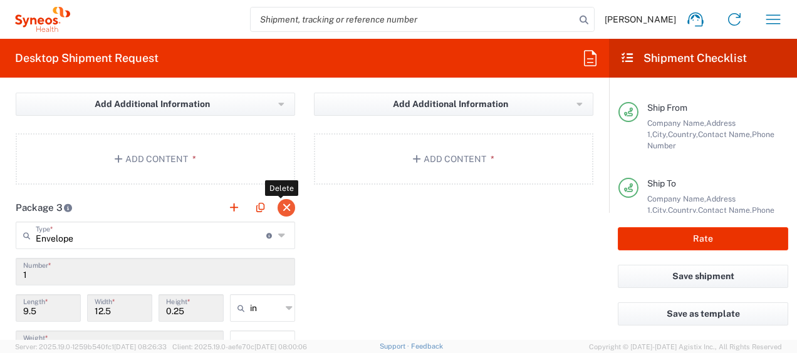
click at [278, 206] on button "button" at bounding box center [287, 208] width 18 height 18
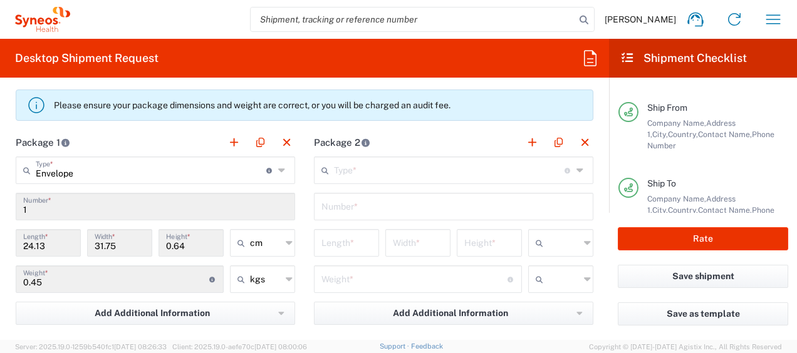
scroll to position [1035, 0]
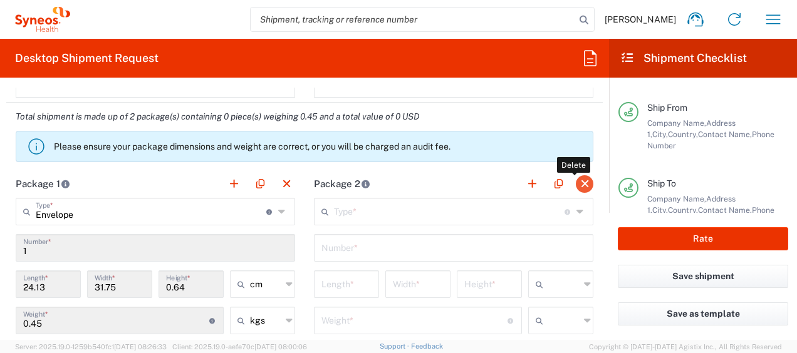
click at [576, 179] on button "button" at bounding box center [585, 184] width 18 height 18
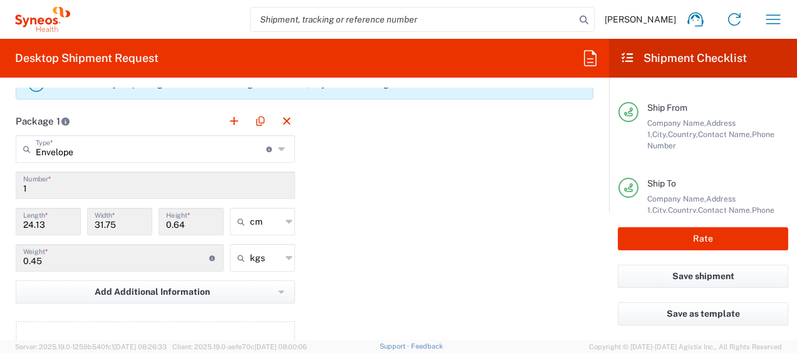
scroll to position [1160, 0]
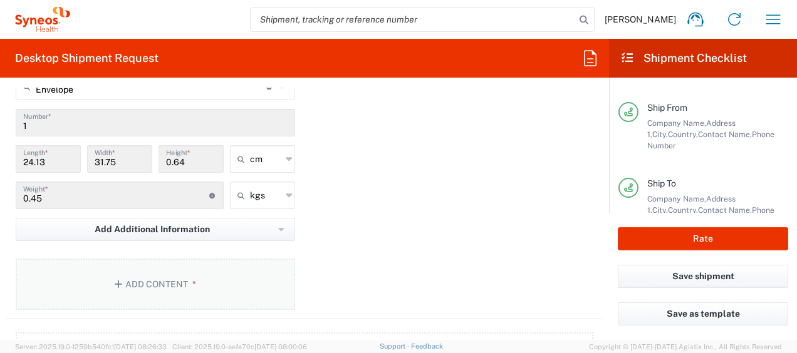
click at [115, 281] on icon "button" at bounding box center [120, 284] width 11 height 9
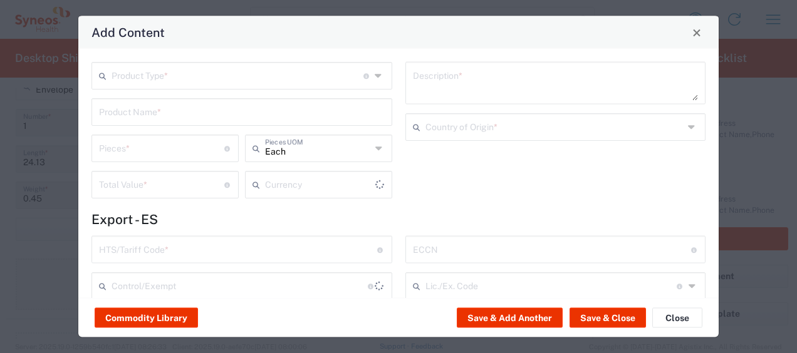
type input "US Dollar"
click at [370, 75] on div "Product Type * Document: Paper document generated internally by Syneos, a clien…" at bounding box center [241, 76] width 301 height 28
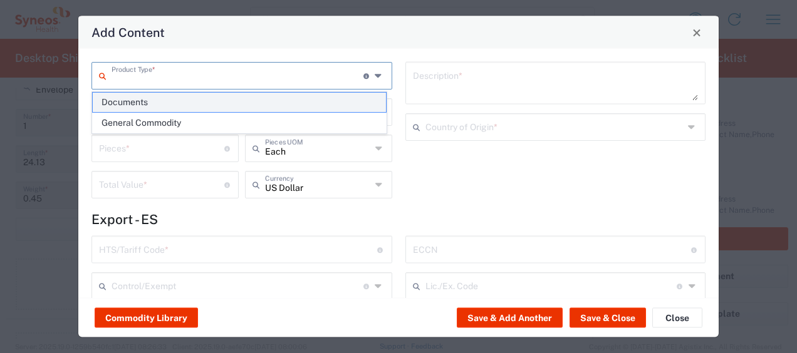
click at [244, 105] on span "Documents" at bounding box center [239, 102] width 293 height 19
type input "Documents"
type input "1"
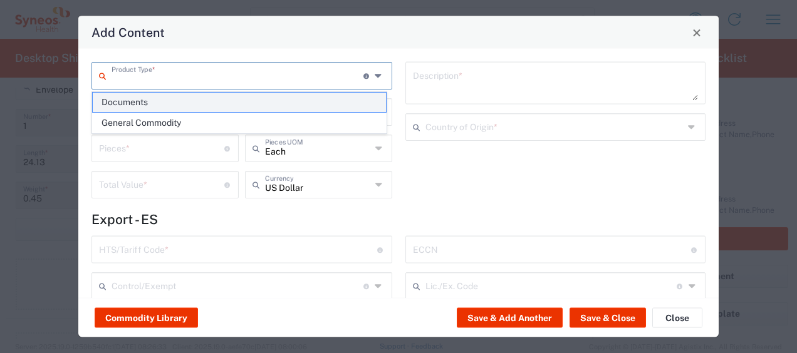
type textarea "Documents"
type input "[GEOGRAPHIC_DATA]"
type input "0000.00.0000"
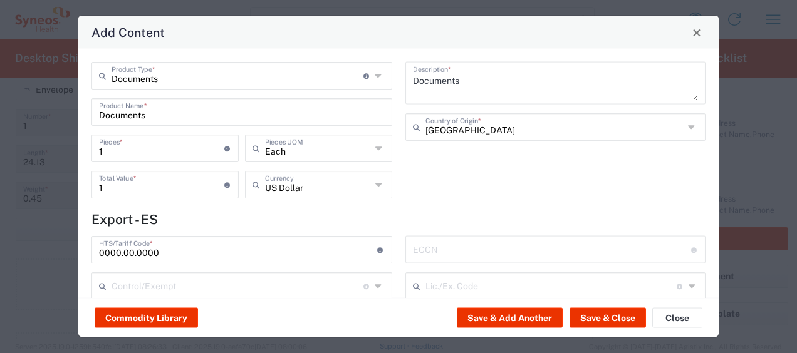
click at [383, 181] on div "US Dollar Currency" at bounding box center [318, 185] width 147 height 28
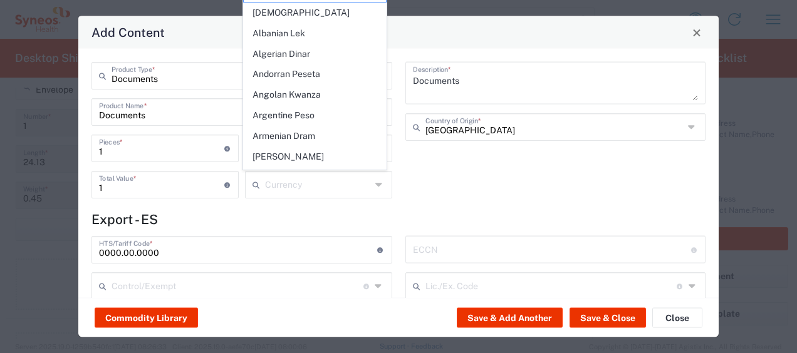
click at [375, 185] on icon at bounding box center [379, 185] width 9 height 20
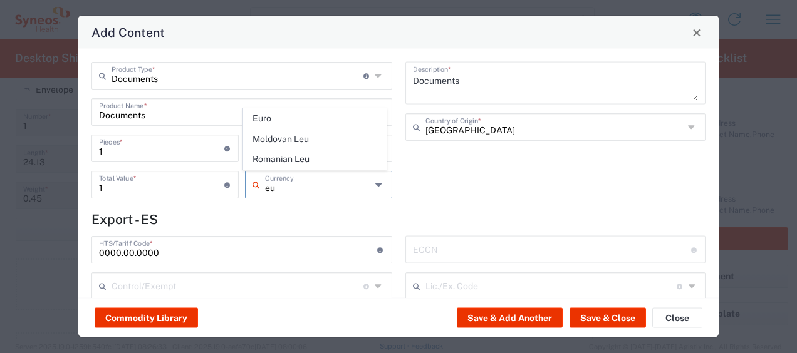
click at [331, 120] on span "Euro" at bounding box center [315, 118] width 142 height 19
type input "Euro"
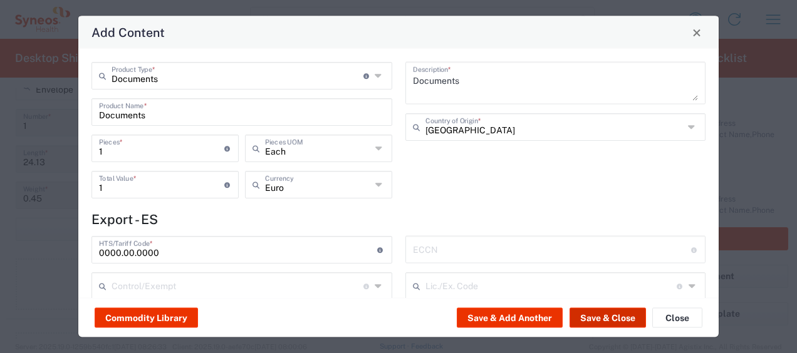
click at [599, 317] on button "Save & Close" at bounding box center [608, 318] width 76 height 20
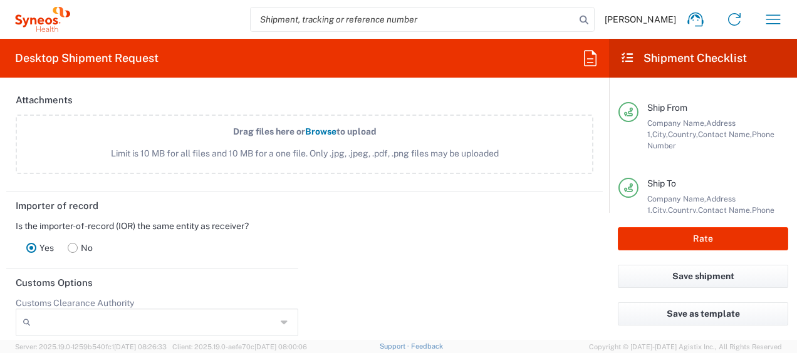
scroll to position [1599, 0]
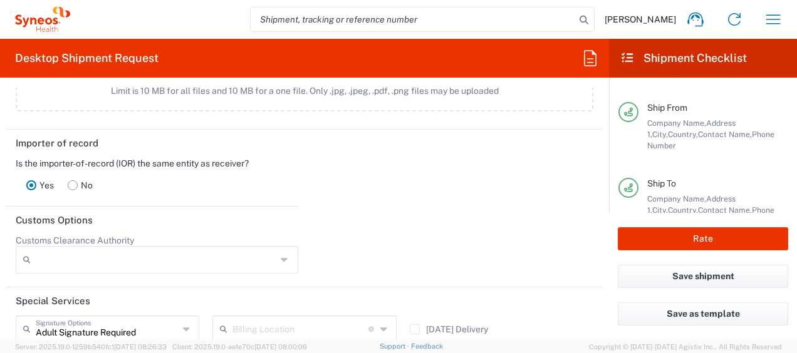
click at [74, 180] on rect at bounding box center [72, 184] width 9 height 9
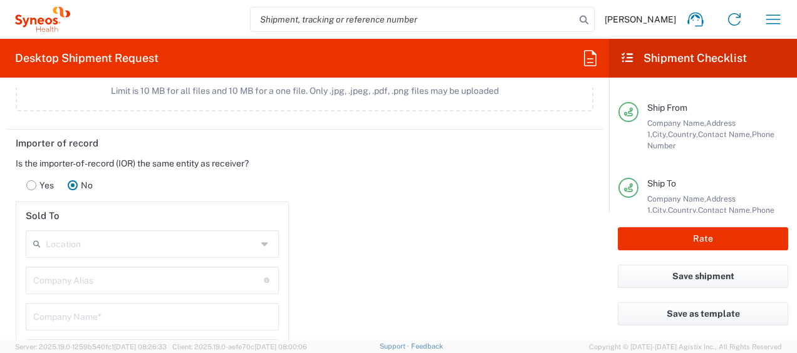
click at [31, 182] on rect at bounding box center [31, 184] width 9 height 9
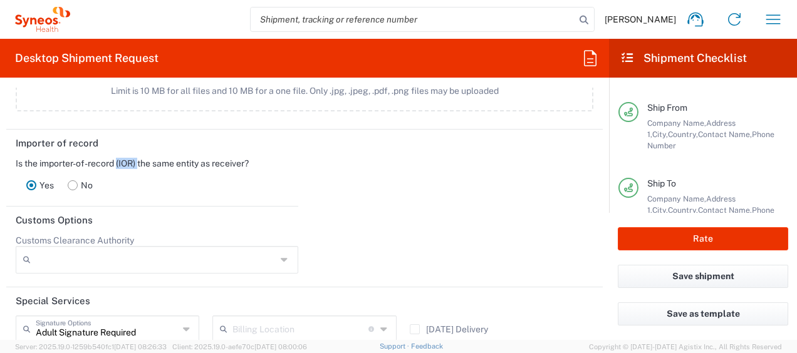
drag, startPoint x: 119, startPoint y: 157, endPoint x: 141, endPoint y: 159, distance: 22.0
click at [141, 159] on div "Is the importer-of-record (IOR) the same entity as receiver?" at bounding box center [152, 163] width 273 height 11
drag, startPoint x: 39, startPoint y: 158, endPoint x: 115, endPoint y: 157, distance: 75.8
click at [115, 158] on div "Is the importer-of-record (IOR) the same entity as receiver?" at bounding box center [152, 163] width 273 height 11
copy div "importer-of-record"
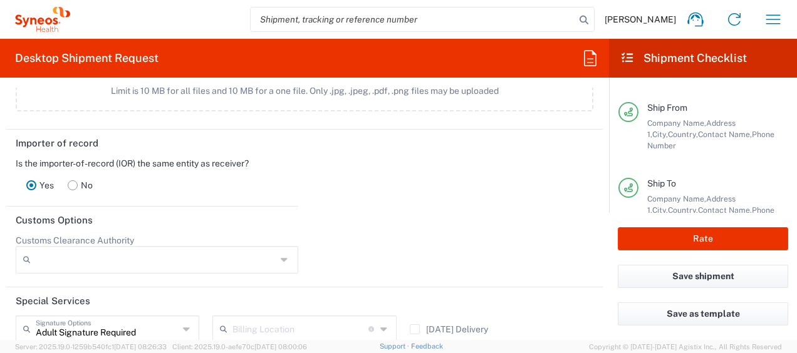
drag, startPoint x: 115, startPoint y: 157, endPoint x: 261, endPoint y: 168, distance: 146.4
click at [261, 169] on div "Yes No" at bounding box center [152, 185] width 273 height 33
drag, startPoint x: 45, startPoint y: 161, endPoint x: 139, endPoint y: 160, distance: 94.0
click at [139, 160] on div "Is the importer-of-record (IOR) the same entity as receiver?" at bounding box center [152, 163] width 273 height 11
drag, startPoint x: 139, startPoint y: 160, endPoint x: 219, endPoint y: 147, distance: 81.3
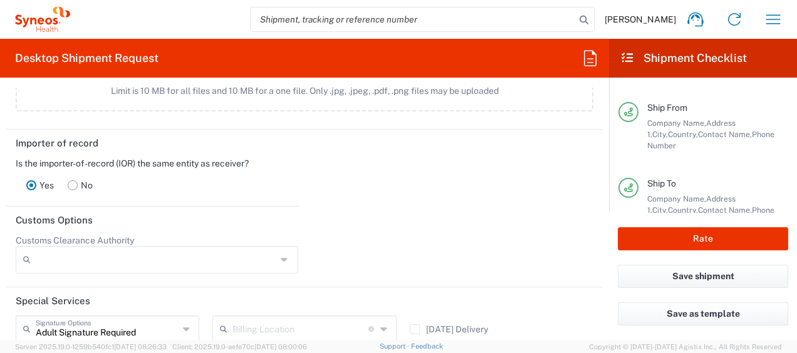
click at [219, 147] on header "Importer of record" at bounding box center [152, 144] width 292 height 28
drag, startPoint x: 39, startPoint y: 161, endPoint x: 149, endPoint y: 156, distance: 110.4
click at [149, 158] on div "Is the importer-of-record (IOR) the same entity as receiver?" at bounding box center [152, 163] width 273 height 11
click at [76, 182] on rect at bounding box center [72, 184] width 9 height 9
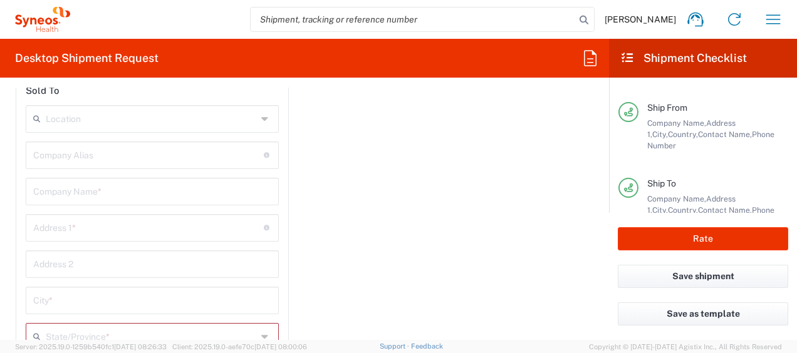
scroll to position [1787, 0]
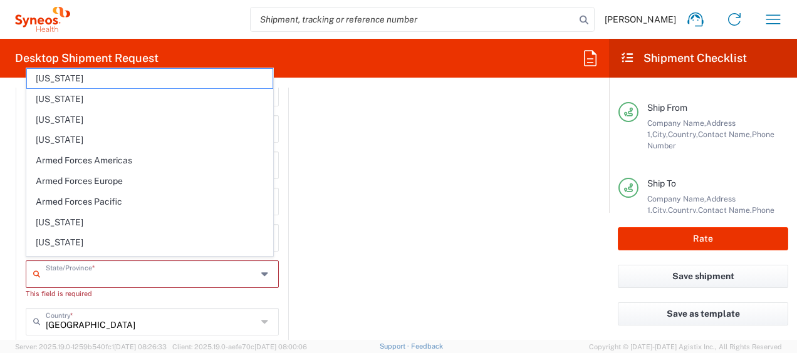
click at [231, 278] on input "text" at bounding box center [151, 274] width 211 height 22
click at [231, 277] on input "text" at bounding box center [151, 274] width 211 height 22
click at [347, 254] on div "Importer of record Is the importer-of-record (IOR) the same entity as receiver?…" at bounding box center [305, 238] width 610 height 592
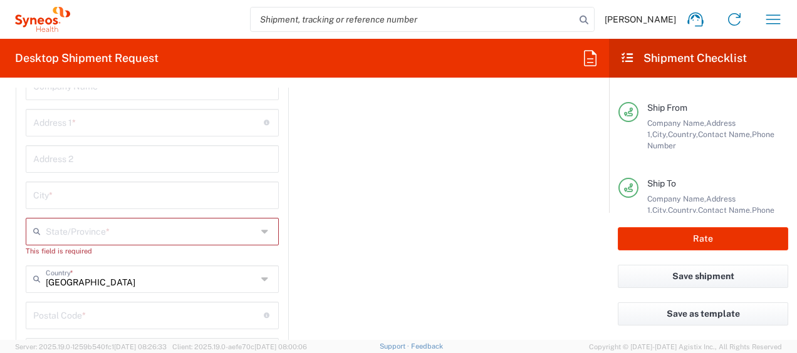
scroll to position [1849, 0]
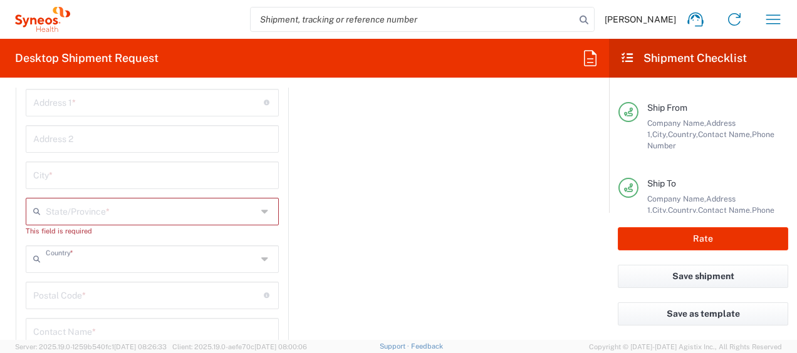
click at [169, 254] on input "text" at bounding box center [151, 258] width 211 height 22
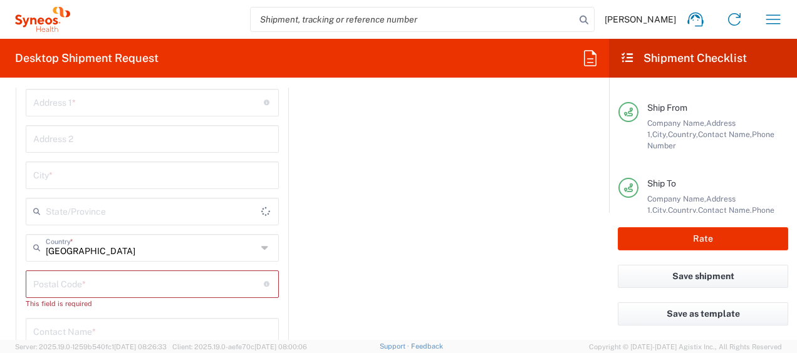
click at [393, 238] on div "Importer of record Is the importer-of-record (IOR) the same entity as receiver?…" at bounding box center [305, 175] width 610 height 592
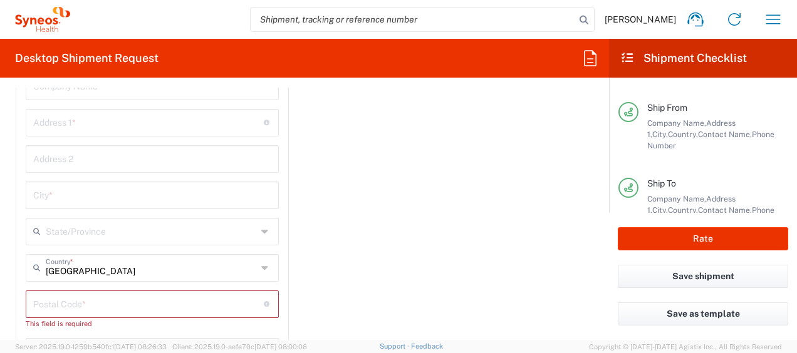
scroll to position [1912, 0]
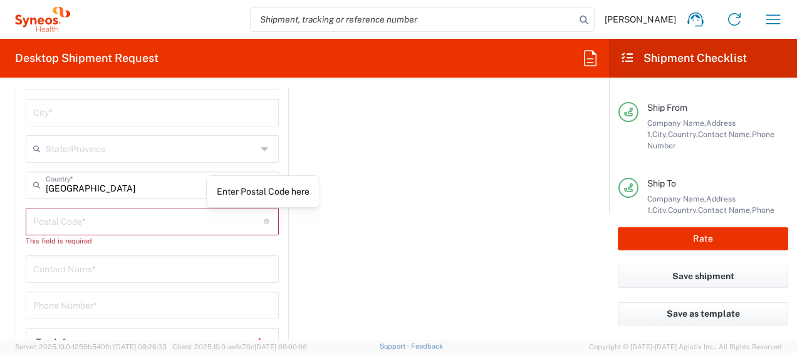
click at [355, 210] on div "Importer of record Is the importer-of-record (IOR) the same entity as receiver?…" at bounding box center [305, 112] width 610 height 592
type input "[GEOGRAPHIC_DATA]"
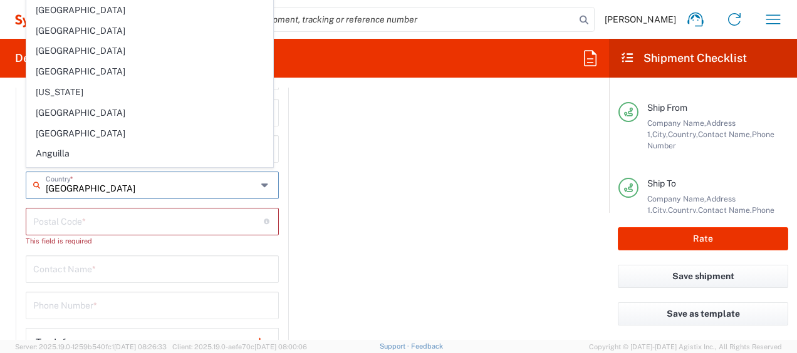
drag, startPoint x: 66, startPoint y: 185, endPoint x: -3, endPoint y: 179, distance: 69.1
click at [0, 179] on html "[PERSON_NAME] Home Shipment estimator Shipment tracking Desktop shipment reques…" at bounding box center [398, 176] width 797 height 353
click at [370, 185] on div "Importer of record Is the importer-of-record (IOR) the same entity as receiver?…" at bounding box center [305, 112] width 610 height 592
type input "[GEOGRAPHIC_DATA]"
click at [251, 182] on input "text" at bounding box center [151, 185] width 211 height 22
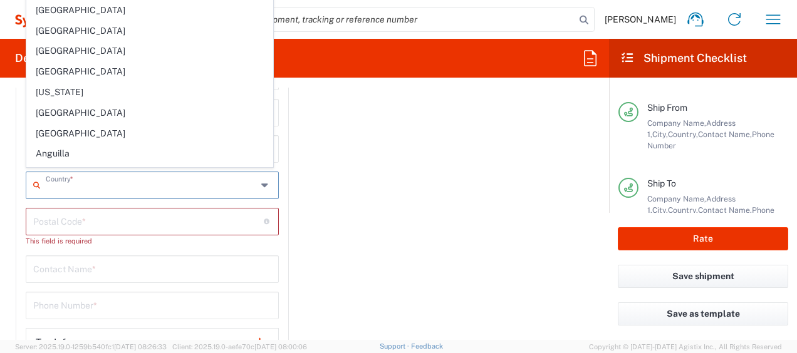
click at [437, 127] on div "Importer of record Is the importer-of-record (IOR) the same entity as receiver?…" at bounding box center [305, 112] width 610 height 592
type input "[GEOGRAPHIC_DATA]"
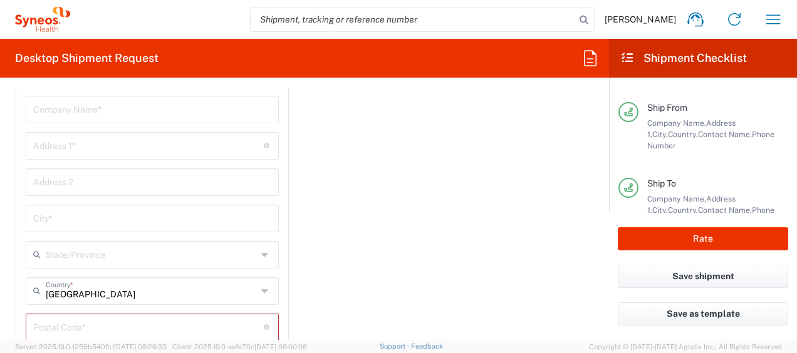
scroll to position [1599, 0]
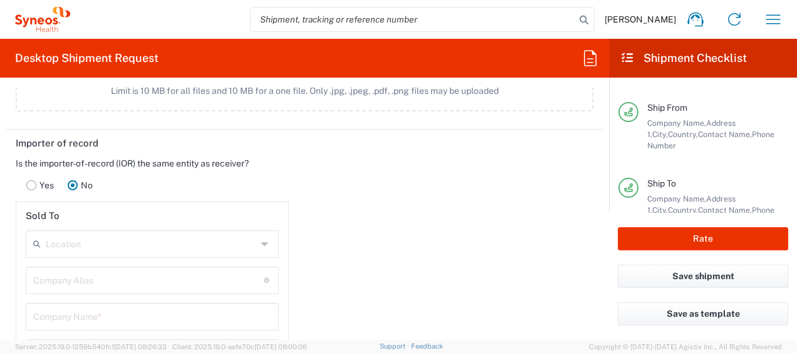
click at [34, 182] on rect at bounding box center [31, 184] width 9 height 9
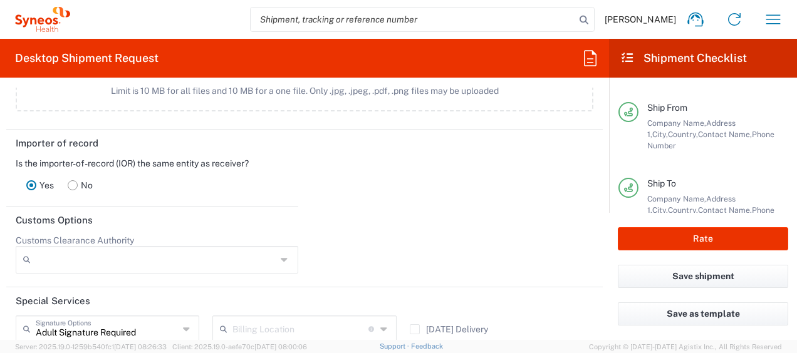
click at [71, 182] on rect at bounding box center [72, 184] width 9 height 9
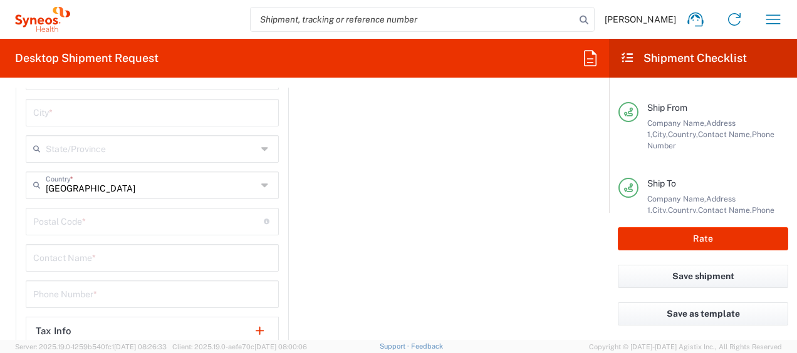
scroll to position [1975, 0]
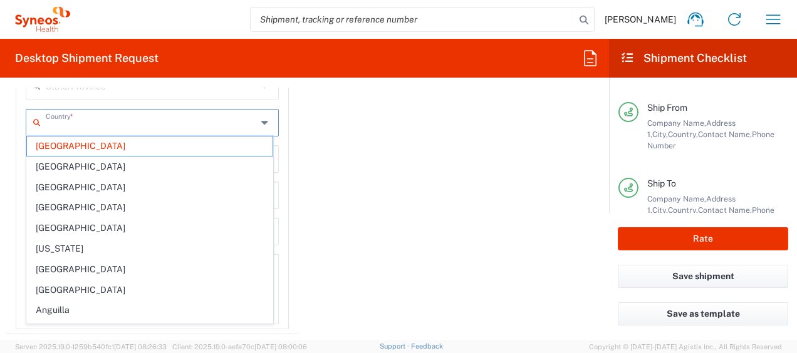
drag, startPoint x: 108, startPoint y: 120, endPoint x: 167, endPoint y: 123, distance: 59.6
click at [1, 119] on div "Importer of record Is the importer-of-record (IOR) the same entity as receiver?…" at bounding box center [152, 44] width 305 height 581
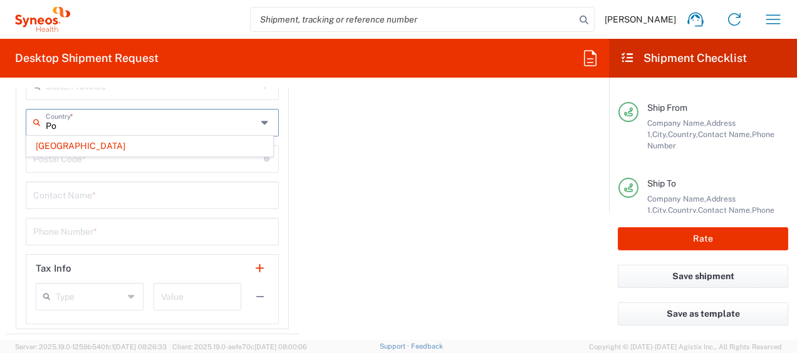
type input "P"
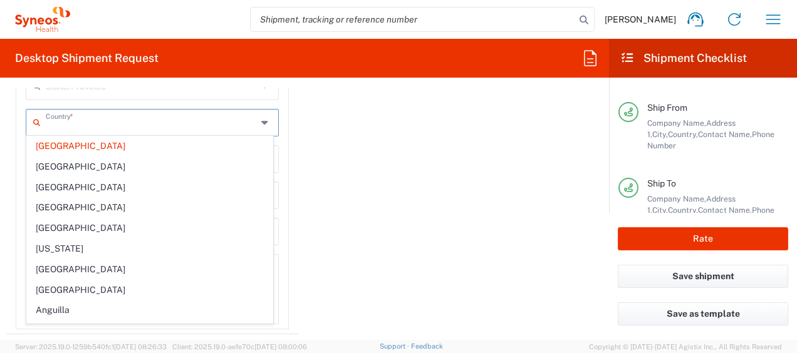
click at [429, 135] on div "Importer of record Is the importer-of-record (IOR) the same entity as receiver?…" at bounding box center [305, 44] width 610 height 581
type input "[GEOGRAPHIC_DATA]"
drag, startPoint x: 202, startPoint y: 118, endPoint x: 56, endPoint y: 120, distance: 146.0
click at [56, 120] on input "text" at bounding box center [151, 122] width 211 height 22
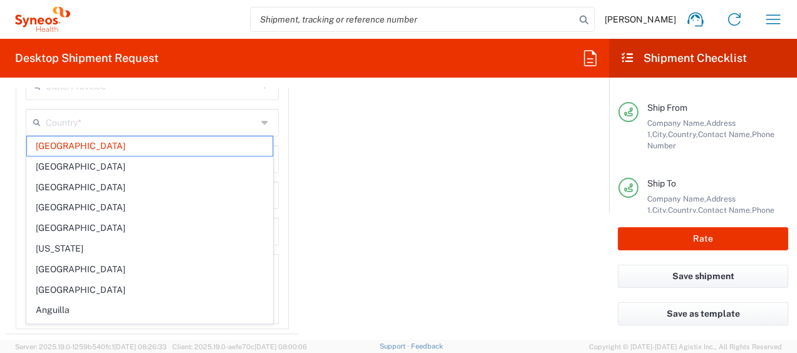
click at [387, 165] on div "Importer of record Is the importer-of-record (IOR) the same entity as receiver?…" at bounding box center [305, 44] width 610 height 581
type input "[GEOGRAPHIC_DATA]"
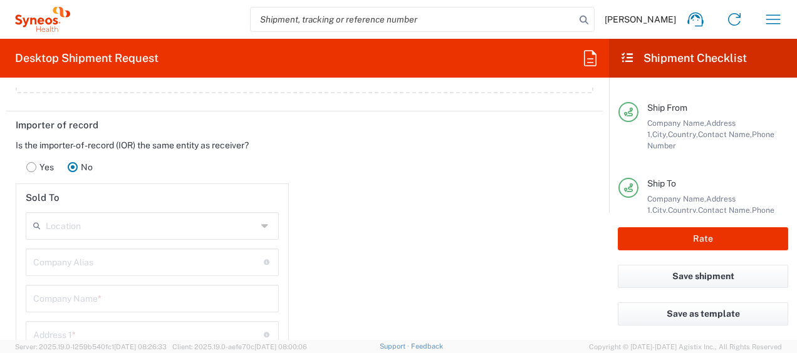
scroll to position [1599, 0]
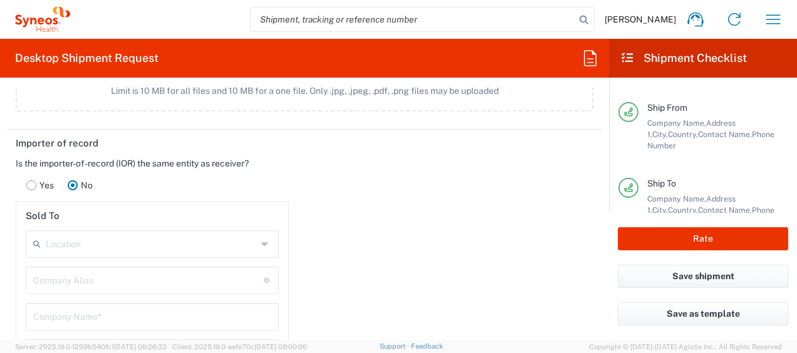
click at [35, 180] on rect at bounding box center [31, 184] width 9 height 9
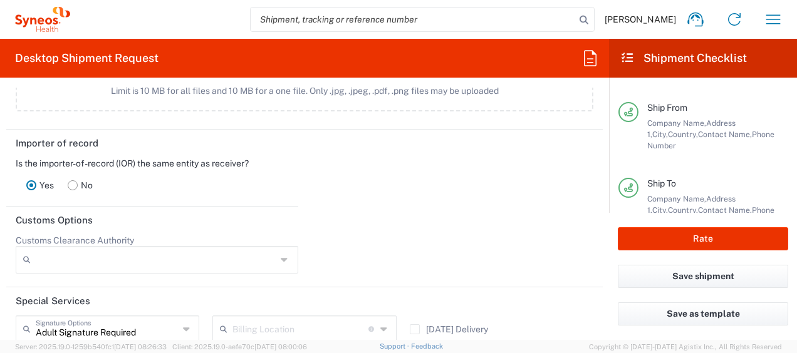
click at [75, 182] on rect at bounding box center [72, 184] width 9 height 9
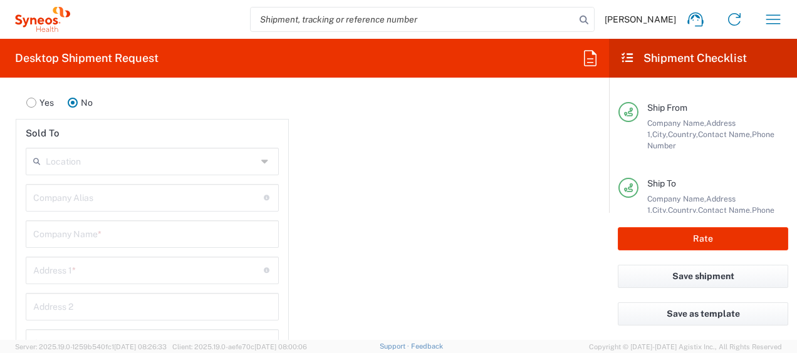
scroll to position [1662, 0]
click at [31, 118] on rect at bounding box center [31, 122] width 9 height 9
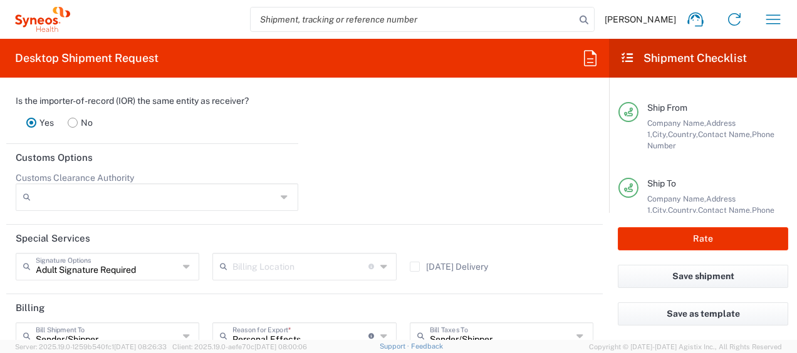
click at [281, 197] on icon at bounding box center [286, 197] width 10 height 20
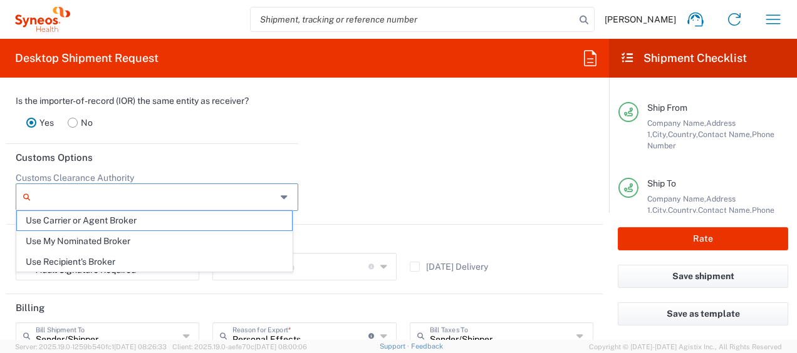
click at [335, 152] on header "Customs Options" at bounding box center [304, 158] width 596 height 28
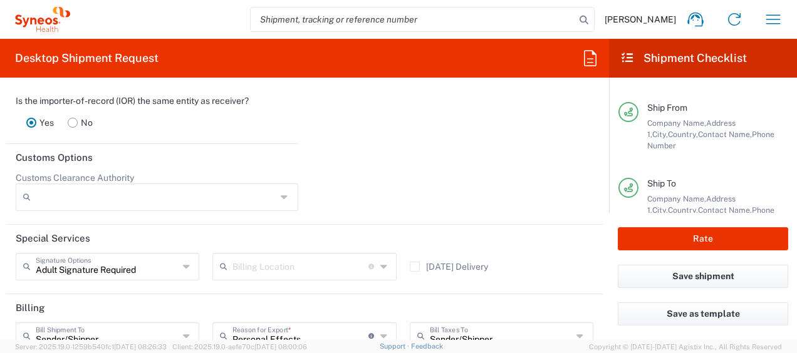
click at [75, 118] on rect at bounding box center [72, 122] width 9 height 9
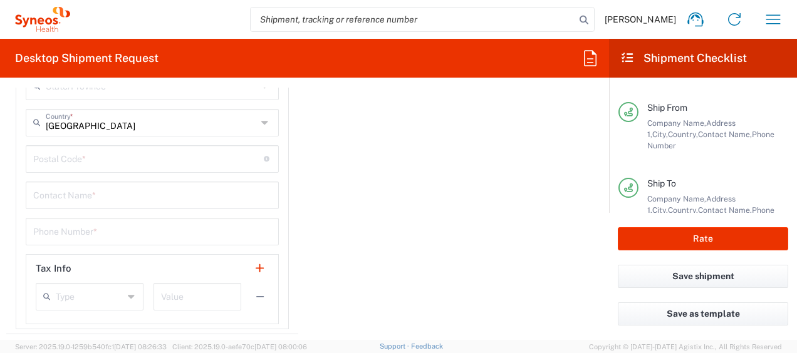
scroll to position [2037, 0]
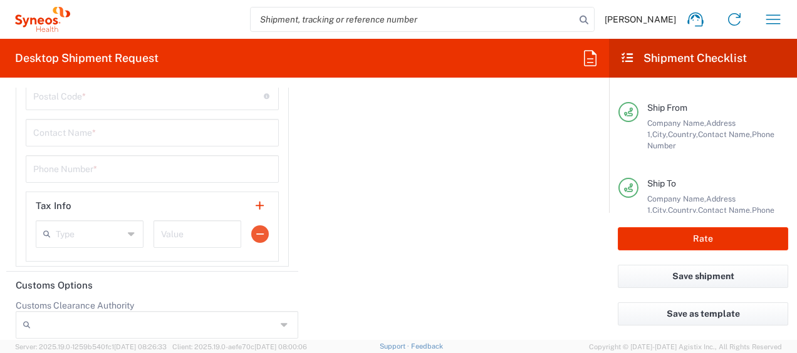
click at [252, 230] on button "button" at bounding box center [260, 235] width 18 height 18
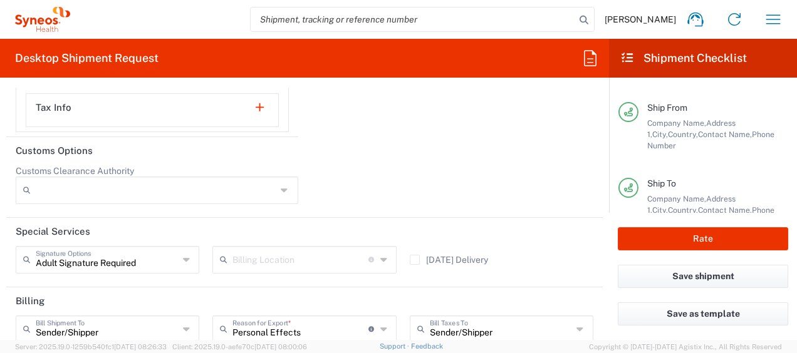
scroll to position [2163, 0]
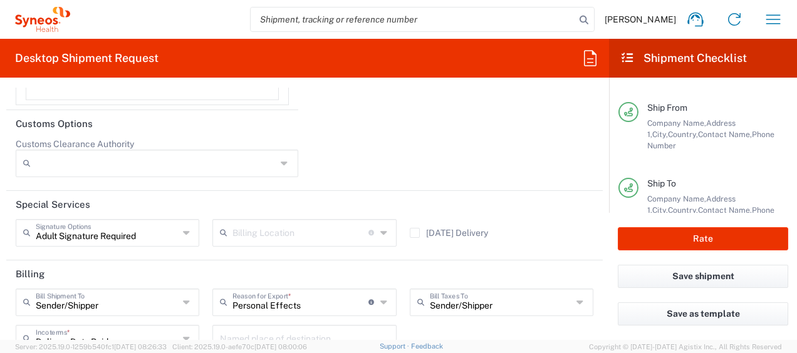
click at [183, 230] on icon at bounding box center [187, 233] width 9 height 20
type input "Adult Signature Required"
click at [206, 200] on header "Special Services" at bounding box center [304, 205] width 596 height 28
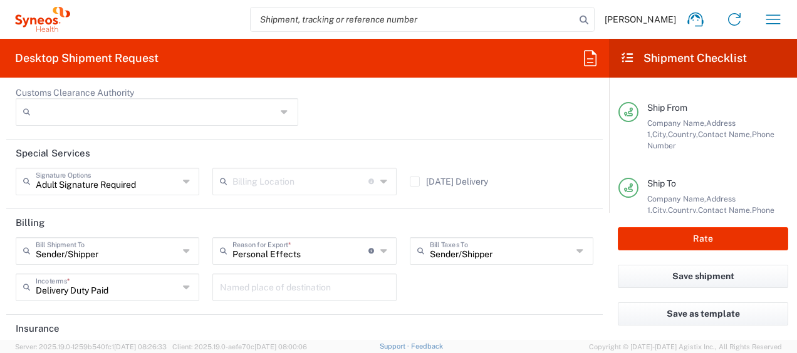
scroll to position [2225, 0]
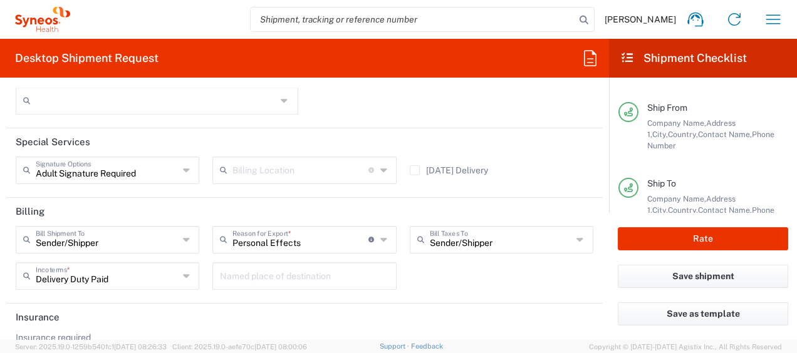
click at [380, 234] on icon at bounding box center [384, 240] width 9 height 20
type input "Personal Effects"
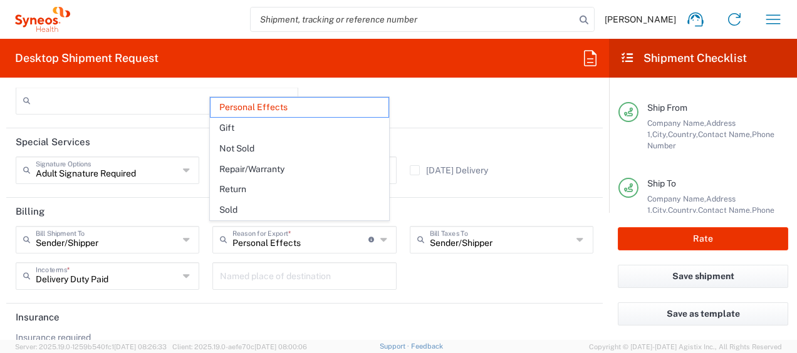
click at [380, 234] on icon at bounding box center [384, 240] width 9 height 20
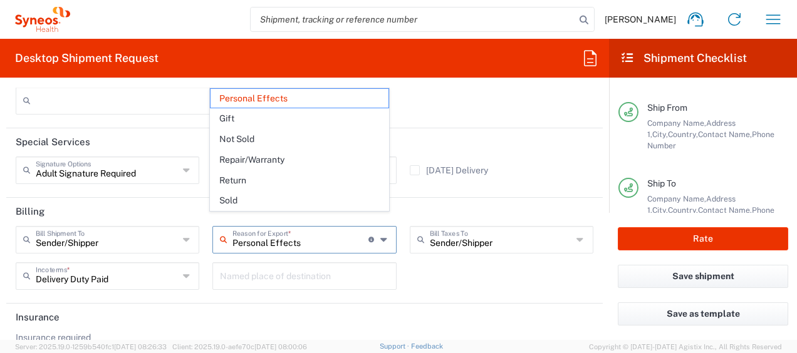
scroll to position [2264, 0]
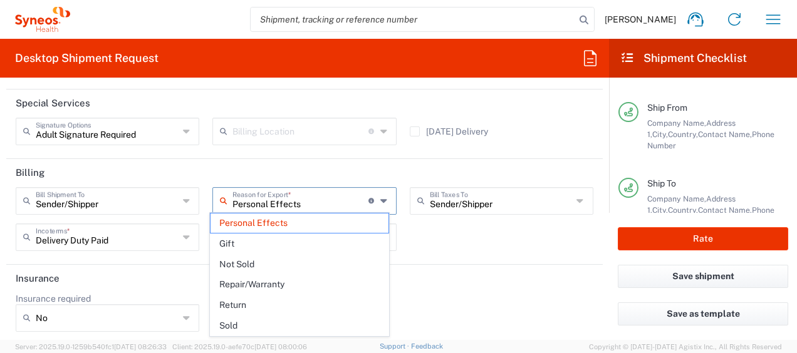
click at [438, 221] on div "Sender/[PERSON_NAME] Shipment To Sender/Shipper Recipient Account Third Party A…" at bounding box center [304, 223] width 591 height 73
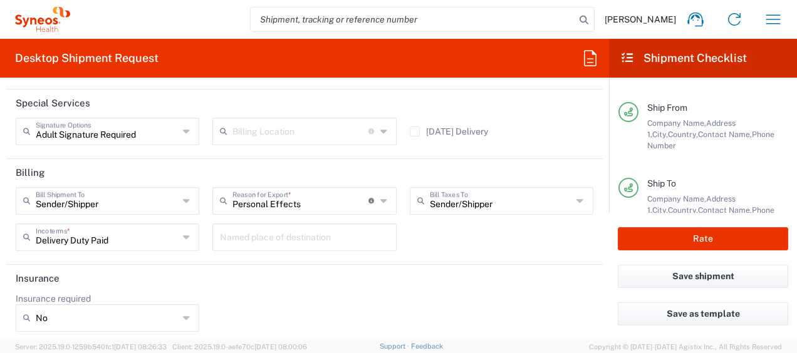
click at [316, 304] on div "Insurance required No No Yes" at bounding box center [304, 317] width 591 height 48
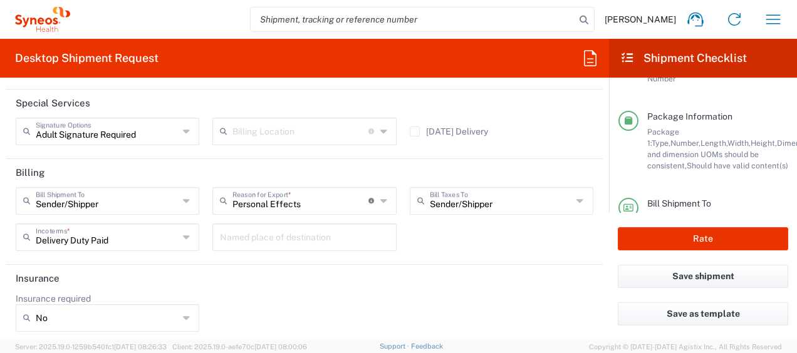
scroll to position [321, 0]
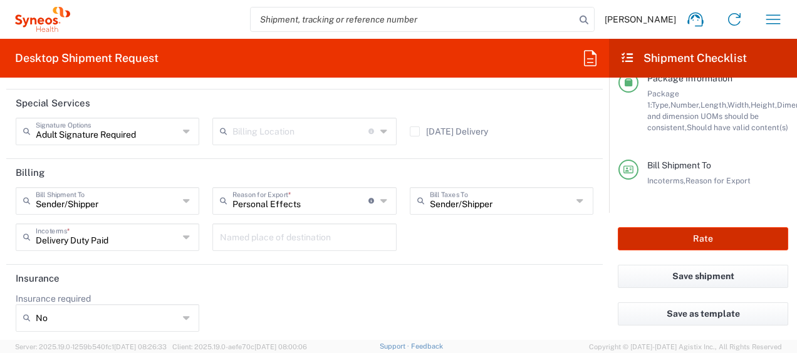
click at [680, 242] on button "Rate" at bounding box center [703, 238] width 170 height 23
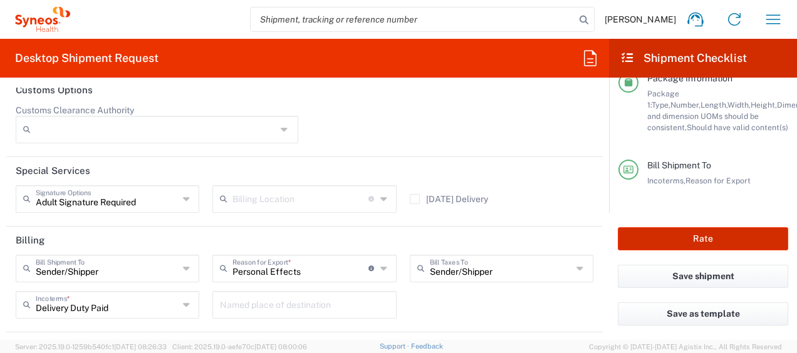
scroll to position [2332, 0]
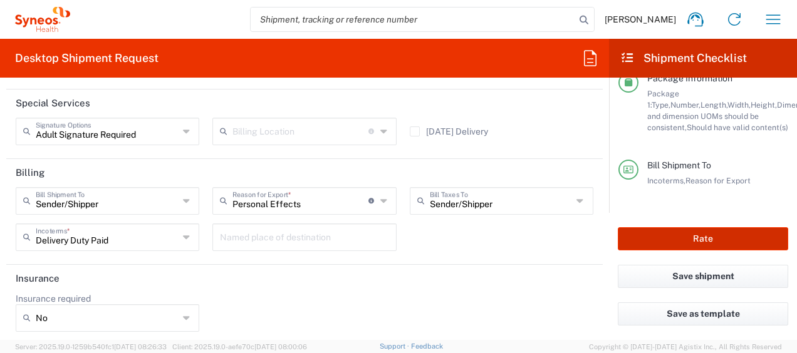
type input "3232 DEPARTMENTAL EXPENSE"
click at [705, 236] on button "Rate" at bounding box center [703, 238] width 170 height 23
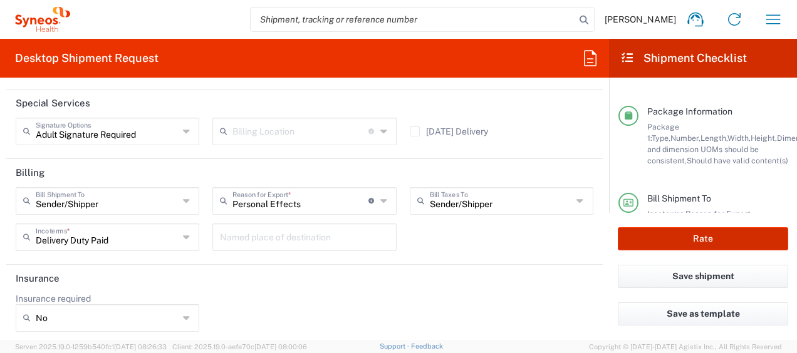
scroll to position [259, 0]
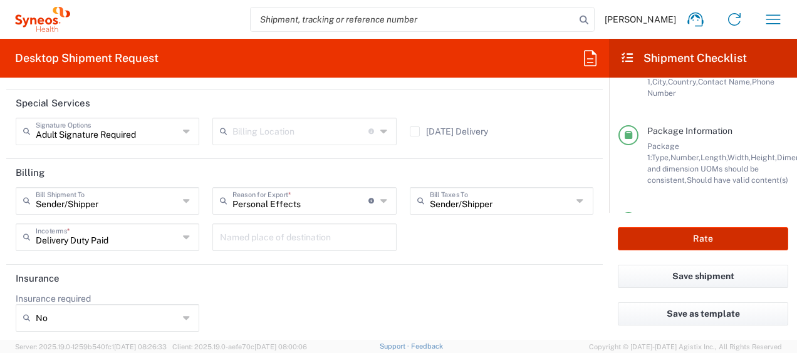
click at [703, 238] on button "Rate" at bounding box center [703, 238] width 170 height 23
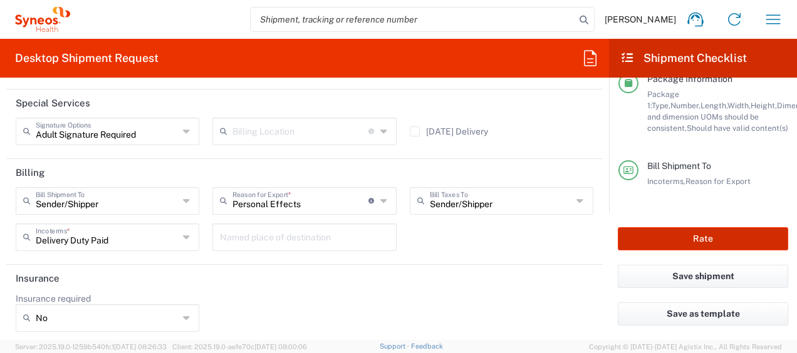
scroll to position [321, 0]
click at [723, 240] on button "Rate" at bounding box center [703, 238] width 170 height 23
click at [689, 239] on button "Rate" at bounding box center [703, 238] width 170 height 23
click at [688, 239] on button "Rate" at bounding box center [703, 238] width 170 height 23
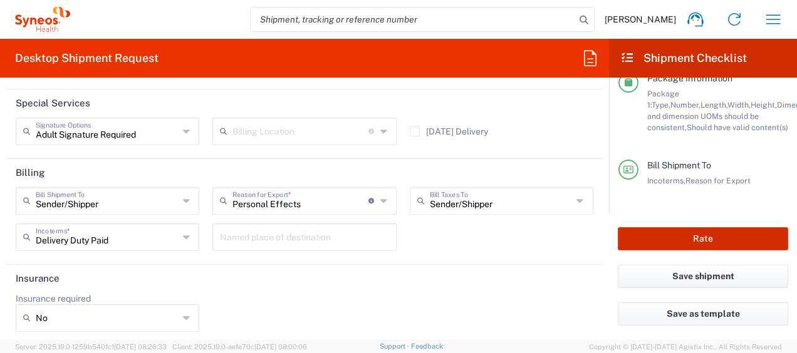
click at [707, 239] on button "Rate" at bounding box center [703, 238] width 170 height 23
click at [704, 239] on button "Rate" at bounding box center [703, 238] width 170 height 23
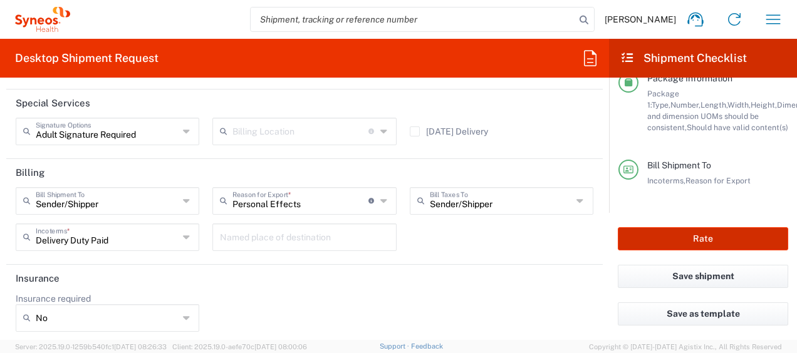
click at [704, 239] on button "Rate" at bounding box center [703, 238] width 170 height 23
click at [656, 237] on button "Rate" at bounding box center [703, 238] width 170 height 23
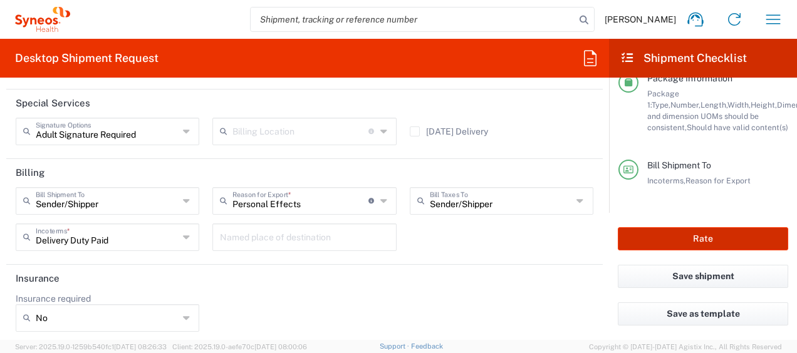
click at [672, 236] on button "Rate" at bounding box center [703, 238] width 170 height 23
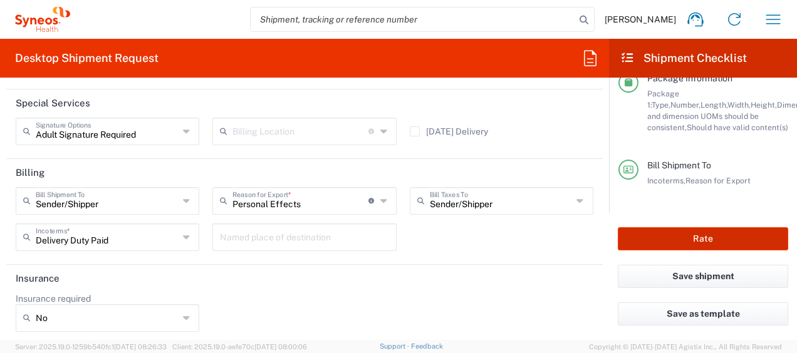
click at [672, 236] on button "Rate" at bounding box center [703, 238] width 170 height 23
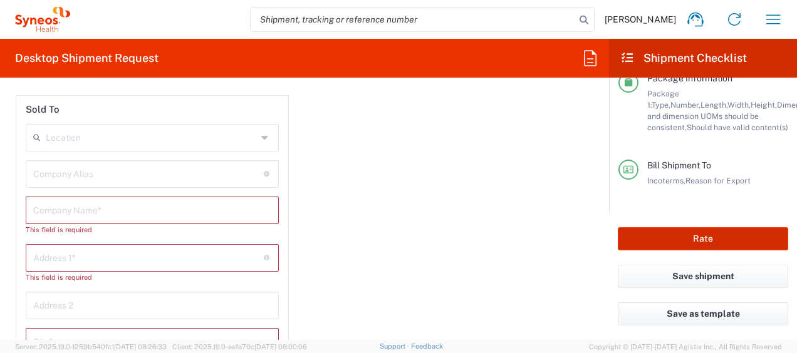
scroll to position [1643, 0]
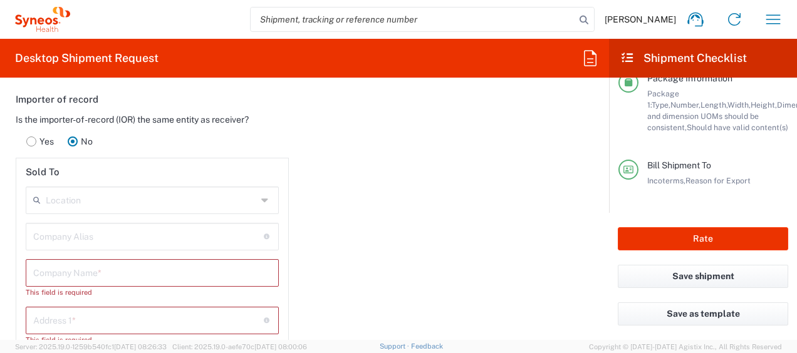
click at [31, 137] on rect at bounding box center [31, 141] width 9 height 9
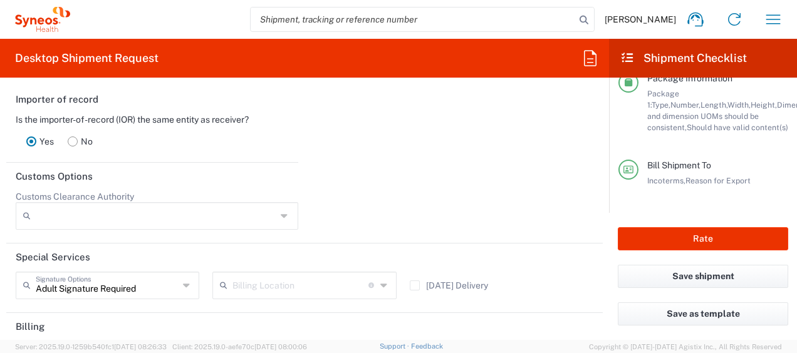
click at [72, 138] on rect at bounding box center [72, 141] width 9 height 9
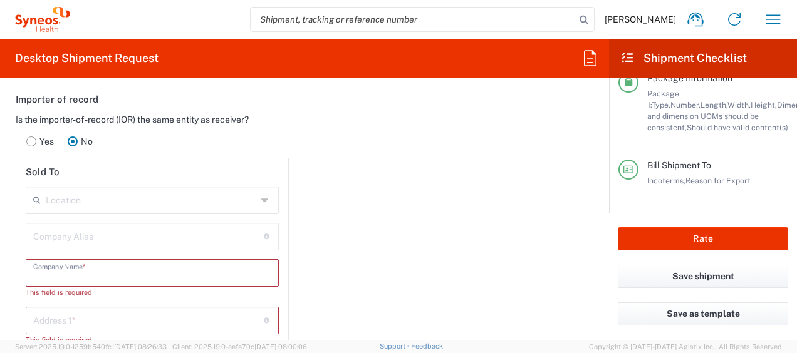
click at [75, 267] on input "text" at bounding box center [152, 272] width 238 height 22
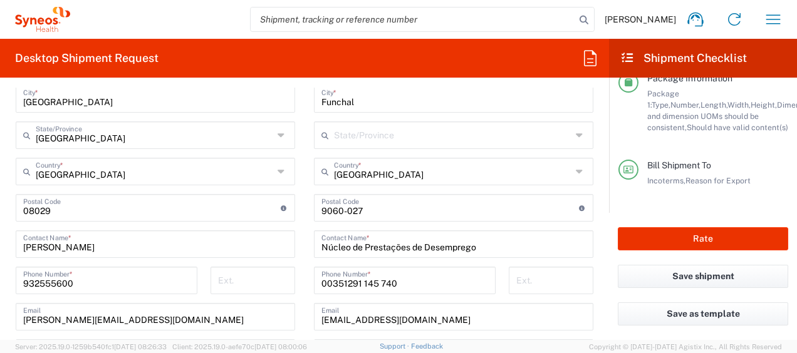
scroll to position [640, 0]
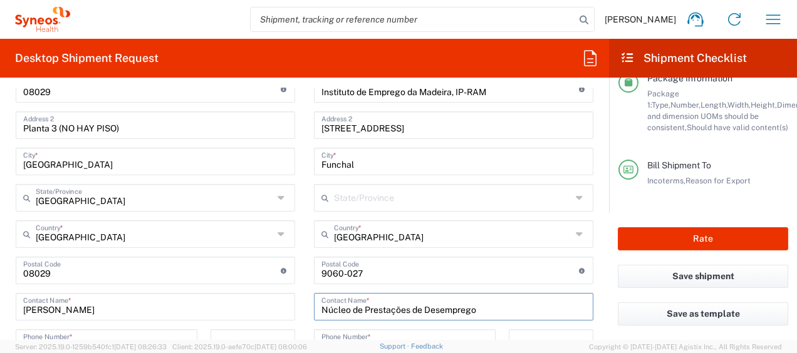
drag, startPoint x: 487, startPoint y: 309, endPoint x: 268, endPoint y: 313, distance: 219.3
click at [268, 313] on div "Ship From Location [PERSON_NAME] LLC-[GEOGRAPHIC_DATA] [GEOGRAPHIC_DATA] [GEOGR…" at bounding box center [304, 235] width 596 height 523
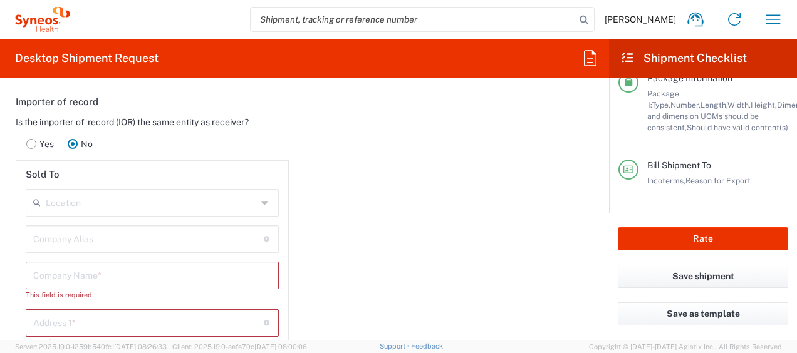
scroll to position [1643, 0]
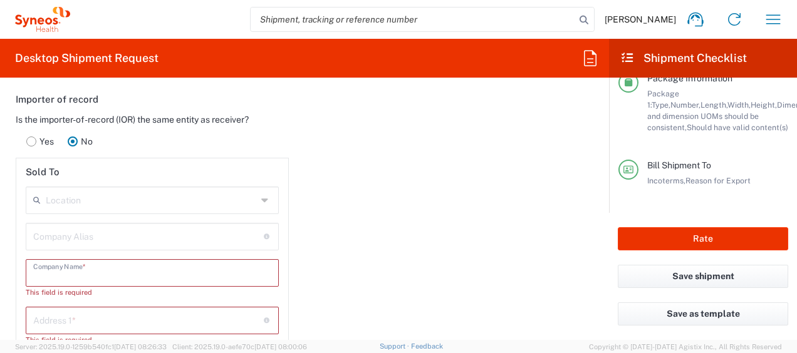
click at [80, 268] on input "text" at bounding box center [152, 272] width 238 height 22
paste input "Núcleo de Prestações de Desemprego"
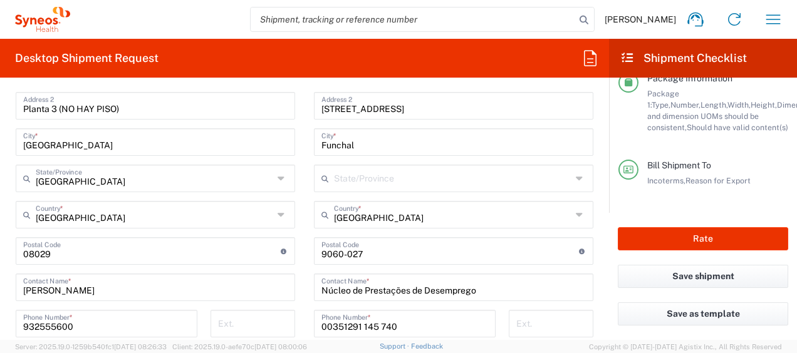
scroll to position [578, 0]
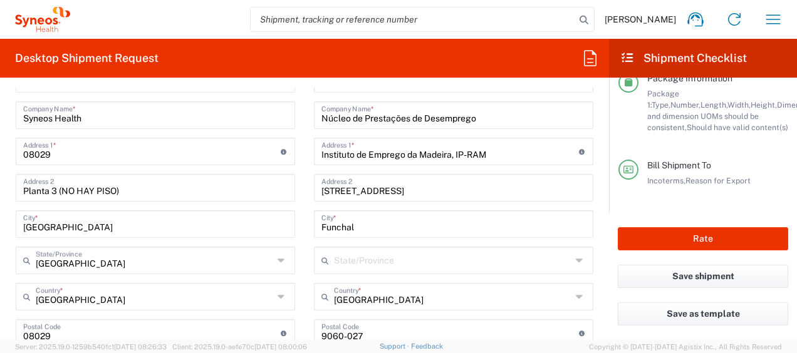
type input "Núcleo de Prestações de Desemprego"
drag, startPoint x: 494, startPoint y: 152, endPoint x: 259, endPoint y: 163, distance: 235.2
click at [259, 163] on div "Ship From Location [PERSON_NAME] LLC-[GEOGRAPHIC_DATA] [GEOGRAPHIC_DATA] [GEOGR…" at bounding box center [304, 298] width 596 height 523
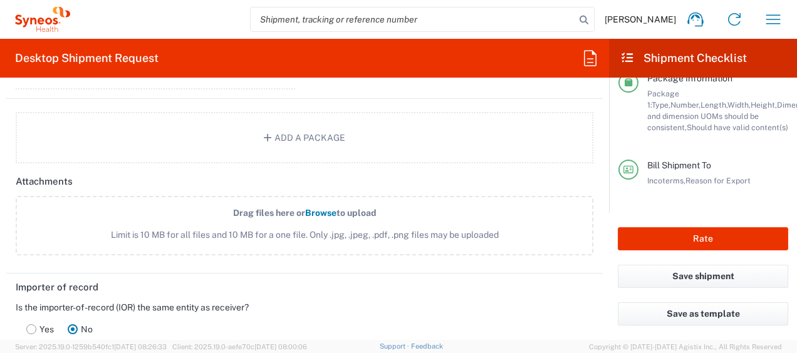
scroll to position [1768, 0]
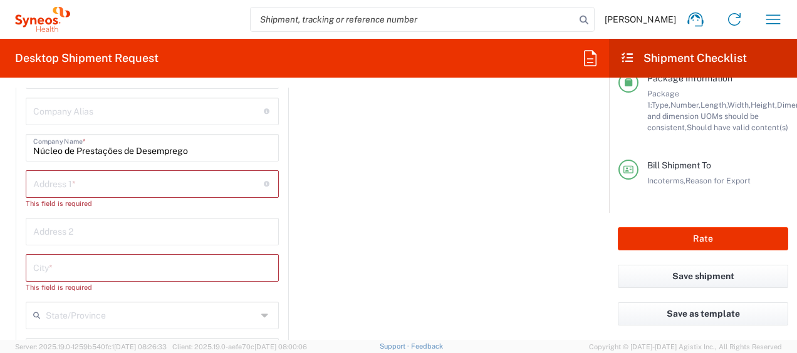
drag, startPoint x: 88, startPoint y: 181, endPoint x: 148, endPoint y: 187, distance: 60.5
click at [88, 181] on input "text" at bounding box center [148, 183] width 231 height 22
paste input "Instituto de Emprego da Madeira, IP-RAM"
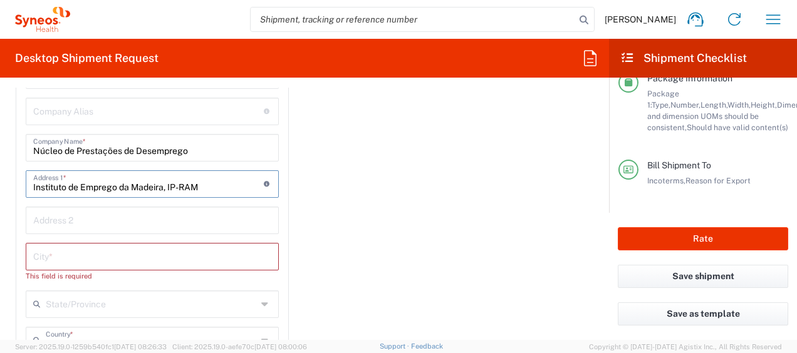
type input "Instituto de Emprego da Madeira, IP-RAM"
click at [364, 179] on div "Importer of record Is the importer-of-record (IOR) the same entity as receiver?…" at bounding box center [305, 250] width 610 height 578
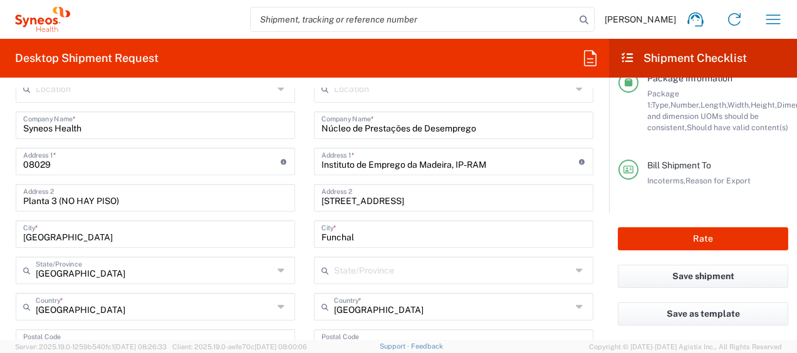
scroll to position [515, 0]
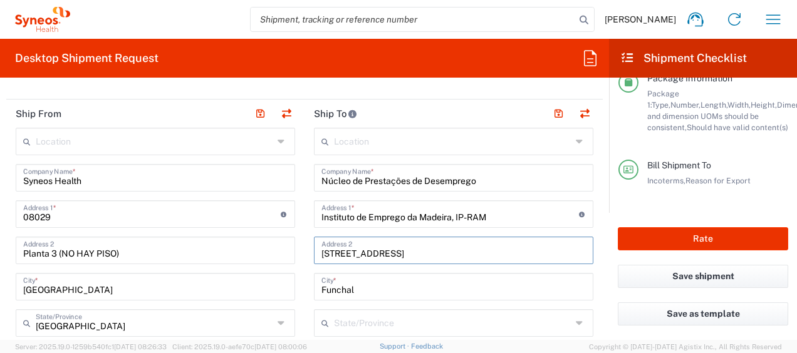
drag, startPoint x: 336, startPoint y: 252, endPoint x: 322, endPoint y: 255, distance: 14.6
click at [322, 255] on input "[STREET_ADDRESS]" at bounding box center [453, 250] width 264 height 22
click at [440, 245] on input "[STREET_ADDRESS]" at bounding box center [453, 250] width 264 height 22
drag, startPoint x: 303, startPoint y: 263, endPoint x: 241, endPoint y: 264, distance: 62.0
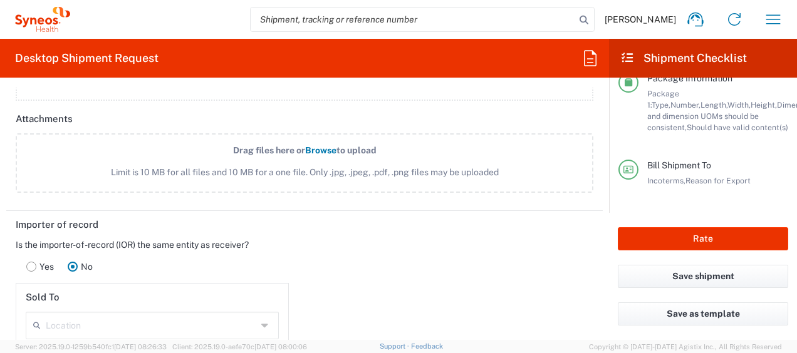
scroll to position [1831, 0]
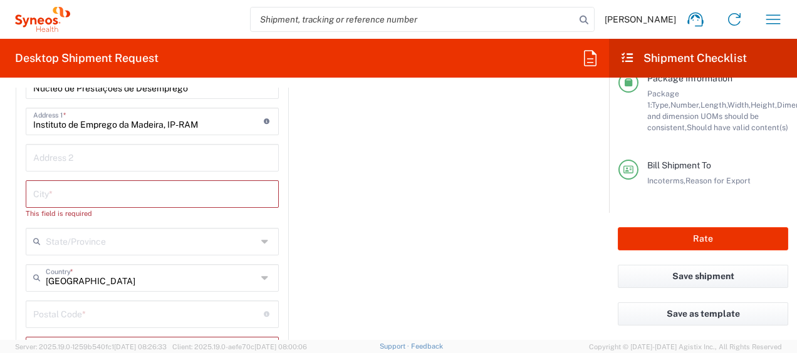
click at [88, 150] on input "text" at bounding box center [152, 157] width 238 height 22
paste input "[STREET_ADDRESS]"
type input "[STREET_ADDRESS]"
click at [361, 240] on div "Importer of record Is the importer-of-record (IOR) the same entity as receiver?…" at bounding box center [305, 187] width 610 height 578
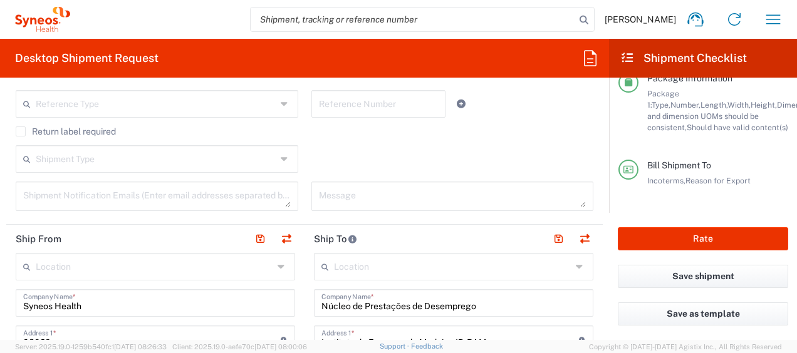
scroll to position [578, 0]
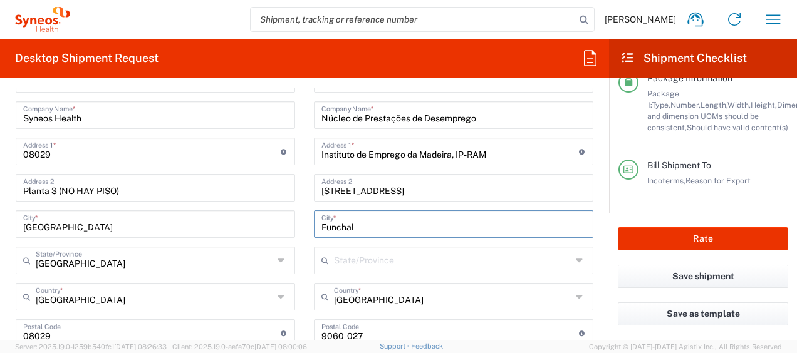
drag, startPoint x: 316, startPoint y: 227, endPoint x: 293, endPoint y: 227, distance: 22.6
click at [293, 227] on div "Ship From Location [PERSON_NAME] LLC-[GEOGRAPHIC_DATA] [GEOGRAPHIC_DATA] [GEOGR…" at bounding box center [304, 298] width 596 height 523
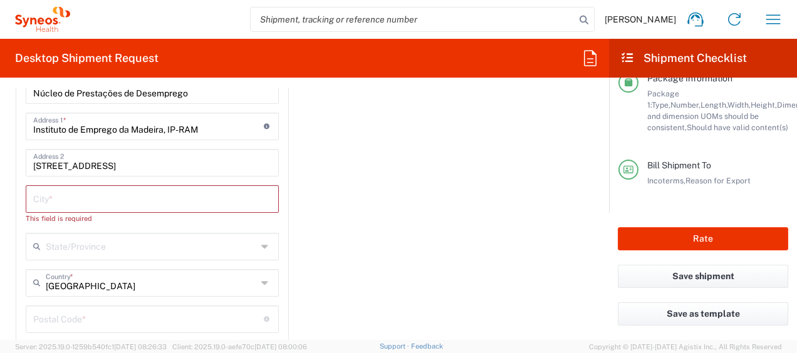
scroll to position [1831, 0]
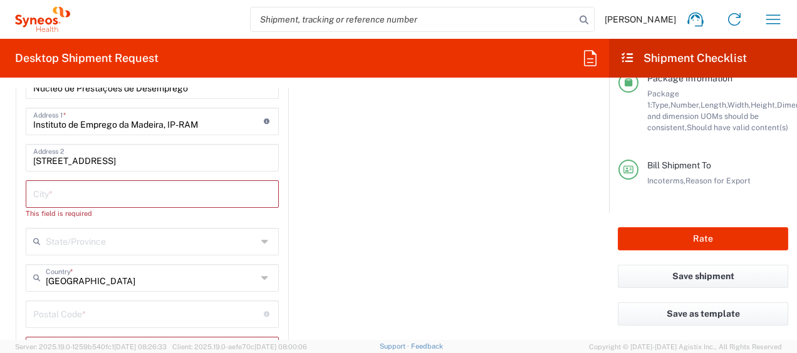
click at [142, 195] on input "text" at bounding box center [152, 193] width 238 height 22
paste input "Funchal"
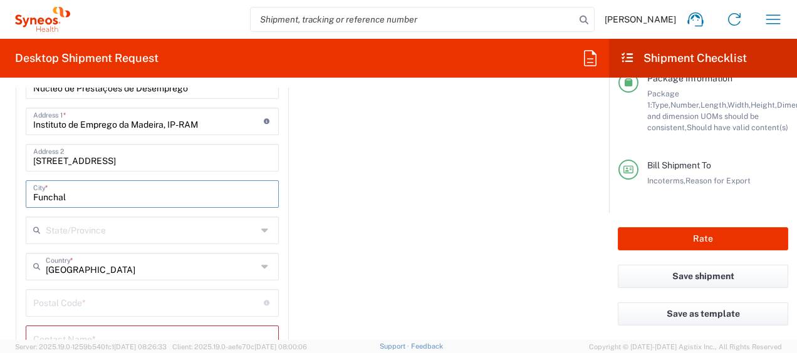
type input "Funchal"
click at [371, 237] on div "Importer of record Is the importer-of-record (IOR) the same entity as receiver?…" at bounding box center [305, 181] width 610 height 567
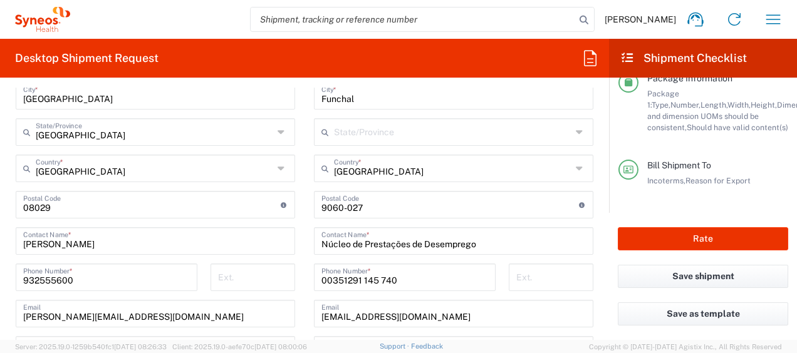
scroll to position [640, 0]
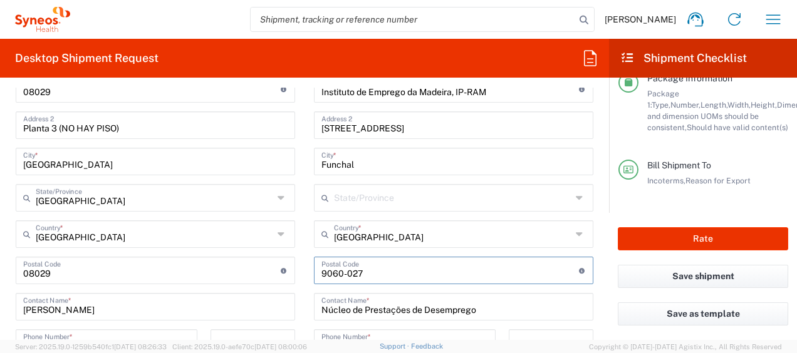
drag, startPoint x: 367, startPoint y: 272, endPoint x: 227, endPoint y: 271, distance: 140.3
click at [227, 271] on div "Ship From Location [PERSON_NAME] LLC-[GEOGRAPHIC_DATA] [GEOGRAPHIC_DATA] [GEOGR…" at bounding box center [304, 235] width 596 height 523
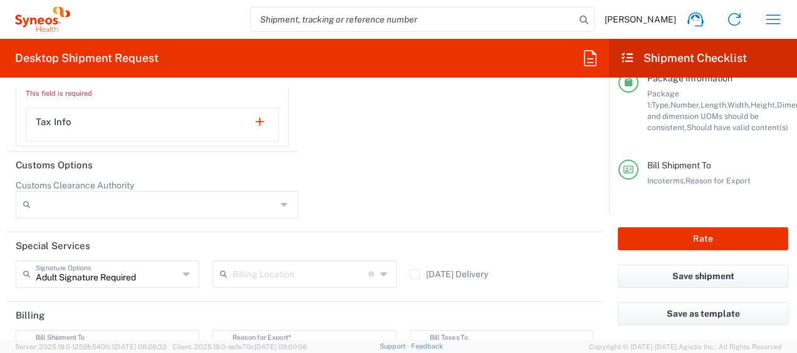
scroll to position [1956, 0]
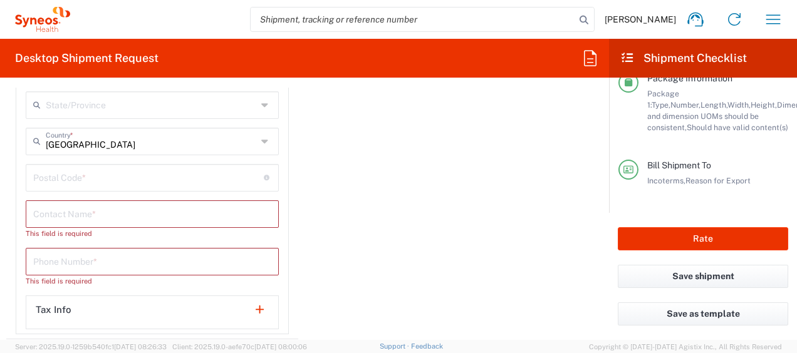
click at [95, 174] on input "undefined" at bounding box center [148, 177] width 231 height 22
paste input "9060-027"
type input "9060-027"
type input "Núcleo de Prestações de Desemprego"
type input "291145740"
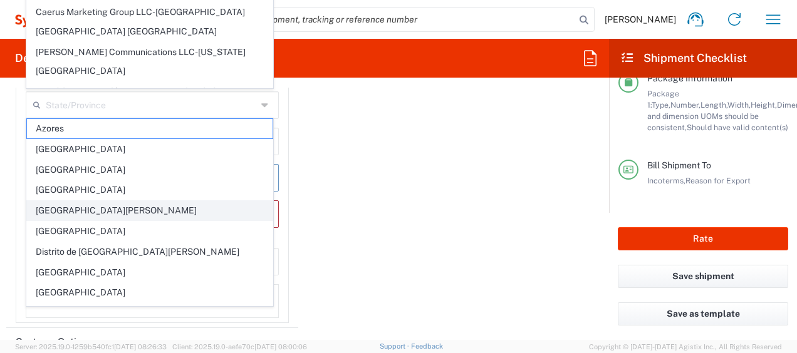
scroll to position [2147, 0]
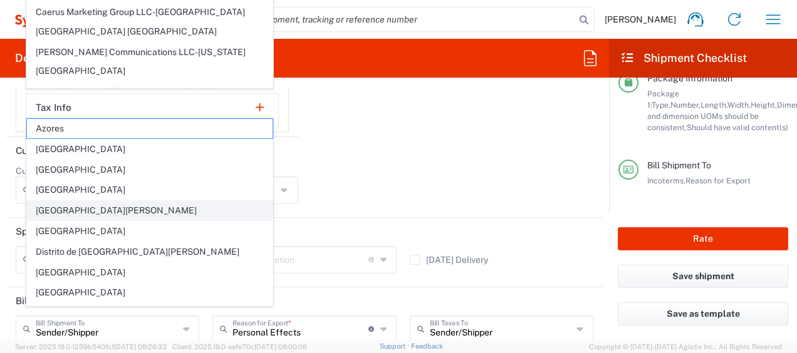
click at [87, 208] on span "[GEOGRAPHIC_DATA][PERSON_NAME]" at bounding box center [150, 210] width 246 height 19
type input "[GEOGRAPHIC_DATA][PERSON_NAME]"
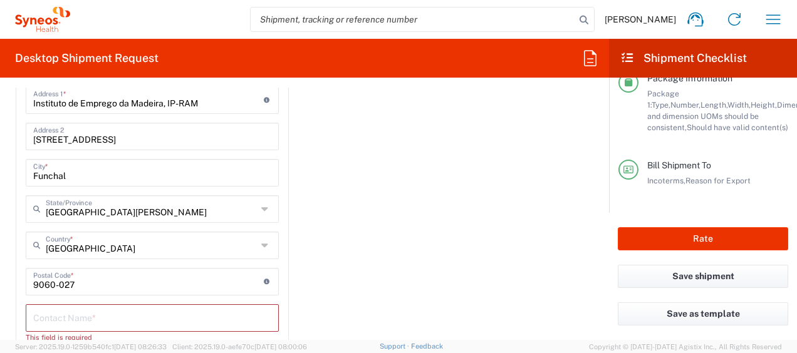
scroll to position [1771, 0]
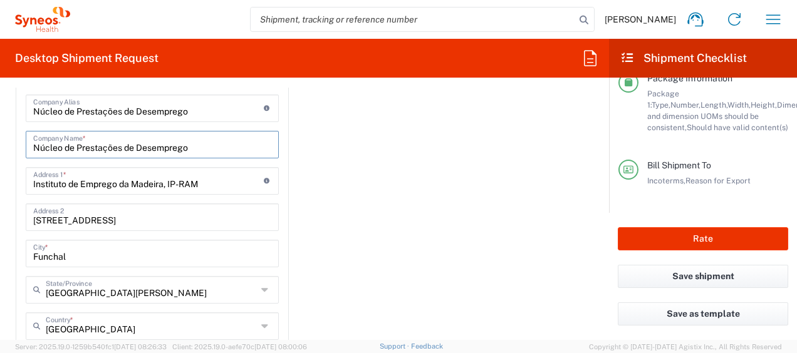
drag, startPoint x: 198, startPoint y: 147, endPoint x: 3, endPoint y: 150, distance: 194.9
click at [3, 150] on div "Importer of record Is the importer-of-record (IOR) the same entity as receiver?…" at bounding box center [152, 235] width 305 height 556
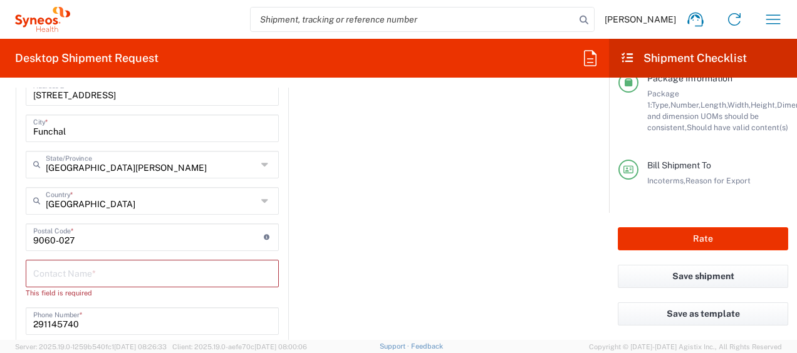
scroll to position [2022, 0]
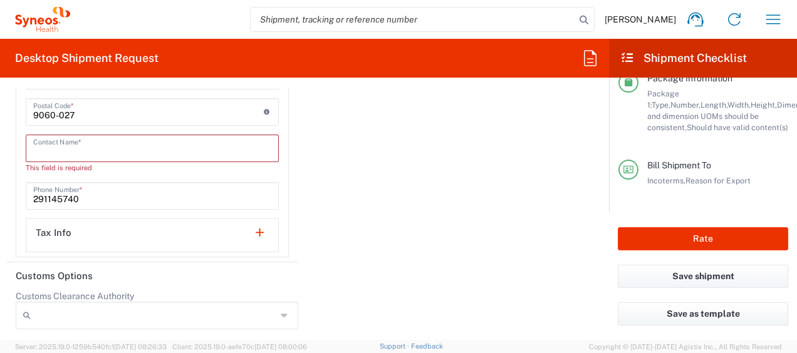
click at [85, 139] on input "text" at bounding box center [152, 148] width 238 height 22
paste input "Núcleo de Prestações de Desemprego"
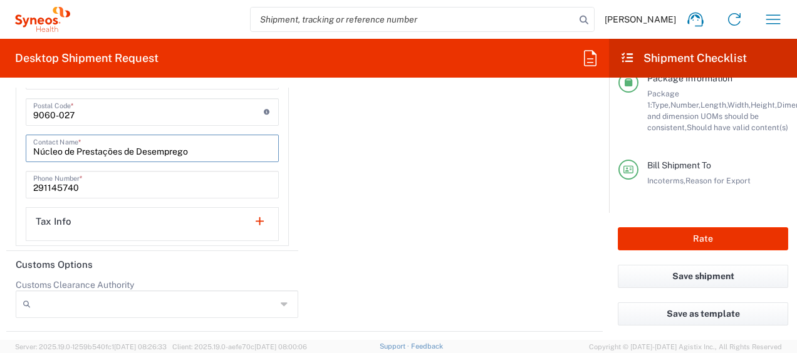
type input "Núcleo de Prestações de Desemprego"
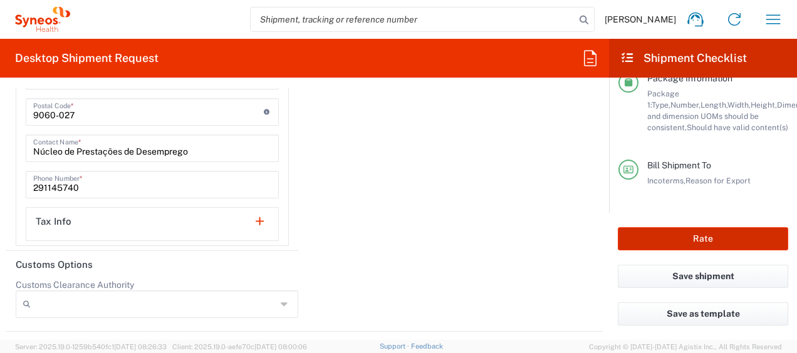
click at [679, 242] on button "Rate" at bounding box center [703, 238] width 170 height 23
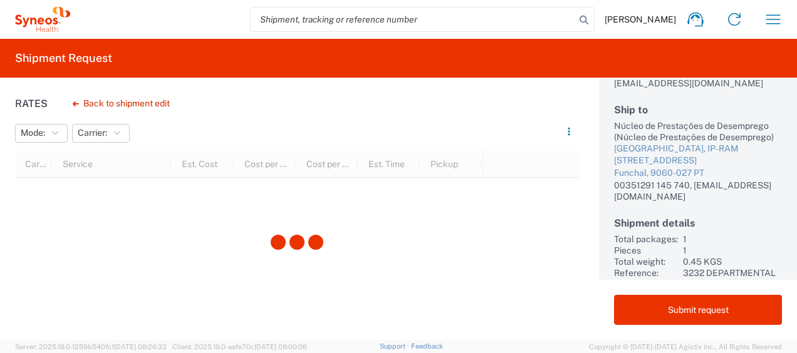
scroll to position [187, 0]
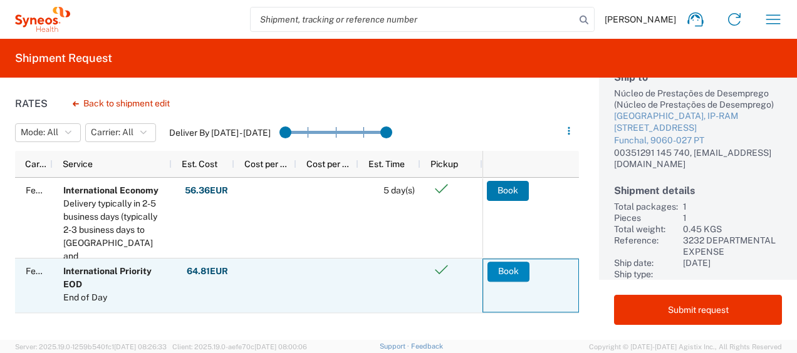
click at [510, 269] on button "Book" at bounding box center [508, 272] width 42 height 20
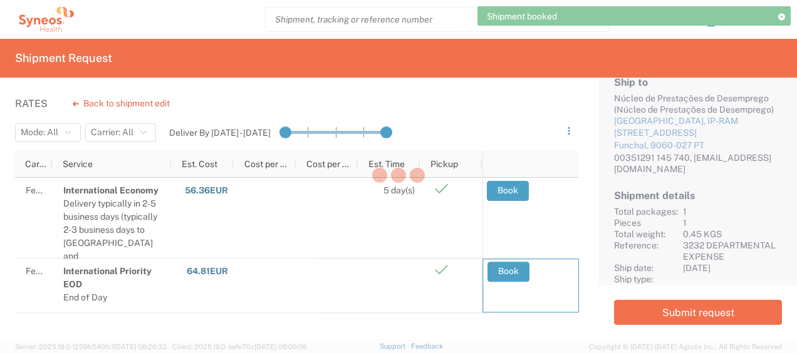
scroll to position [182, 0]
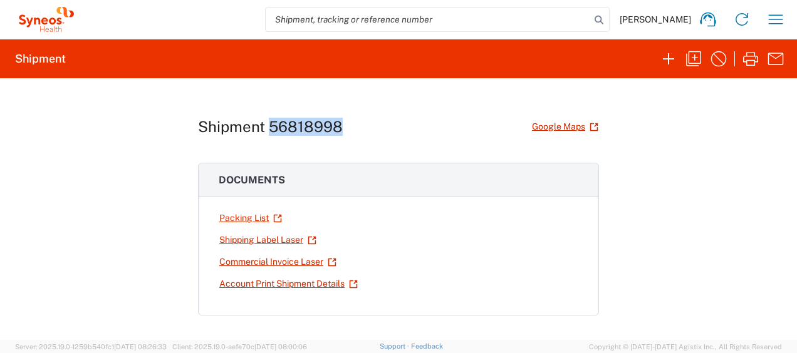
drag, startPoint x: 264, startPoint y: 127, endPoint x: 353, endPoint y: 132, distance: 89.1
click at [353, 132] on div "Shipment 56818998 Google Maps" at bounding box center [398, 127] width 401 height 22
copy h1 "56818998"
click at [294, 238] on link "Shipping Label Laser" at bounding box center [268, 240] width 98 height 22
